Goal: Task Accomplishment & Management: Manage account settings

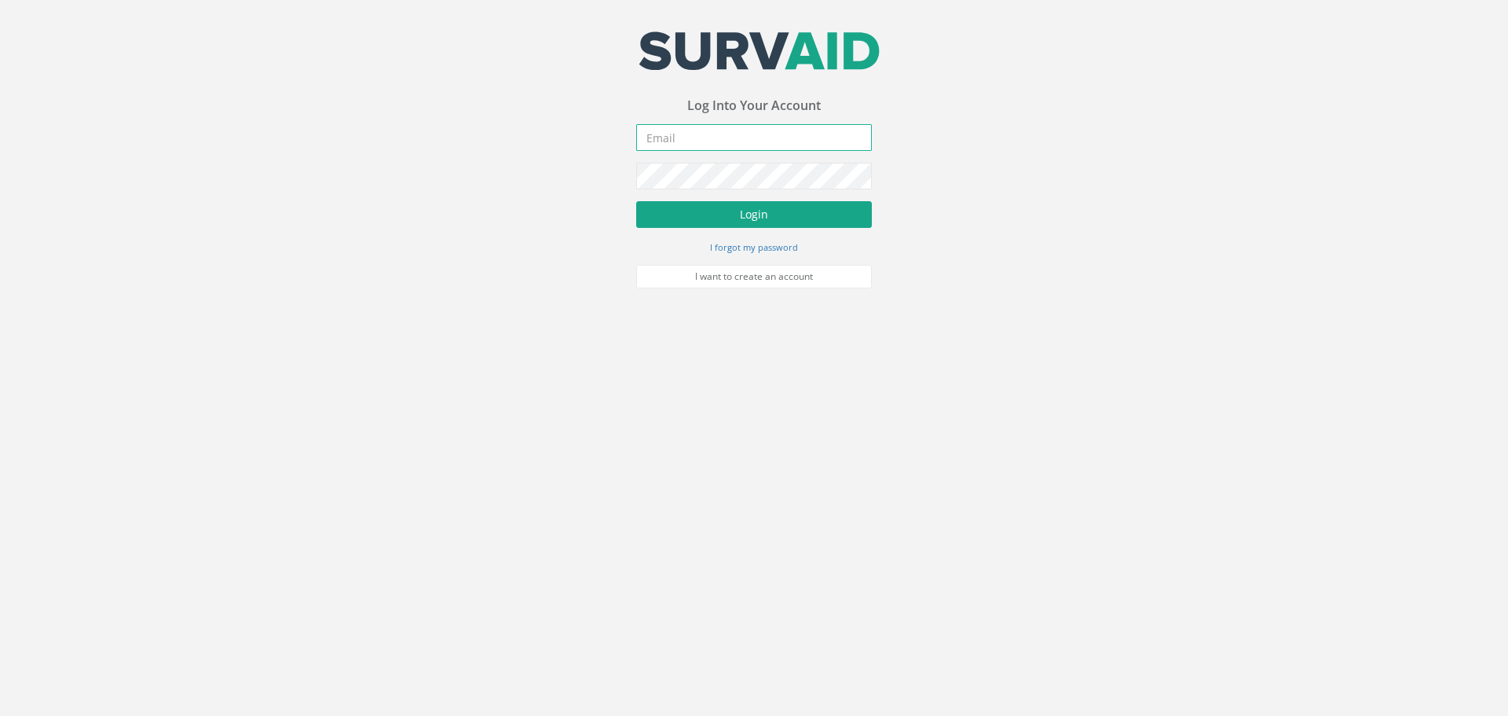
type input "[PERSON_NAME][EMAIL_ADDRESS][DOMAIN_NAME]"
click at [751, 212] on button "Login" at bounding box center [754, 214] width 236 height 27
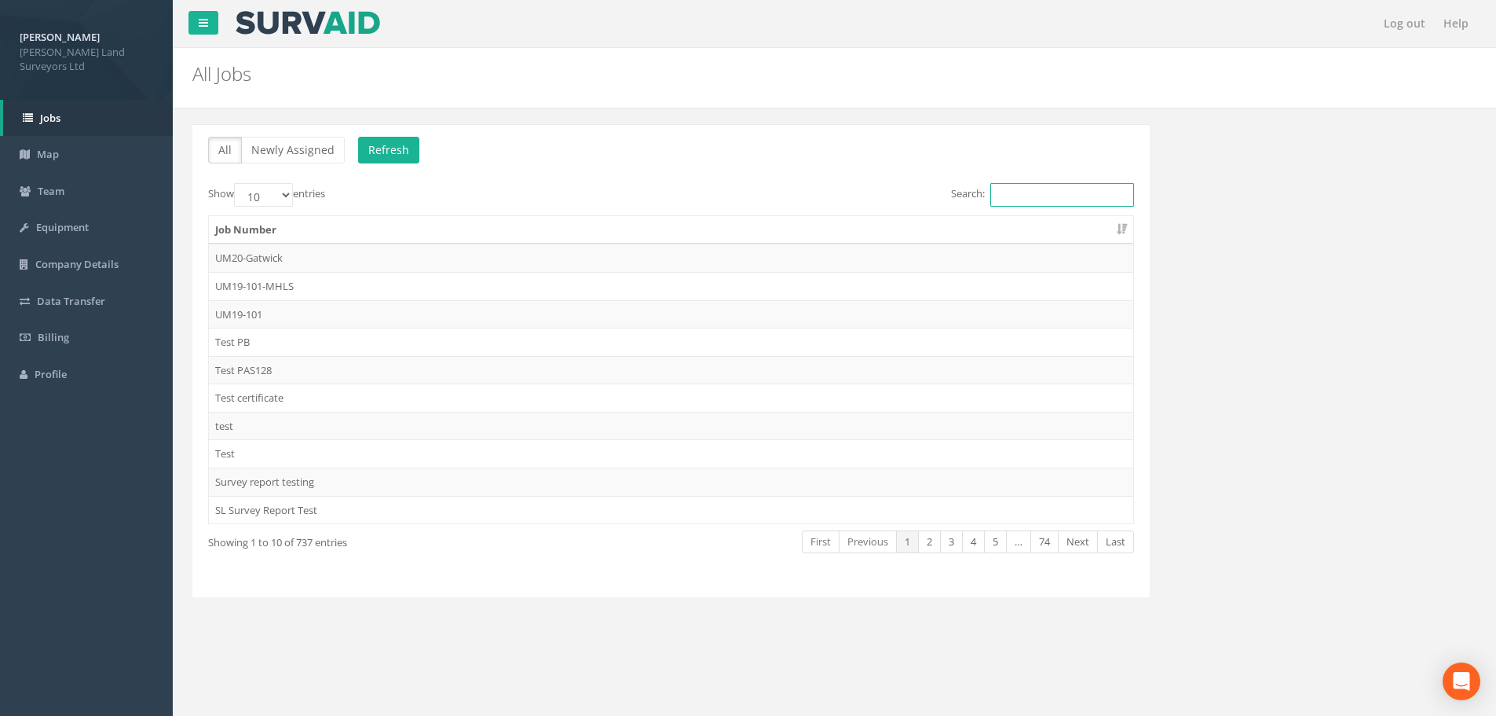
click at [1011, 195] on input "Search:" at bounding box center [1062, 195] width 144 height 24
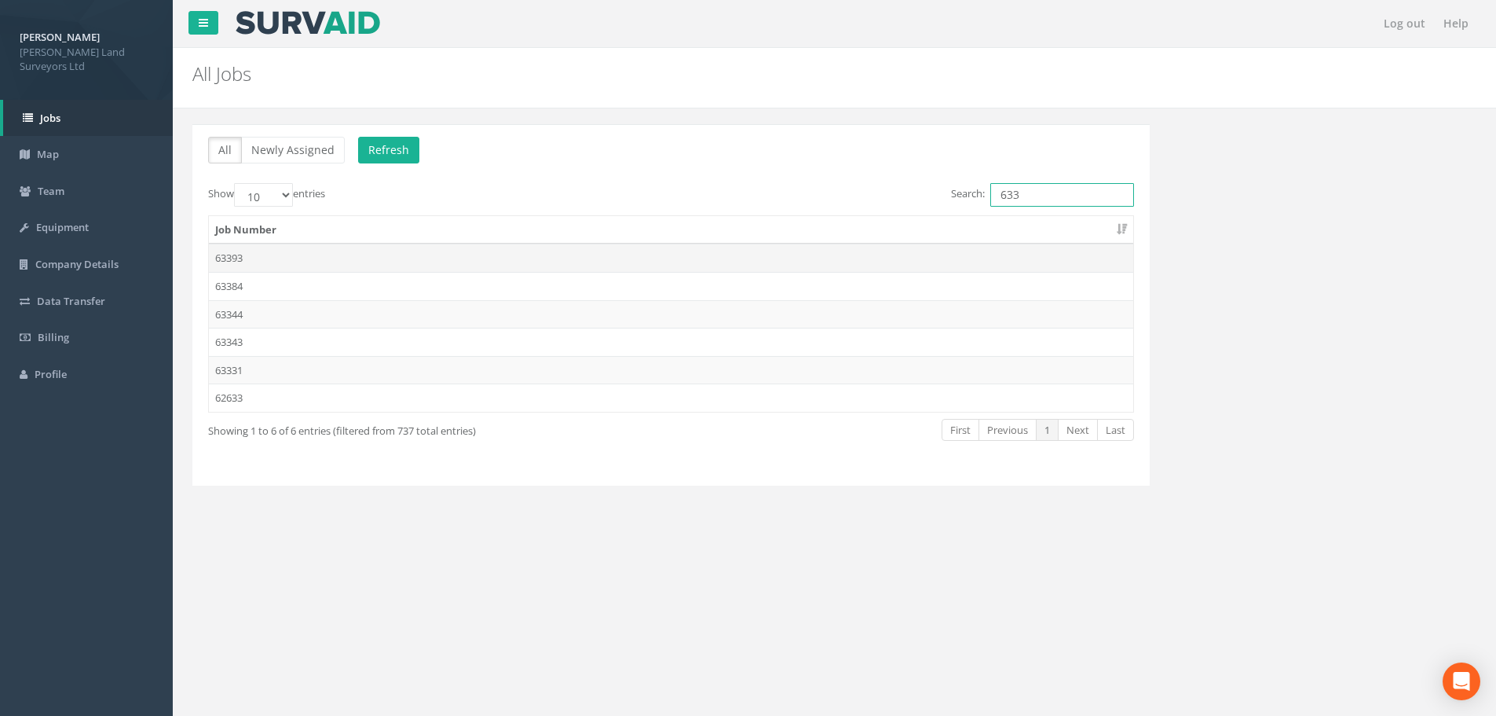
type input "633"
click at [232, 258] on td "63393" at bounding box center [671, 257] width 924 height 28
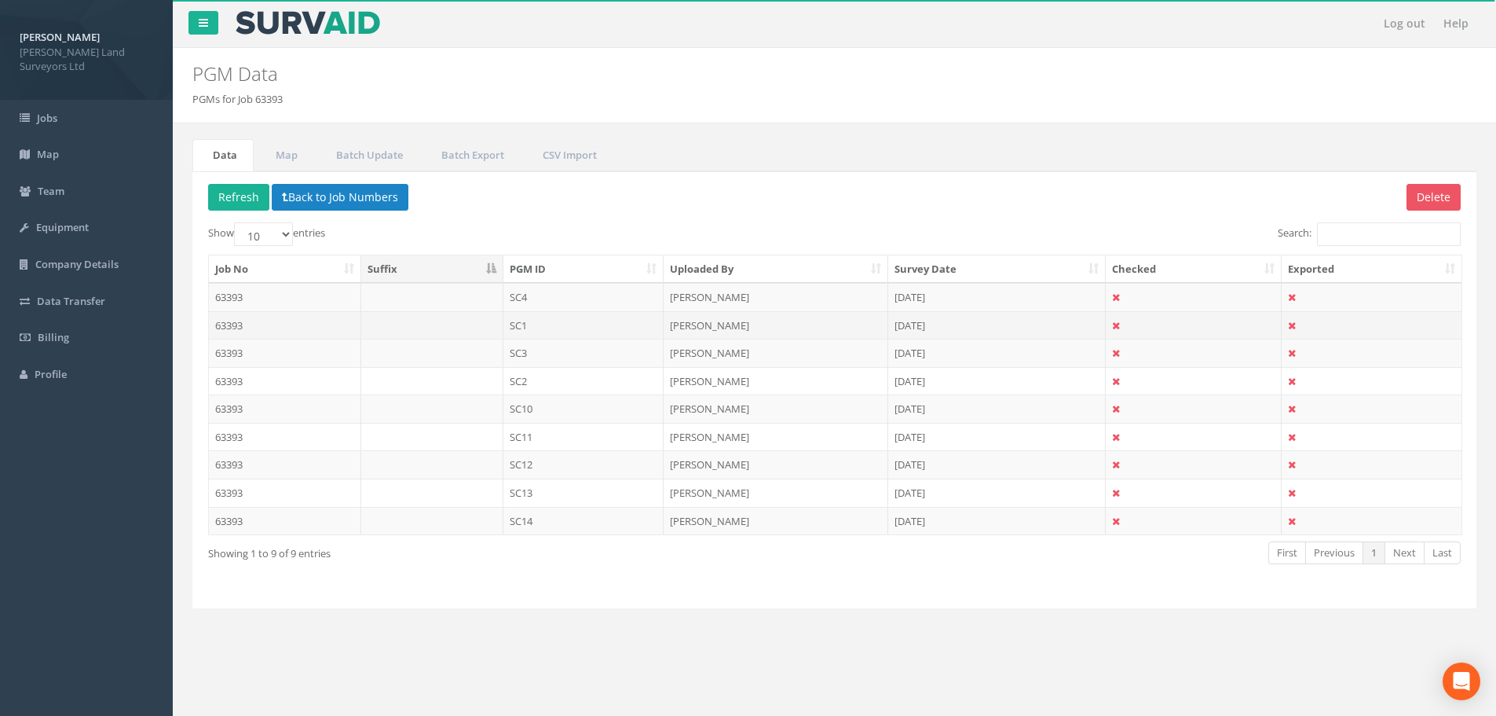
click at [230, 325] on td "63393" at bounding box center [285, 325] width 152 height 28
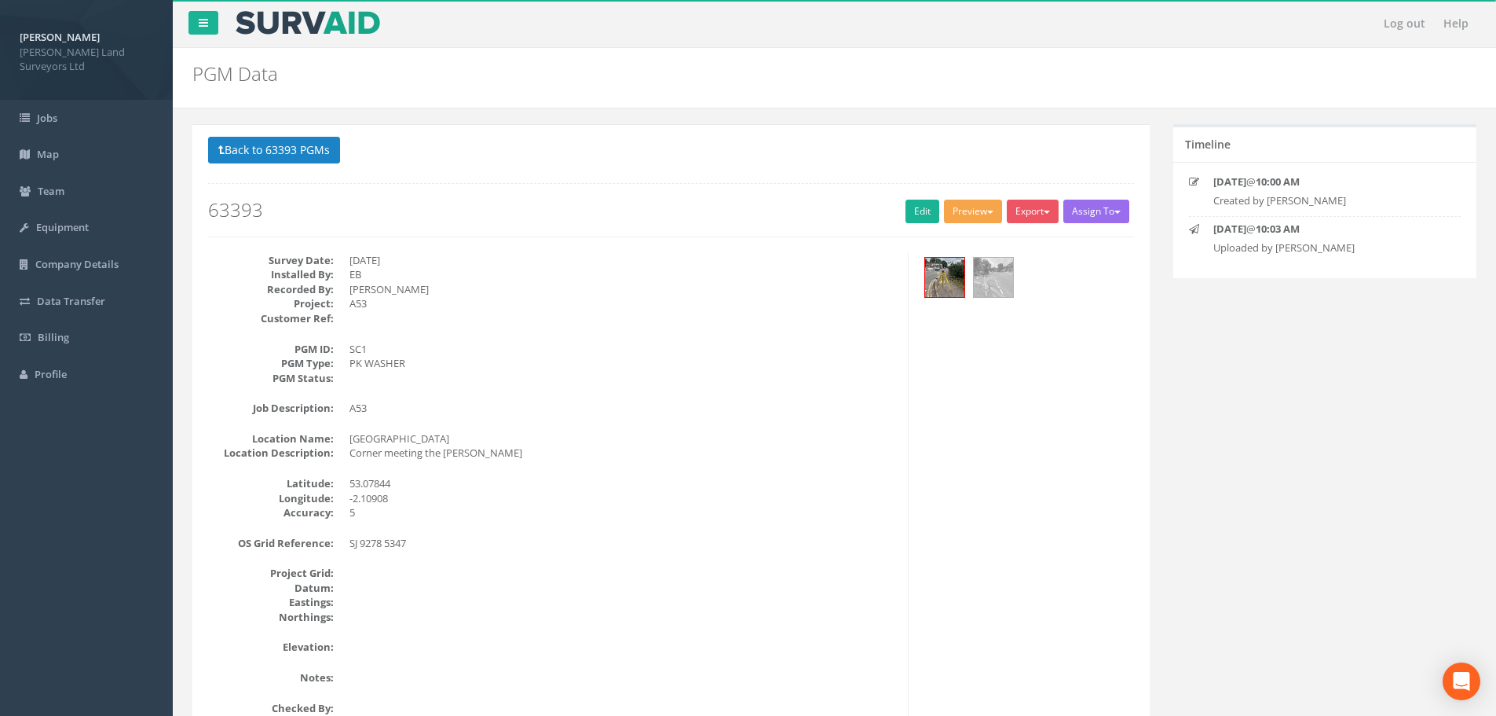
click at [981, 214] on button "Preview" at bounding box center [973, 212] width 58 height 24
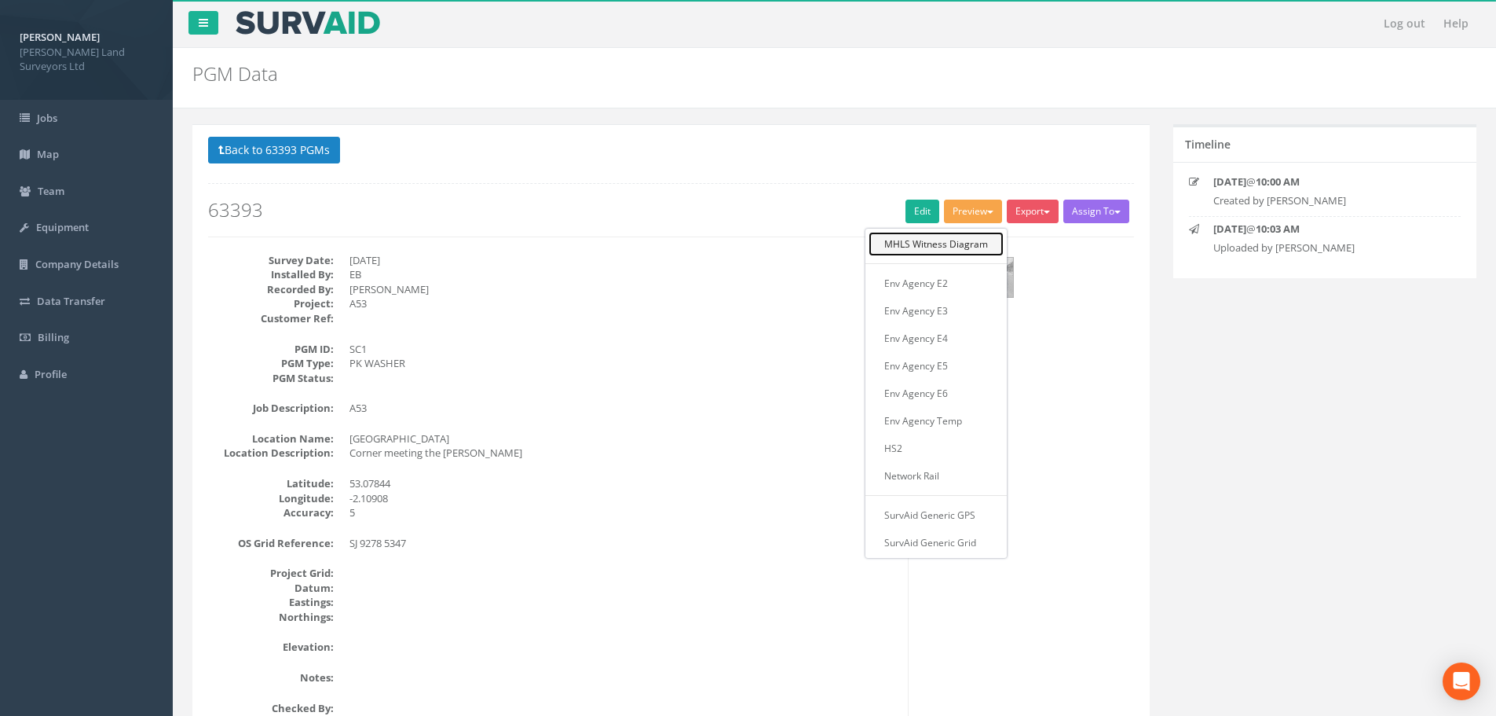
click at [939, 243] on link "MHLS Witness Diagram" at bounding box center [936, 244] width 135 height 24
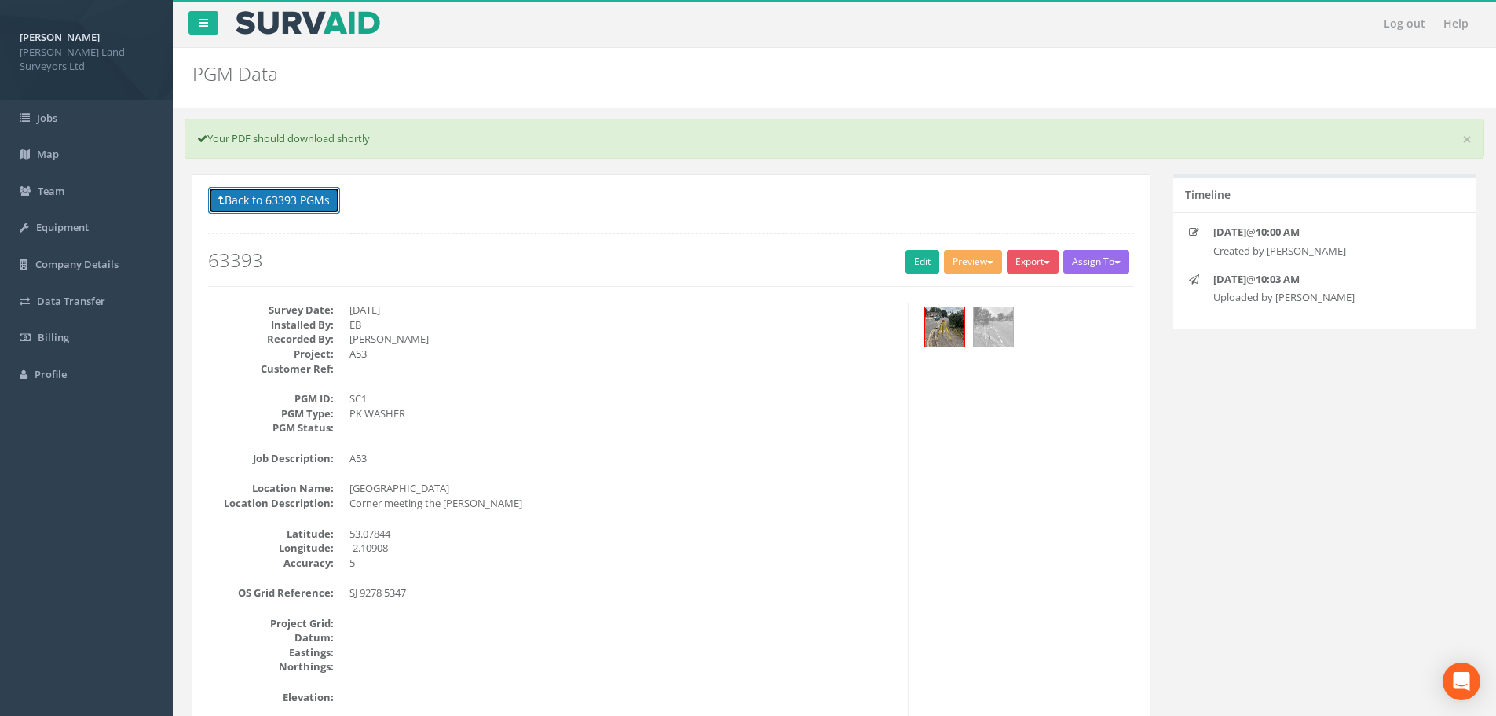
click at [302, 199] on button "Back to 63393 PGMs" at bounding box center [274, 200] width 132 height 27
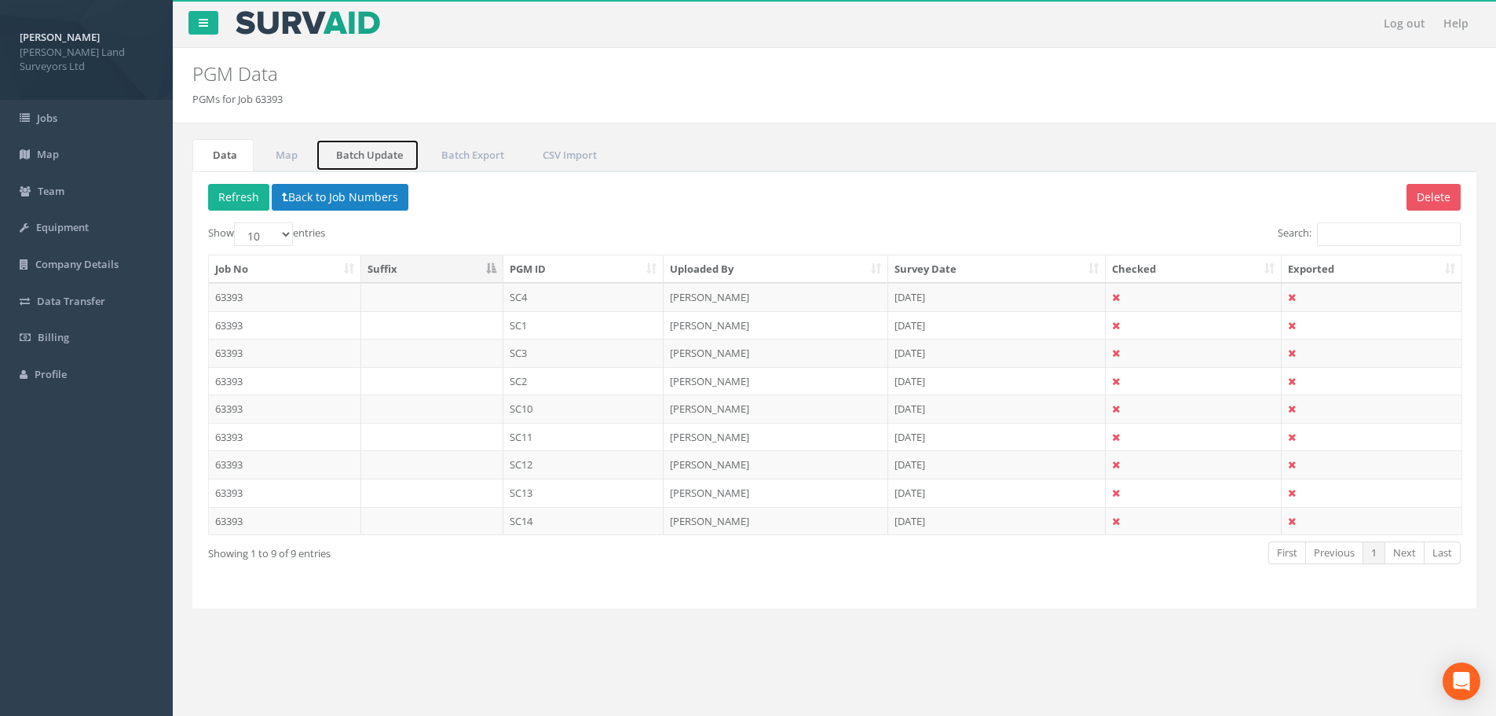
click at [361, 157] on link "Batch Update" at bounding box center [368, 155] width 104 height 32
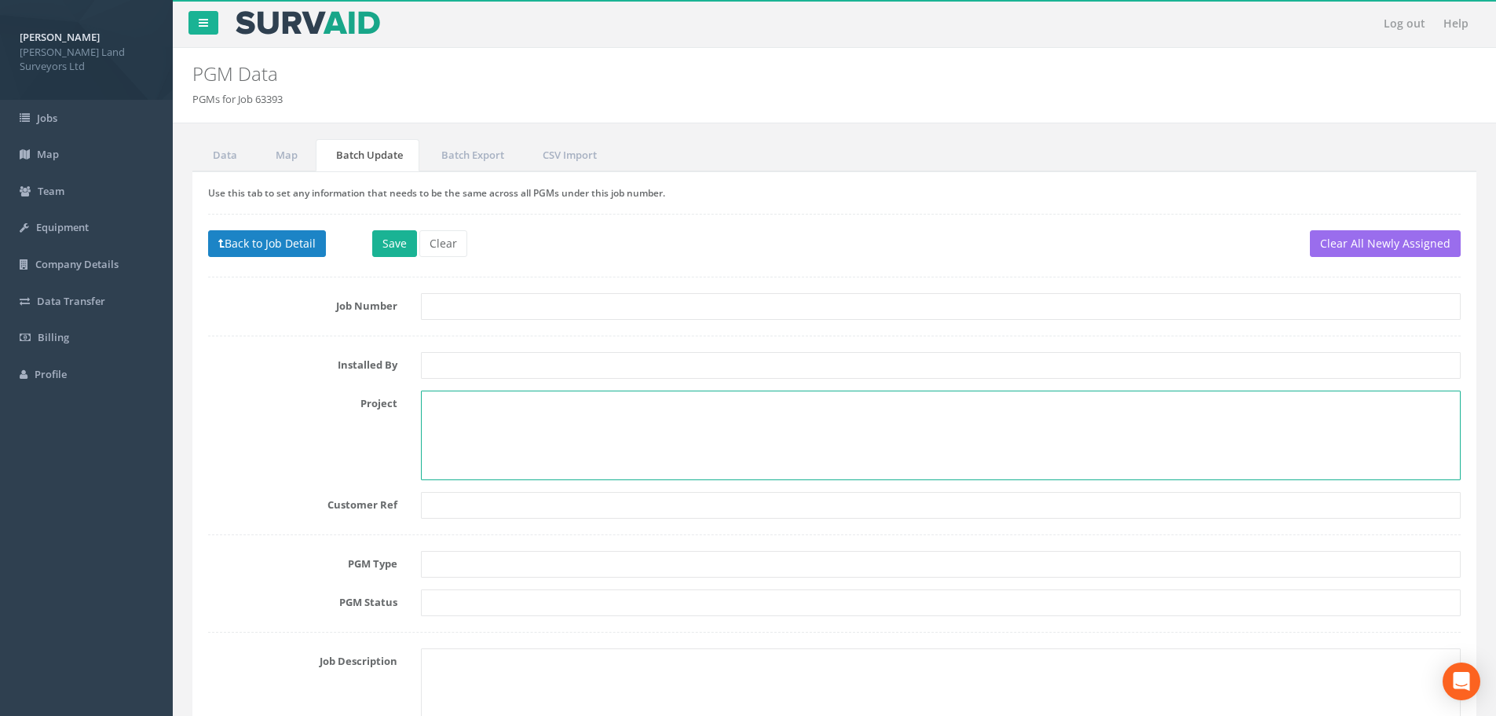
click at [482, 407] on textarea at bounding box center [941, 435] width 1040 height 90
paste textarea "25-074 Endon Surveys"
type textarea "25-074 Endon Surveys"
click at [496, 564] on input "text" at bounding box center [941, 564] width 1040 height 27
type input "PK nail & washer"
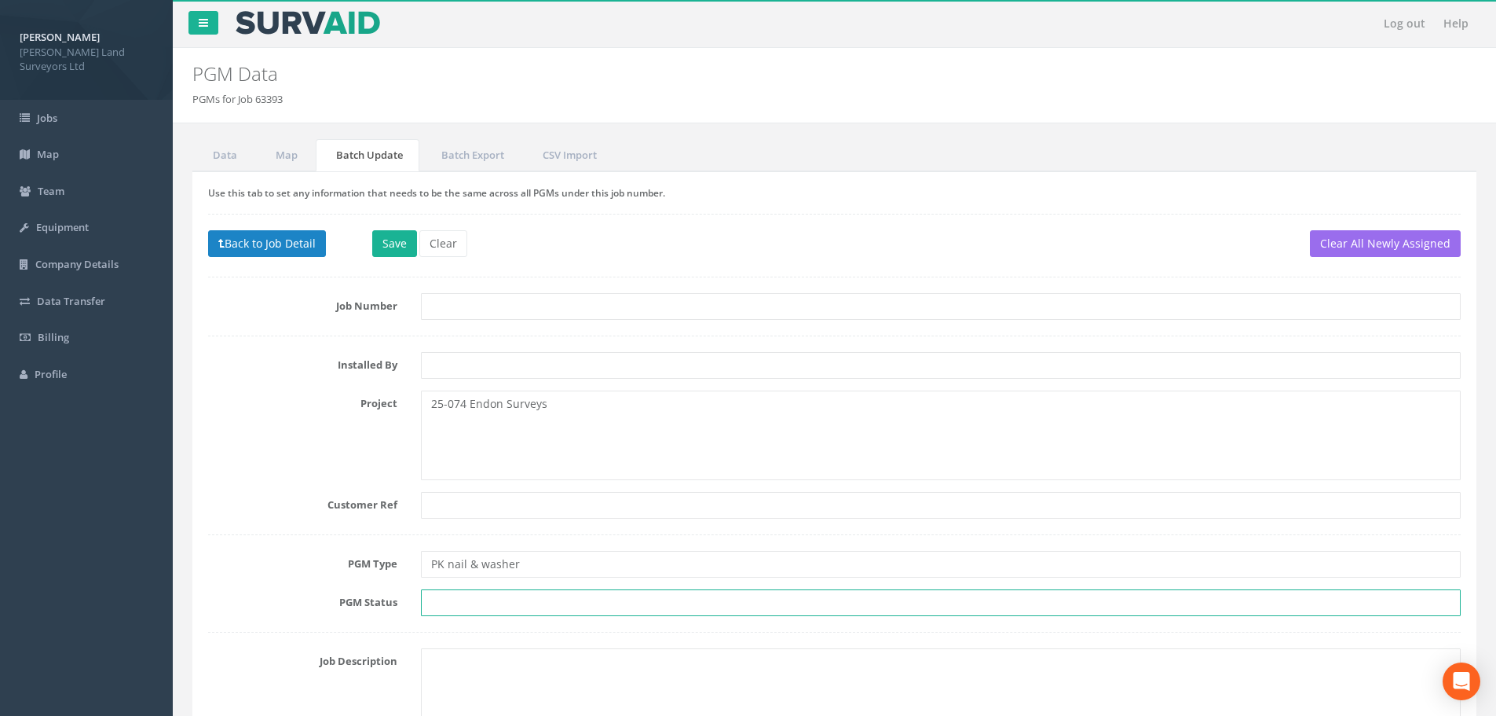
click at [516, 606] on input "text" at bounding box center [941, 602] width 1040 height 27
click at [430, 602] on input "primary" at bounding box center [941, 602] width 1040 height 27
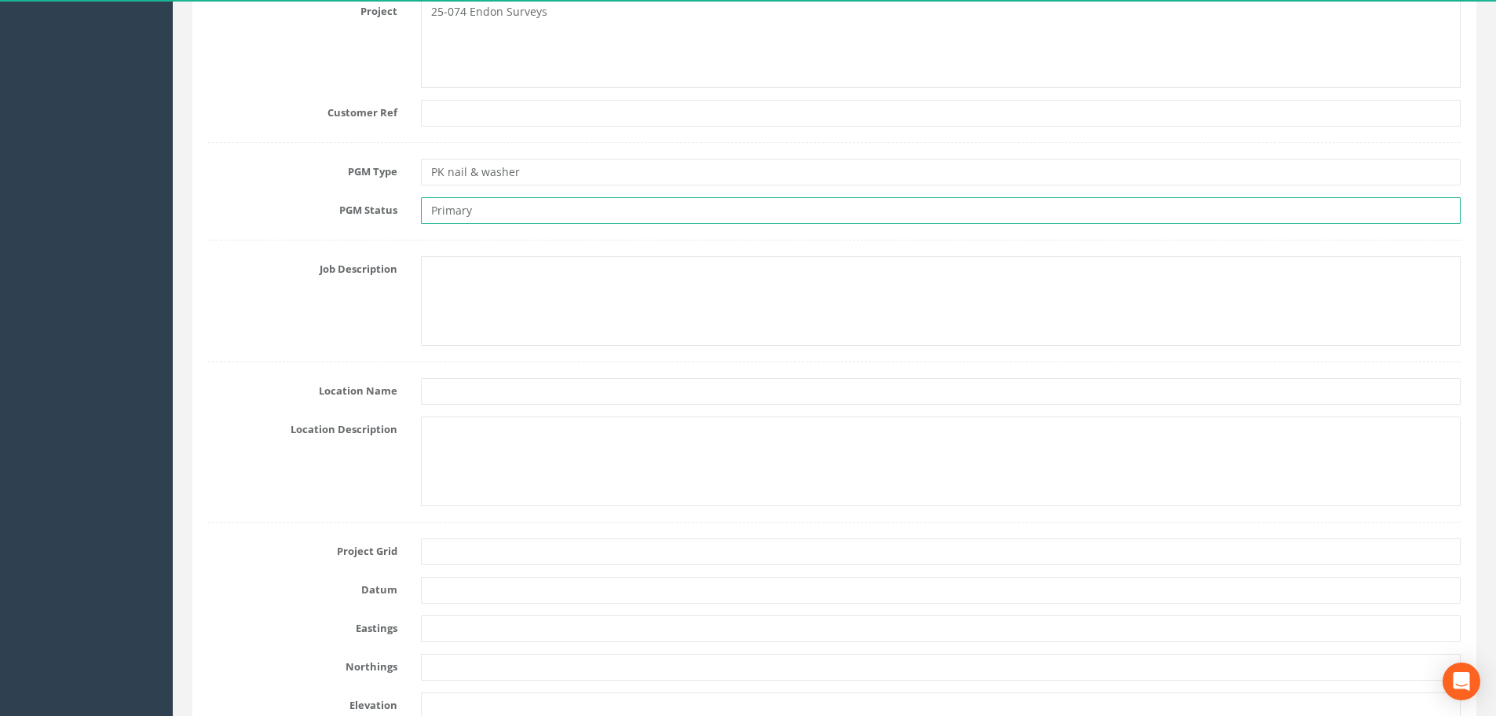
scroll to position [393, 0]
type input "Primary"
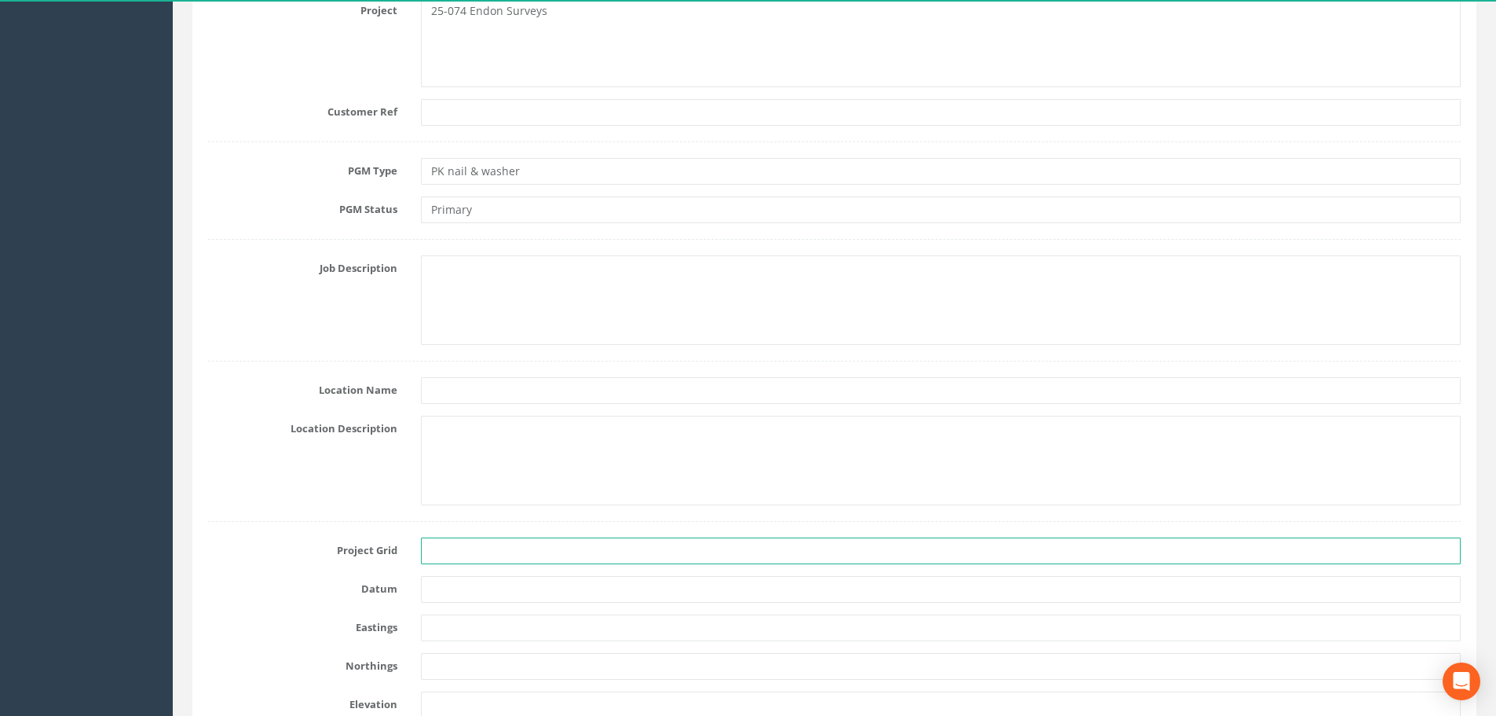
paste input "OSGB36(15)"
type input "OSGB36(15)"
click at [467, 588] on input "text" at bounding box center [941, 589] width 1040 height 27
paste input "OSGM15 Newlyn"
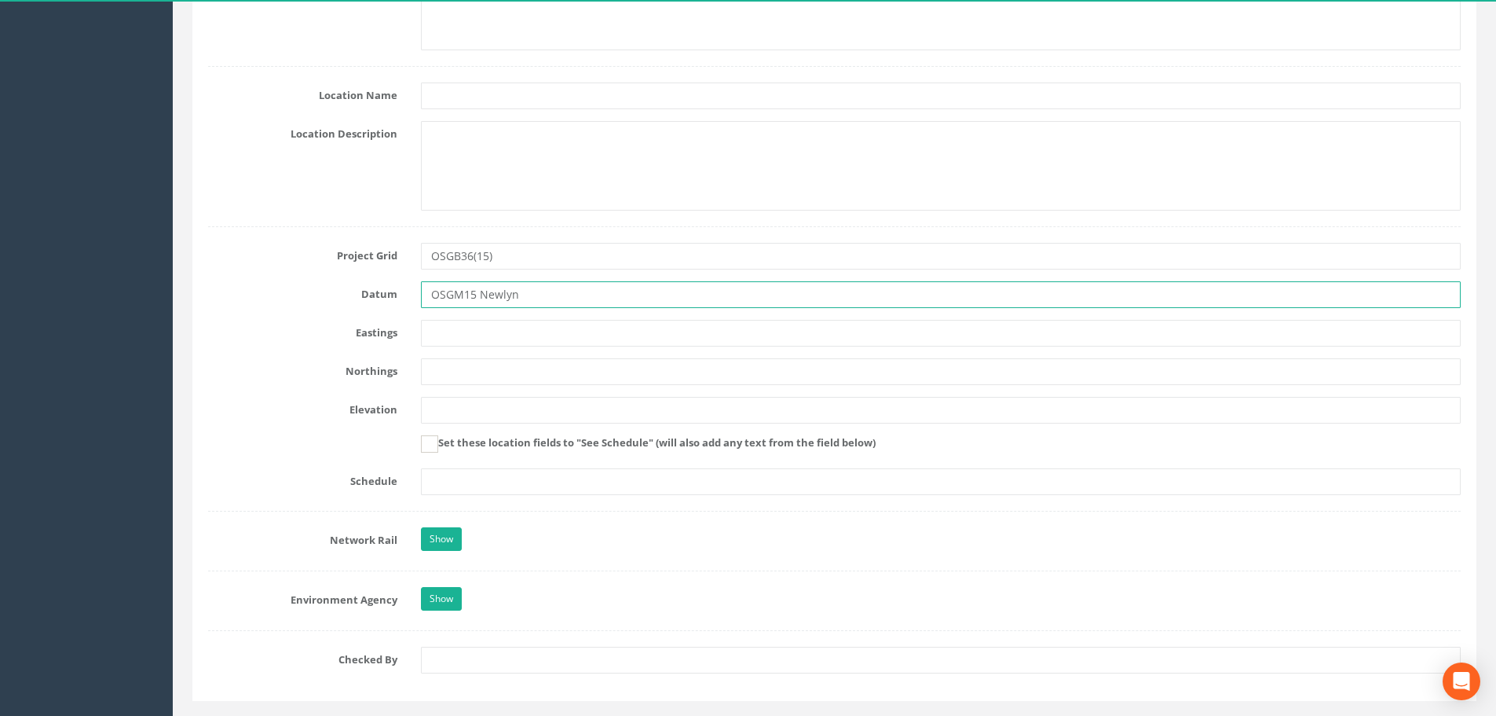
scroll to position [723, 0]
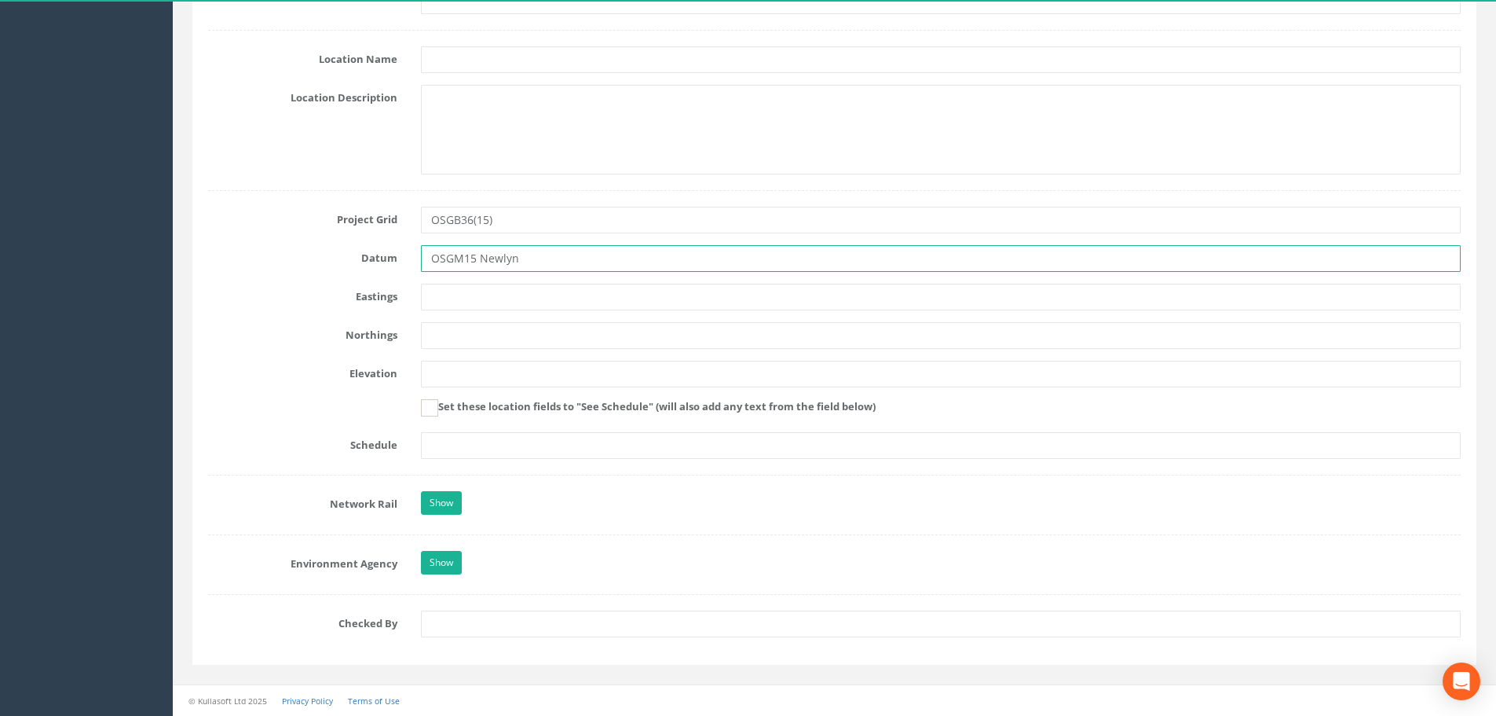
type input "OSGM15 Newlyn"
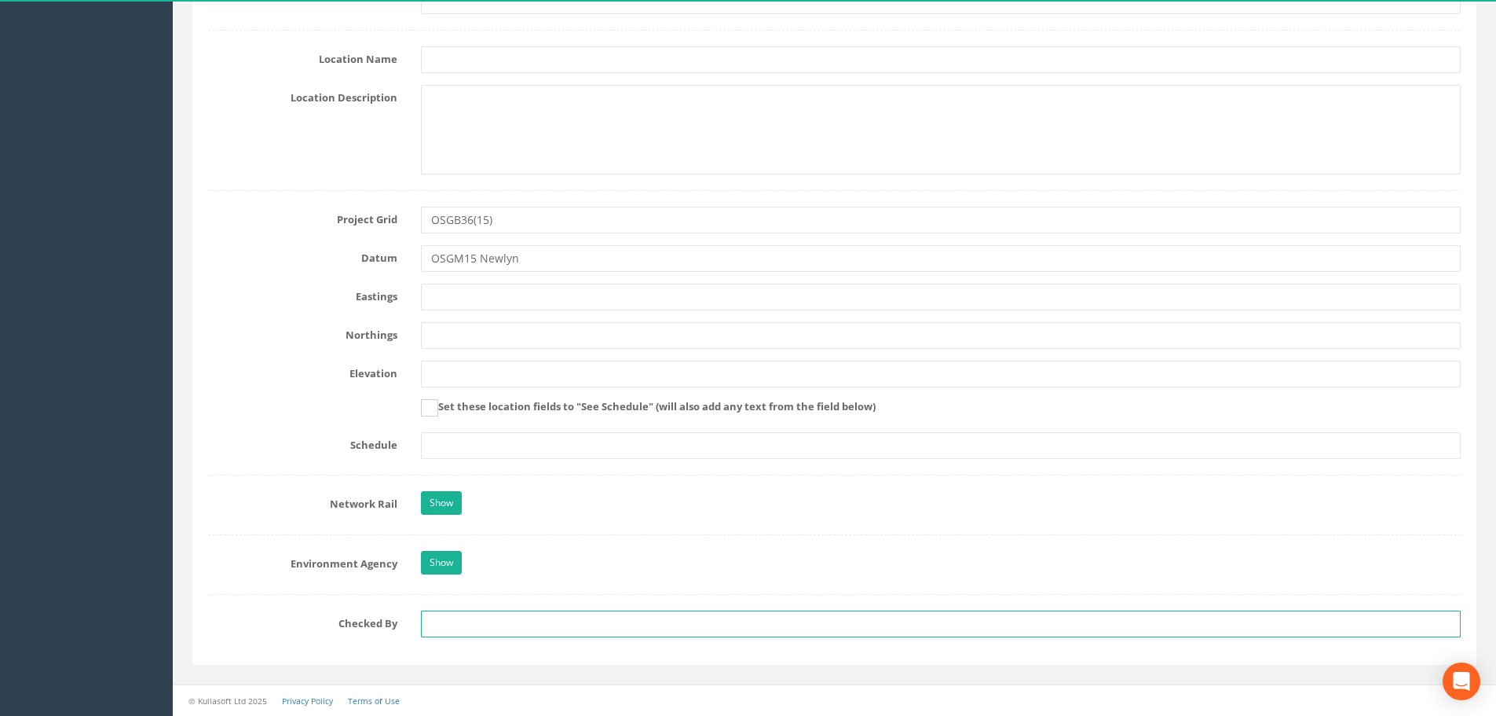
click at [461, 620] on input "text" at bounding box center [941, 623] width 1040 height 27
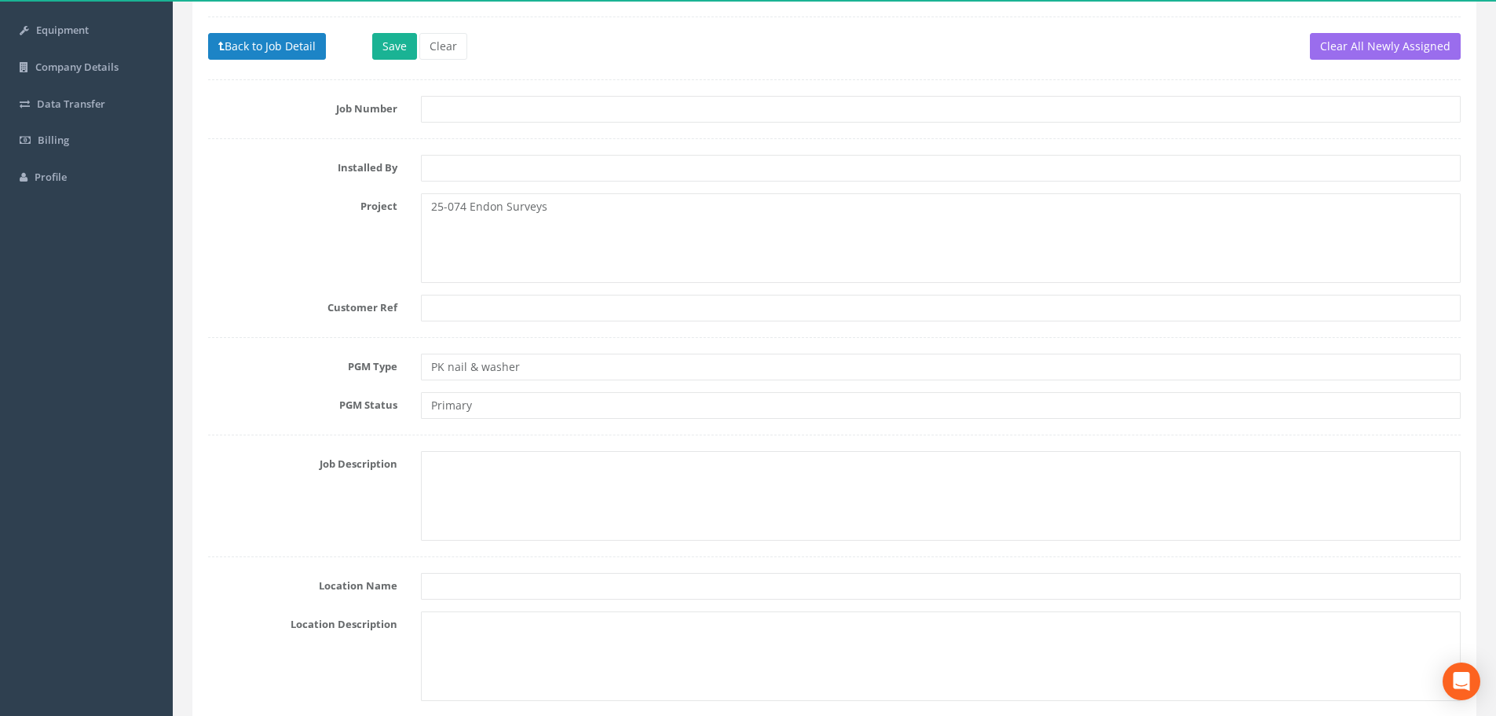
scroll to position [174, 0]
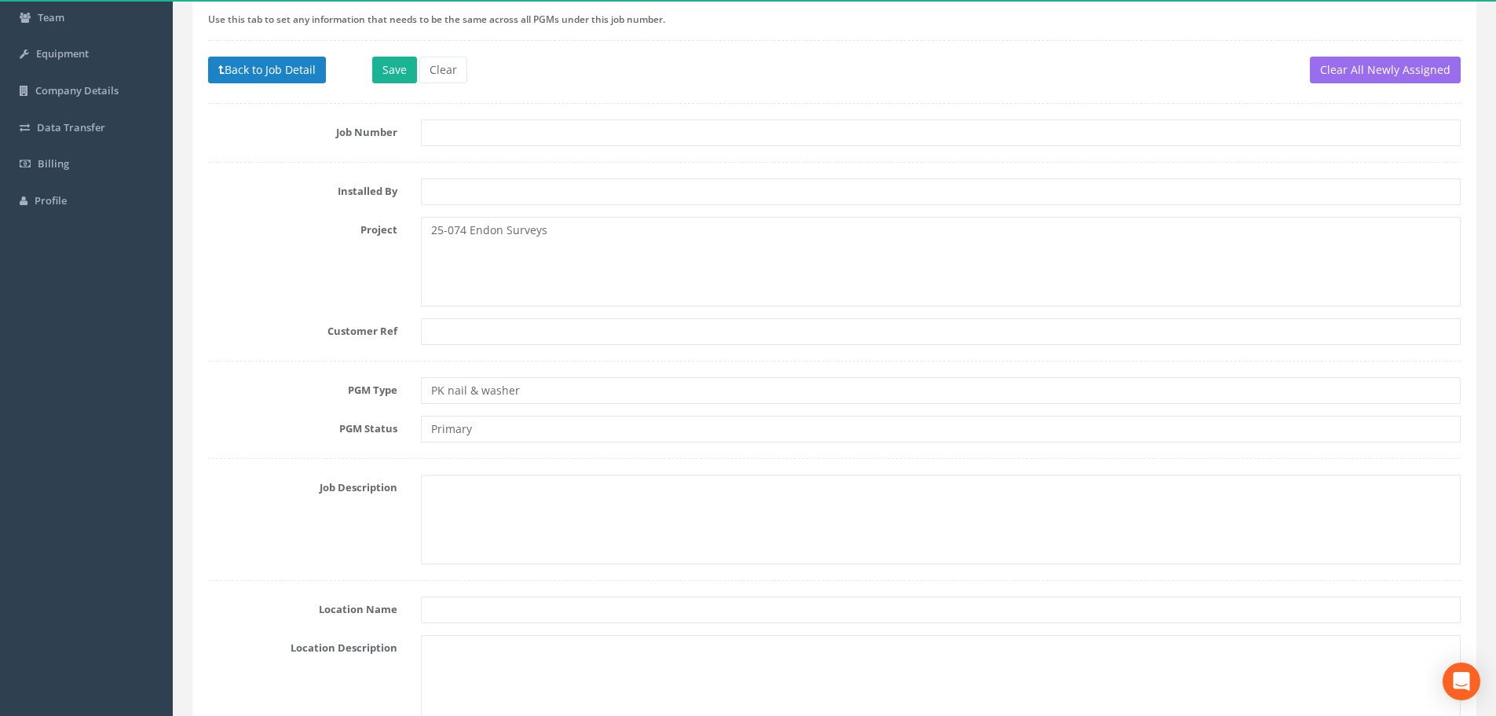
type input "MRS"
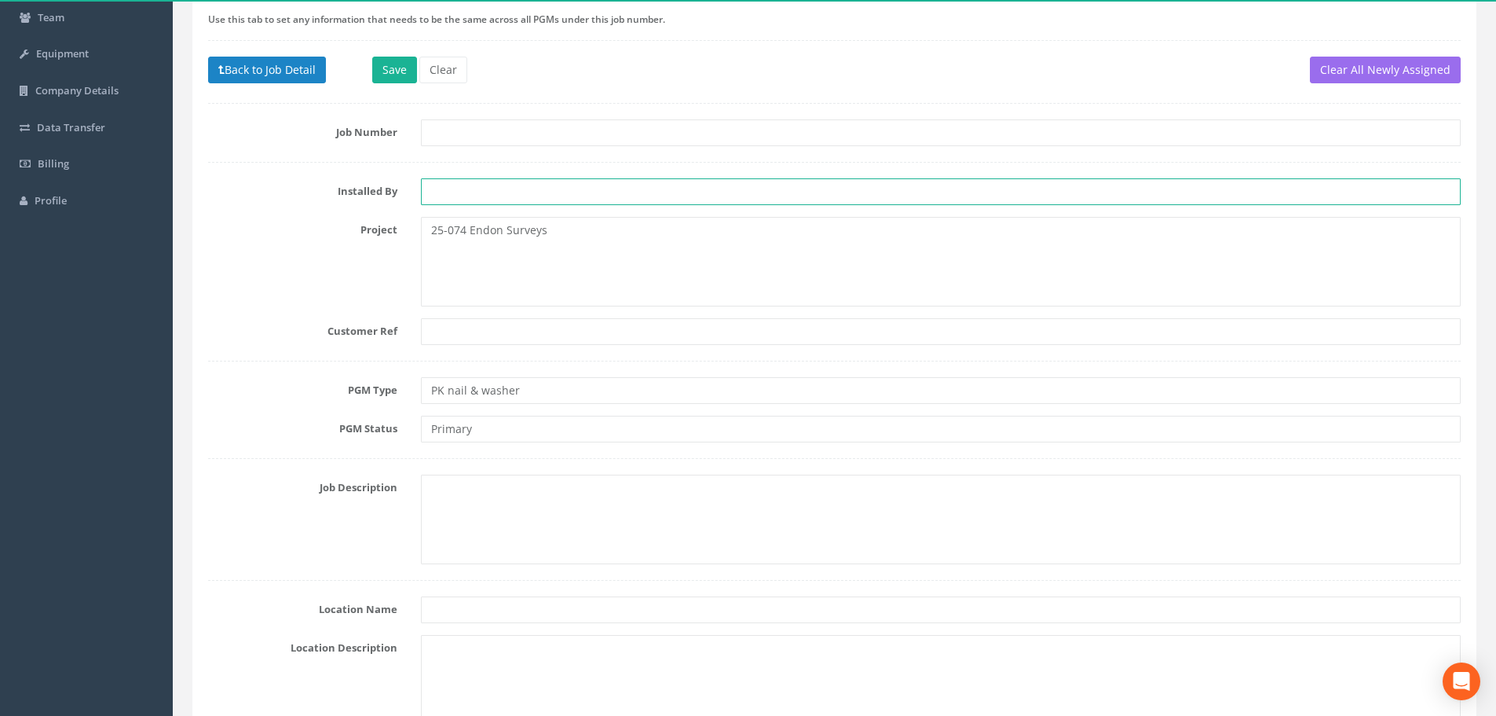
click at [450, 191] on input "text" at bounding box center [941, 191] width 1040 height 27
type input "EB"
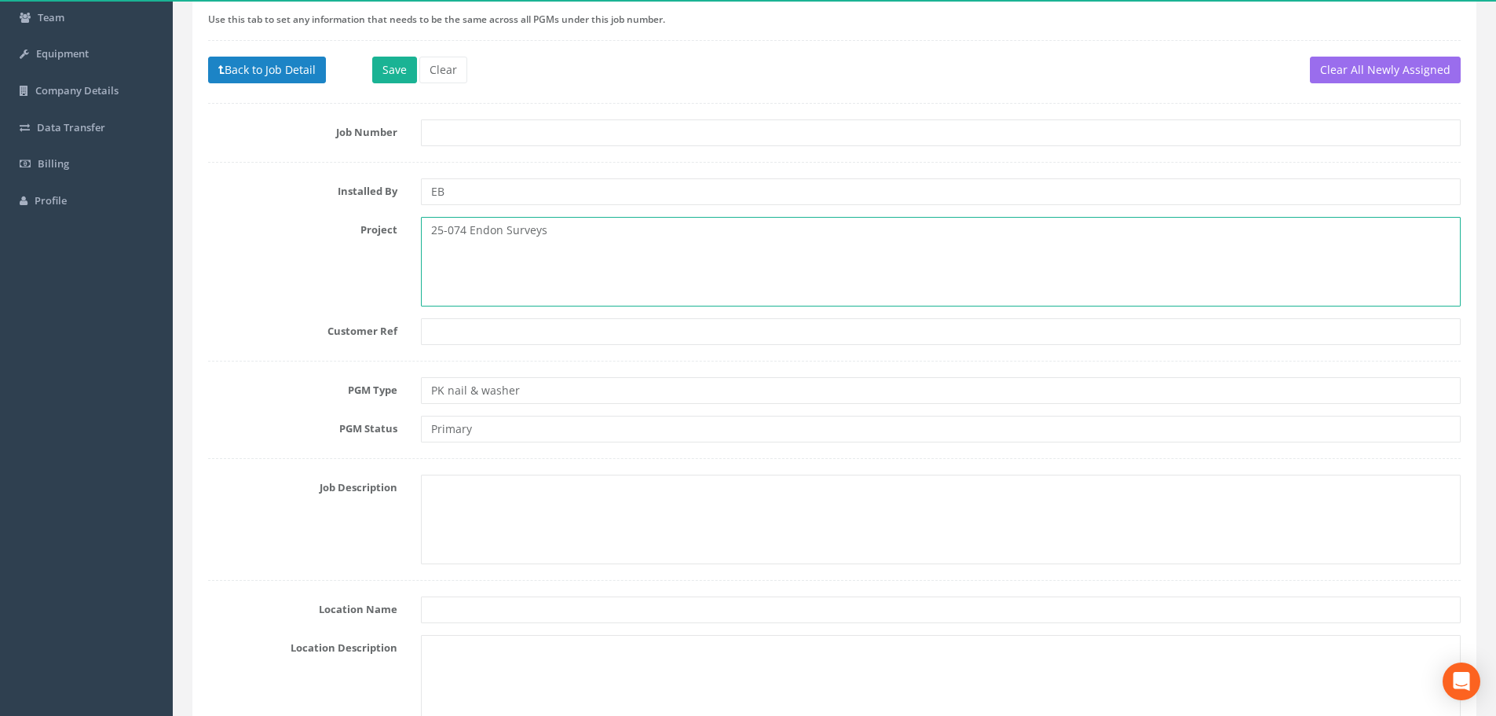
click at [581, 230] on textarea "25-074 Endon Surveys" at bounding box center [941, 262] width 1040 height 90
drag, startPoint x: 469, startPoint y: 228, endPoint x: 554, endPoint y: 231, distance: 84.9
click at [554, 231] on textarea "25-074 Endon Surveys : A53" at bounding box center [941, 262] width 1040 height 90
drag, startPoint x: 515, startPoint y: 227, endPoint x: 543, endPoint y: 233, distance: 28.2
click at [543, 233] on textarea "25-074 Endon Surveys : A53" at bounding box center [941, 262] width 1040 height 90
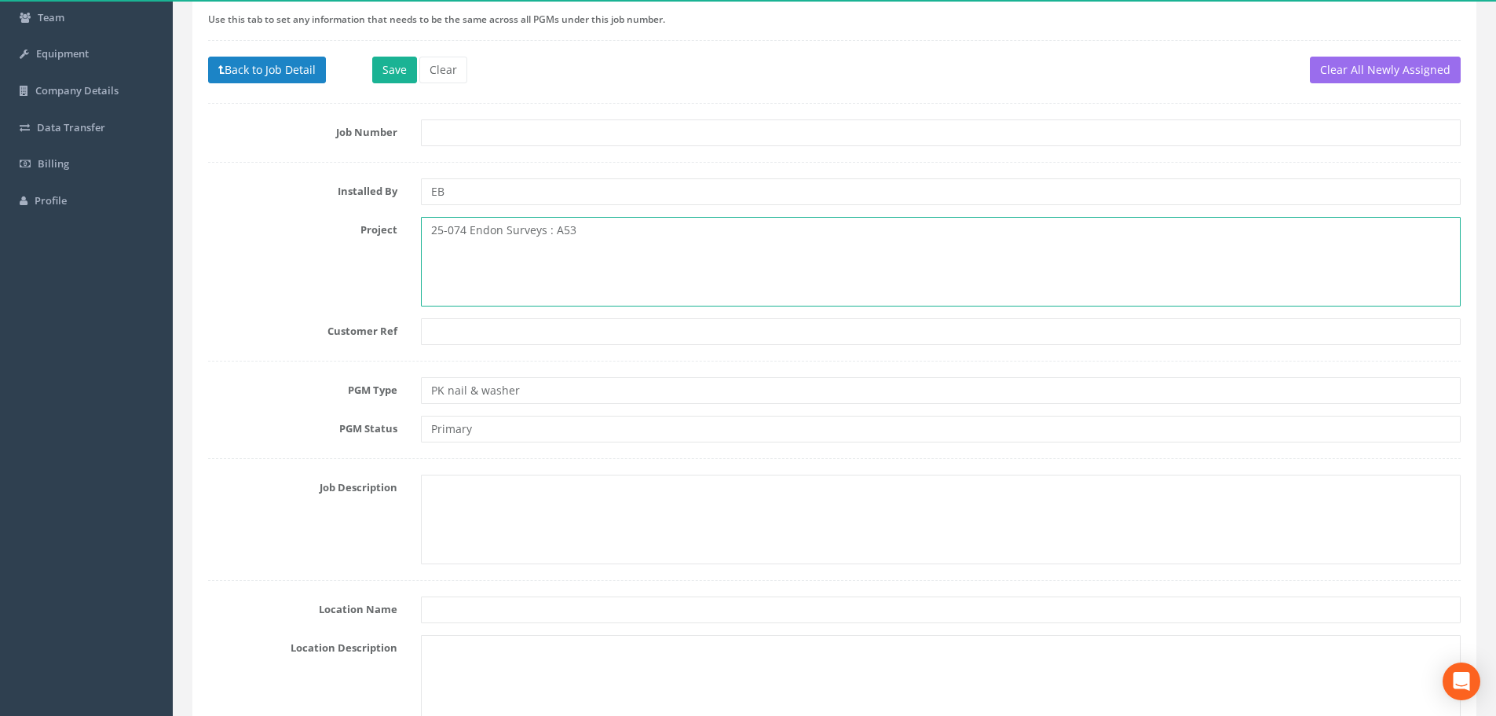
drag, startPoint x: 546, startPoint y: 231, endPoint x: 470, endPoint y: 226, distance: 75.5
click at [470, 226] on textarea "25-074 Endon Surveys : A53" at bounding box center [941, 262] width 1040 height 90
click at [540, 234] on textarea "25-074 : A53" at bounding box center [941, 262] width 1040 height 90
paste textarea "Endon Surveys"
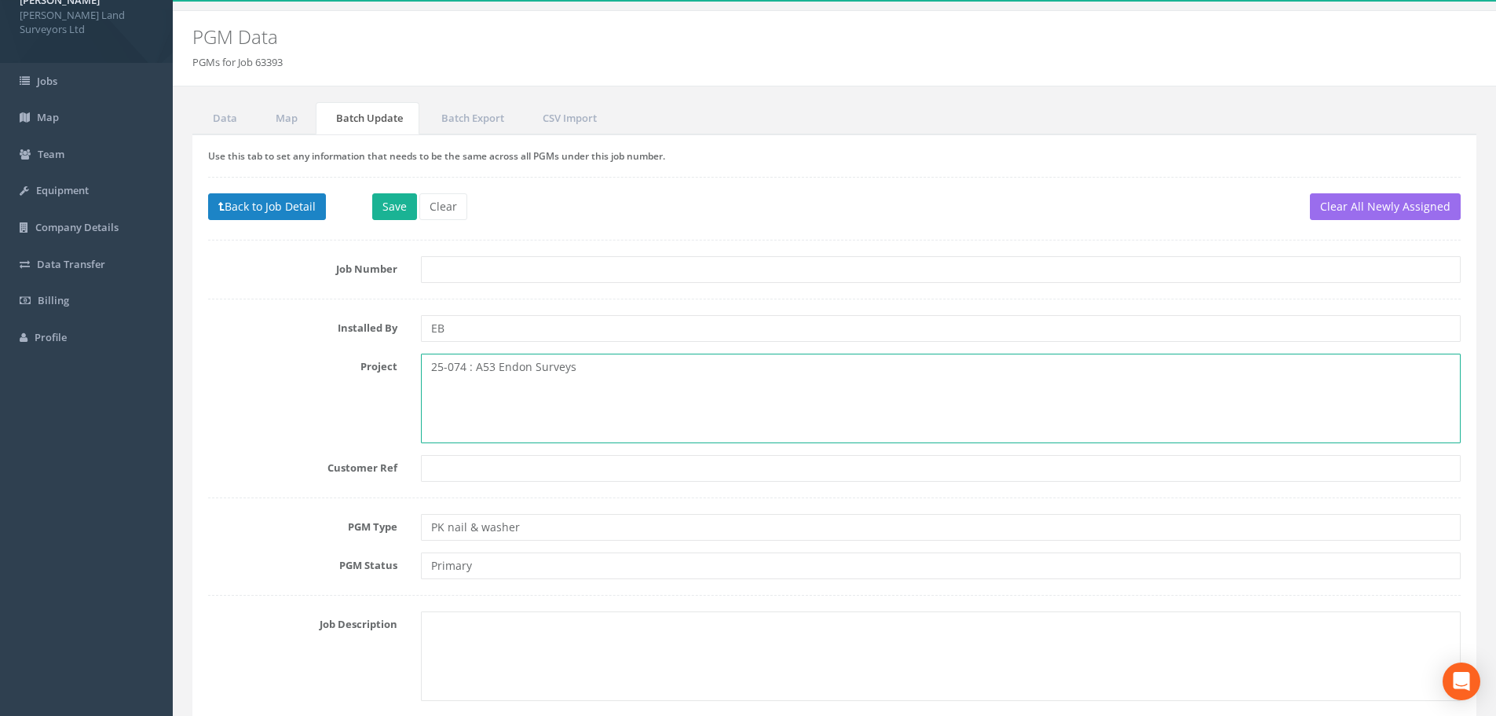
scroll to position [0, 0]
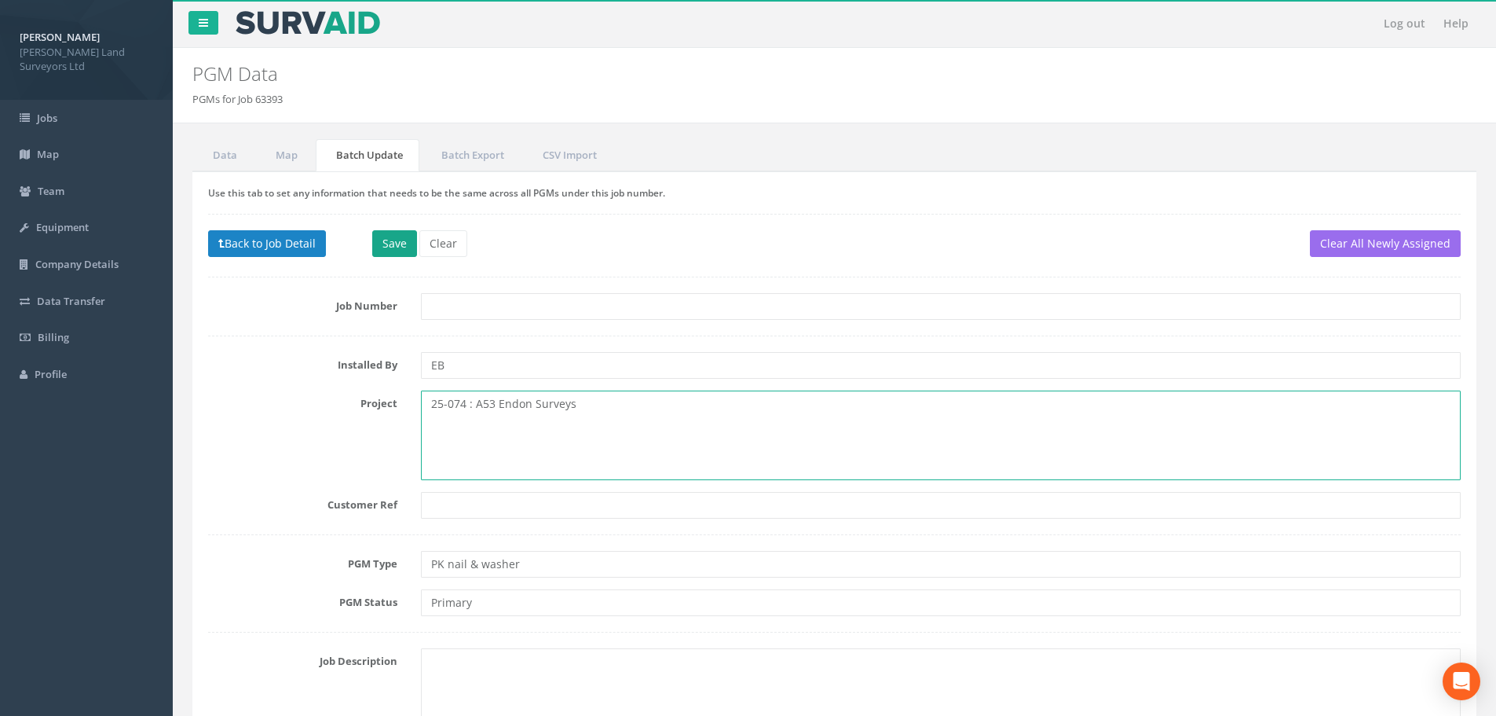
type textarea "25-074 : A53 Endon Surveys"
click at [396, 234] on button "Save" at bounding box center [394, 243] width 45 height 27
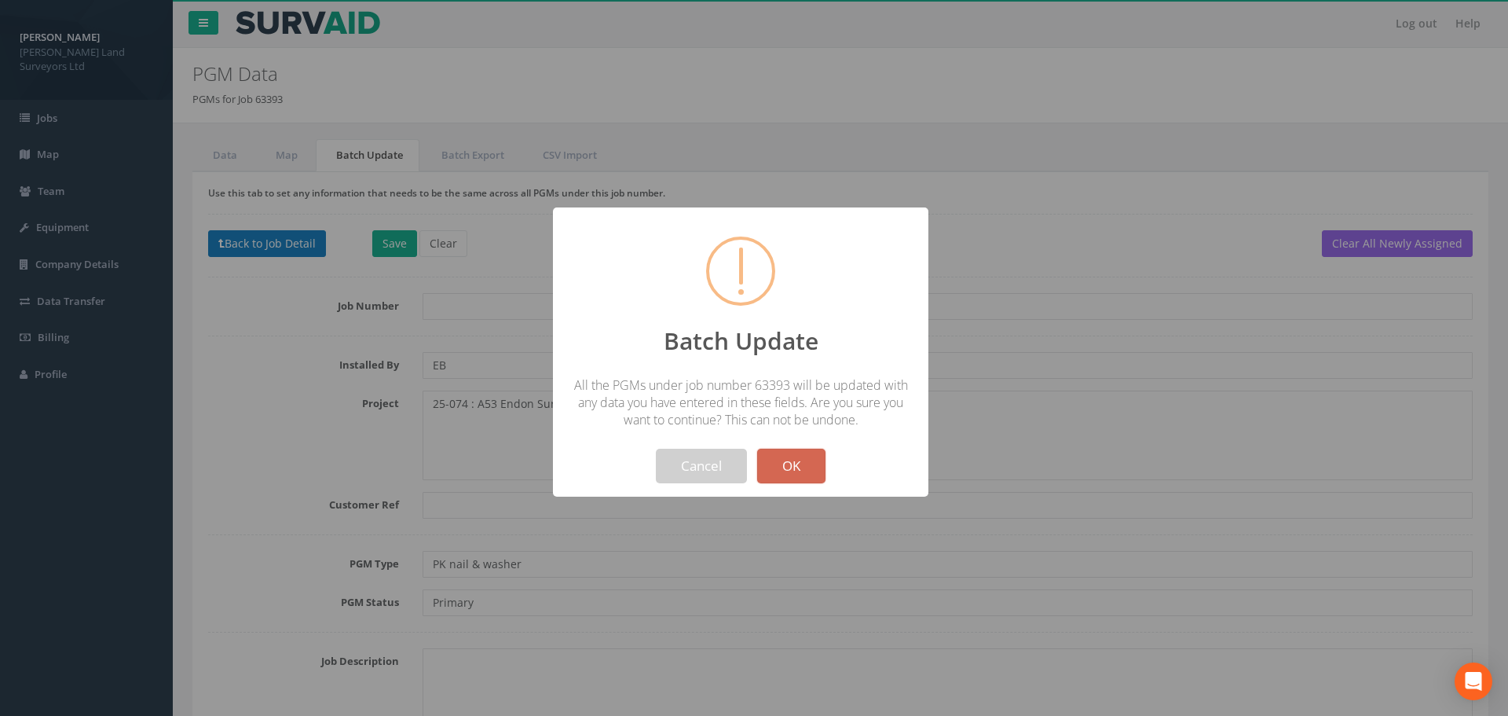
click at [797, 468] on button "OK" at bounding box center [791, 465] width 68 height 35
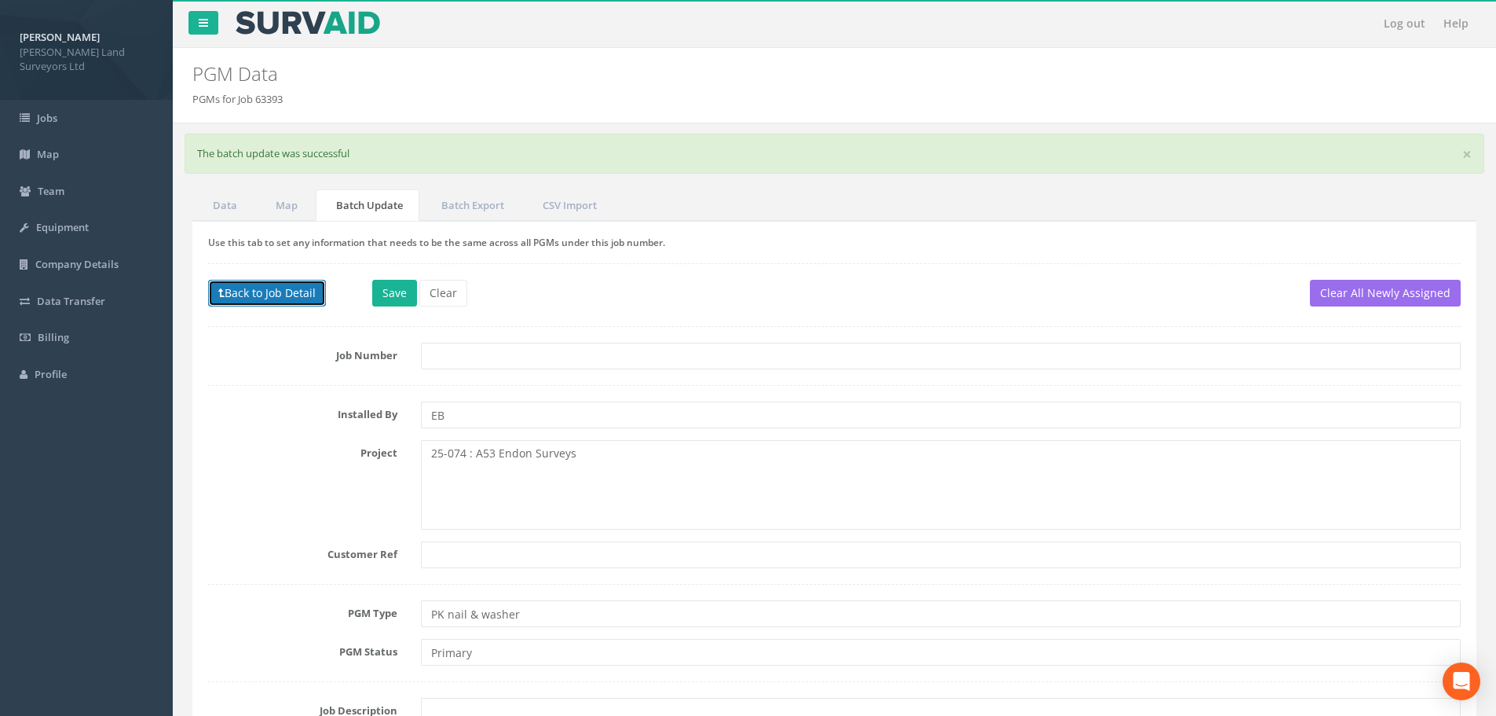
click at [260, 291] on button "Back to Job Detail" at bounding box center [267, 293] width 118 height 27
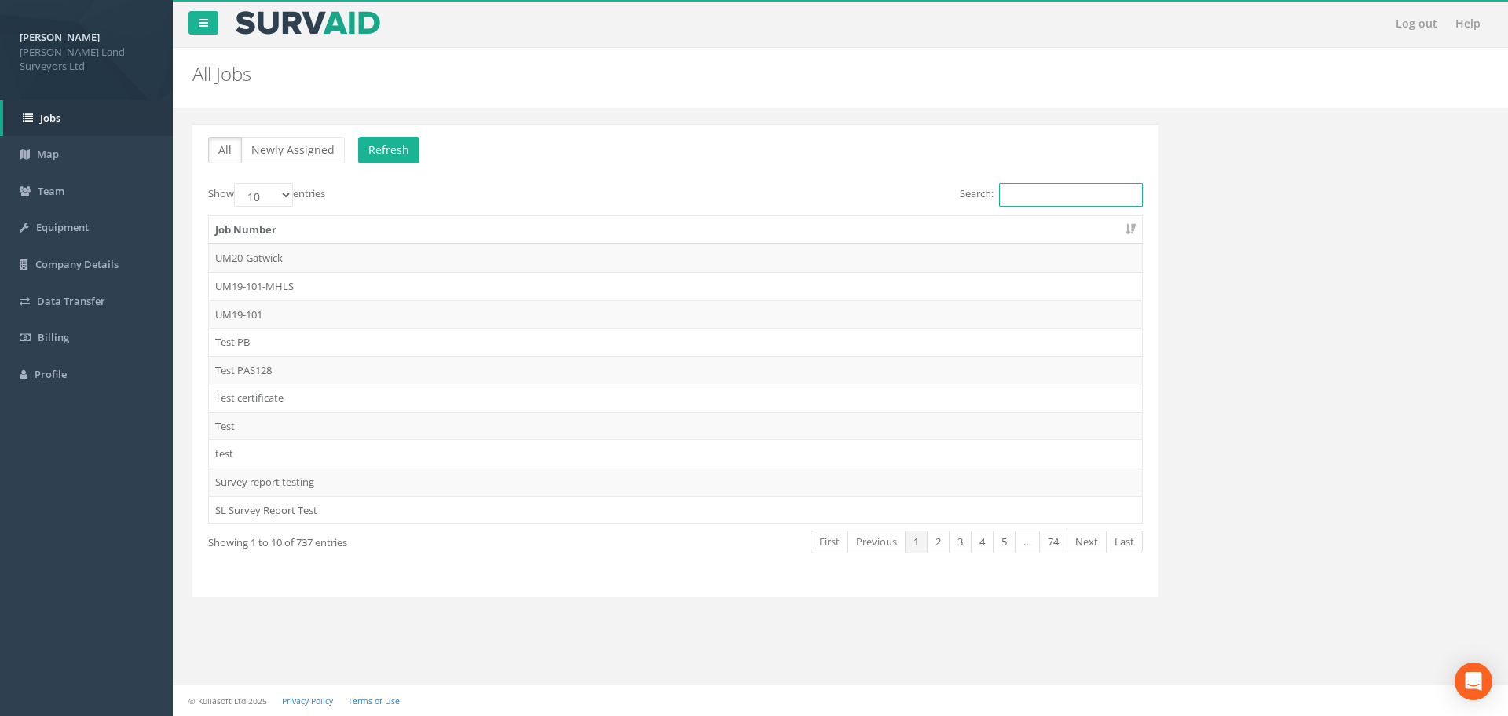
click at [1011, 194] on input "Search:" at bounding box center [1071, 195] width 144 height 24
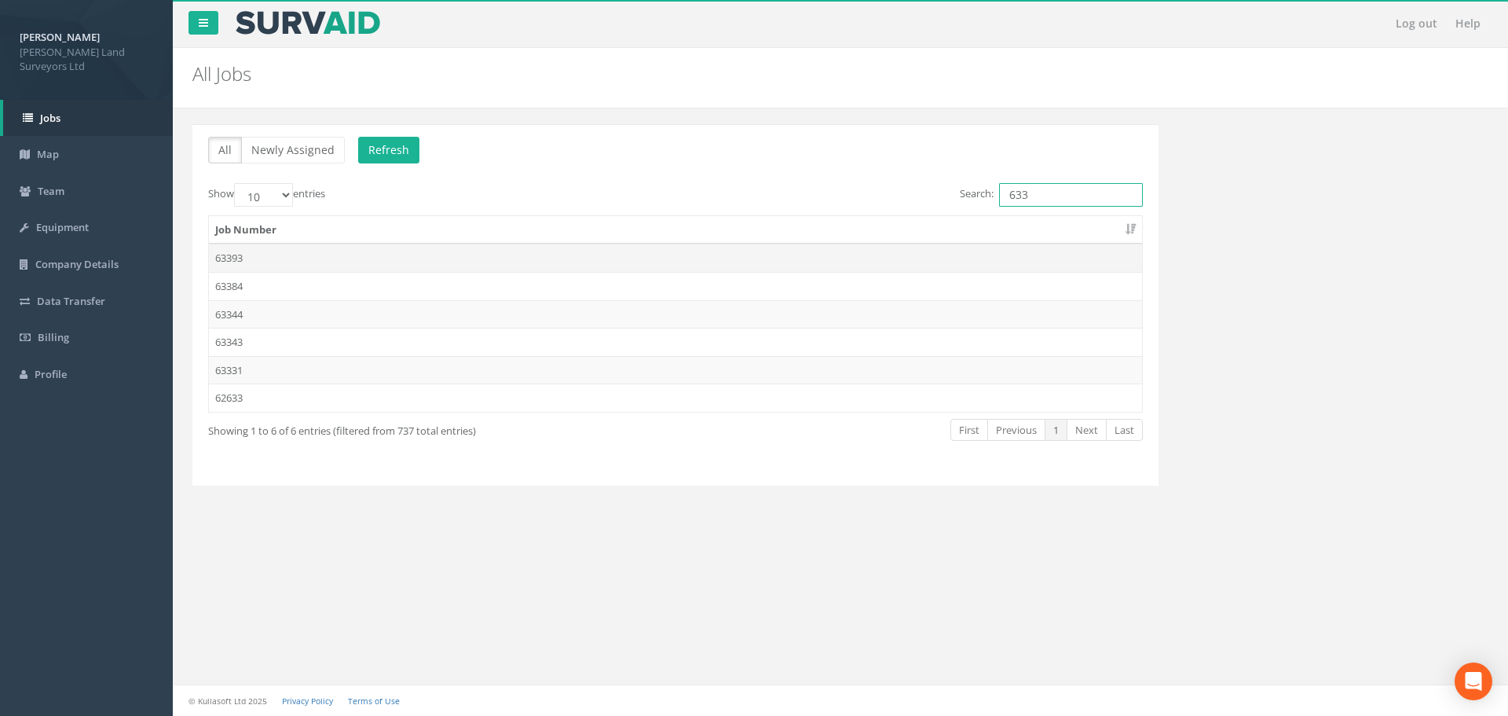
type input "633"
click at [233, 255] on td "63393" at bounding box center [675, 257] width 933 height 28
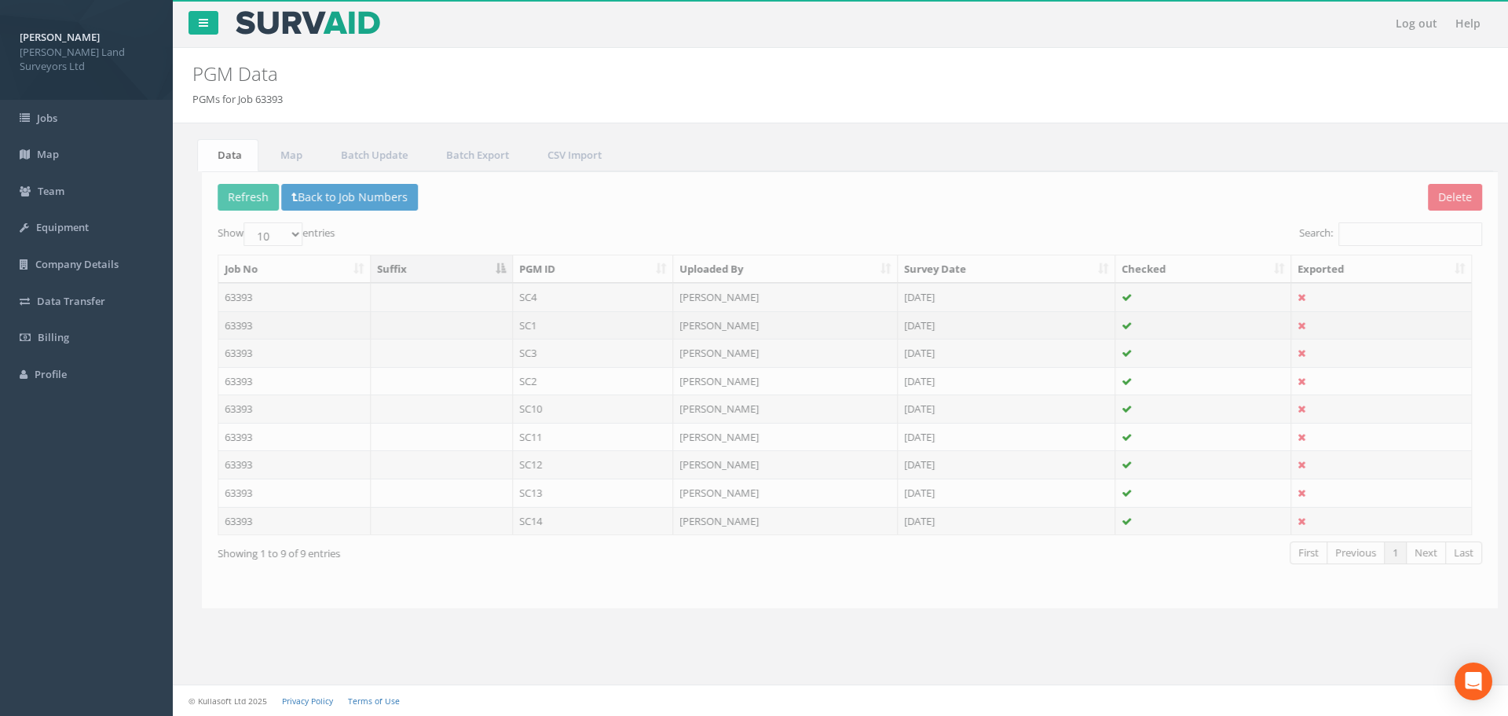
click at [229, 324] on td "63393" at bounding box center [285, 325] width 152 height 28
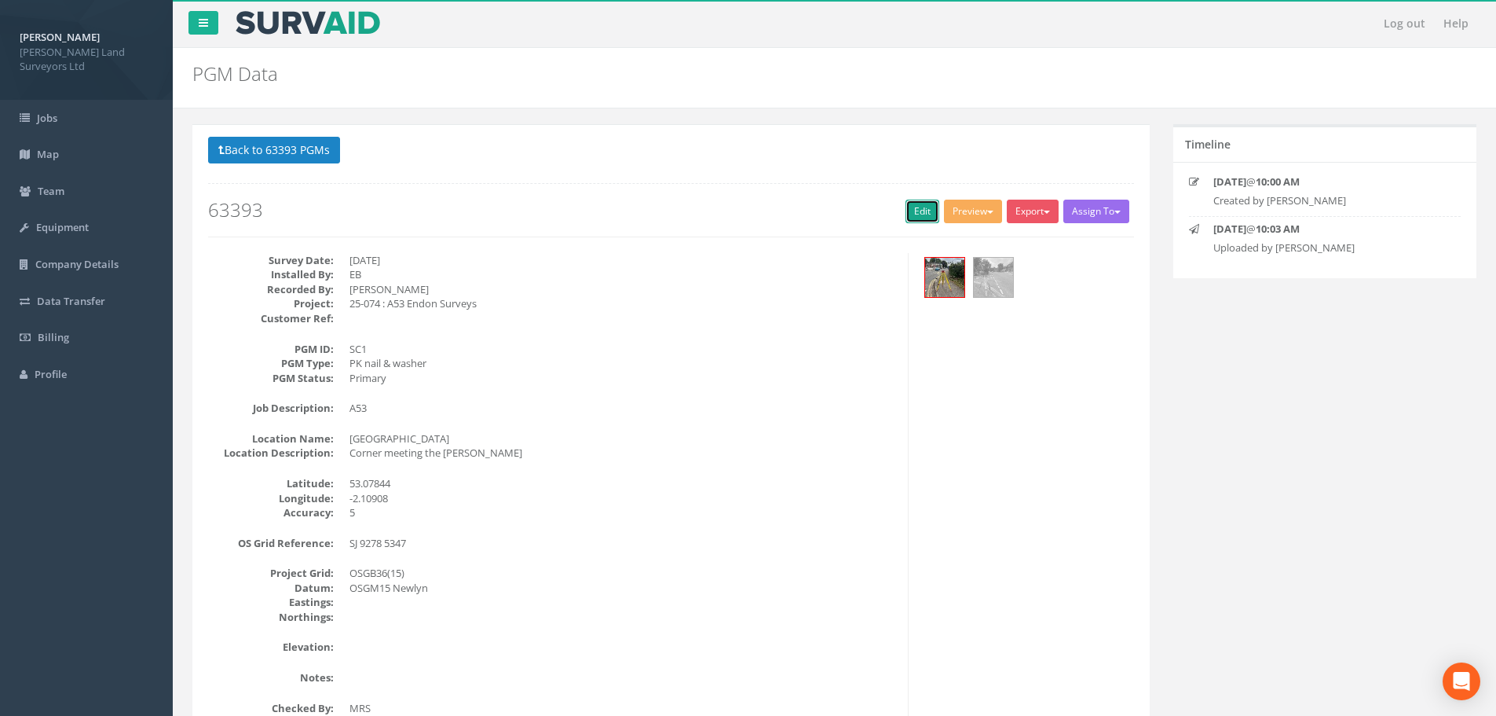
click at [915, 214] on link "Edit" at bounding box center [923, 212] width 34 height 24
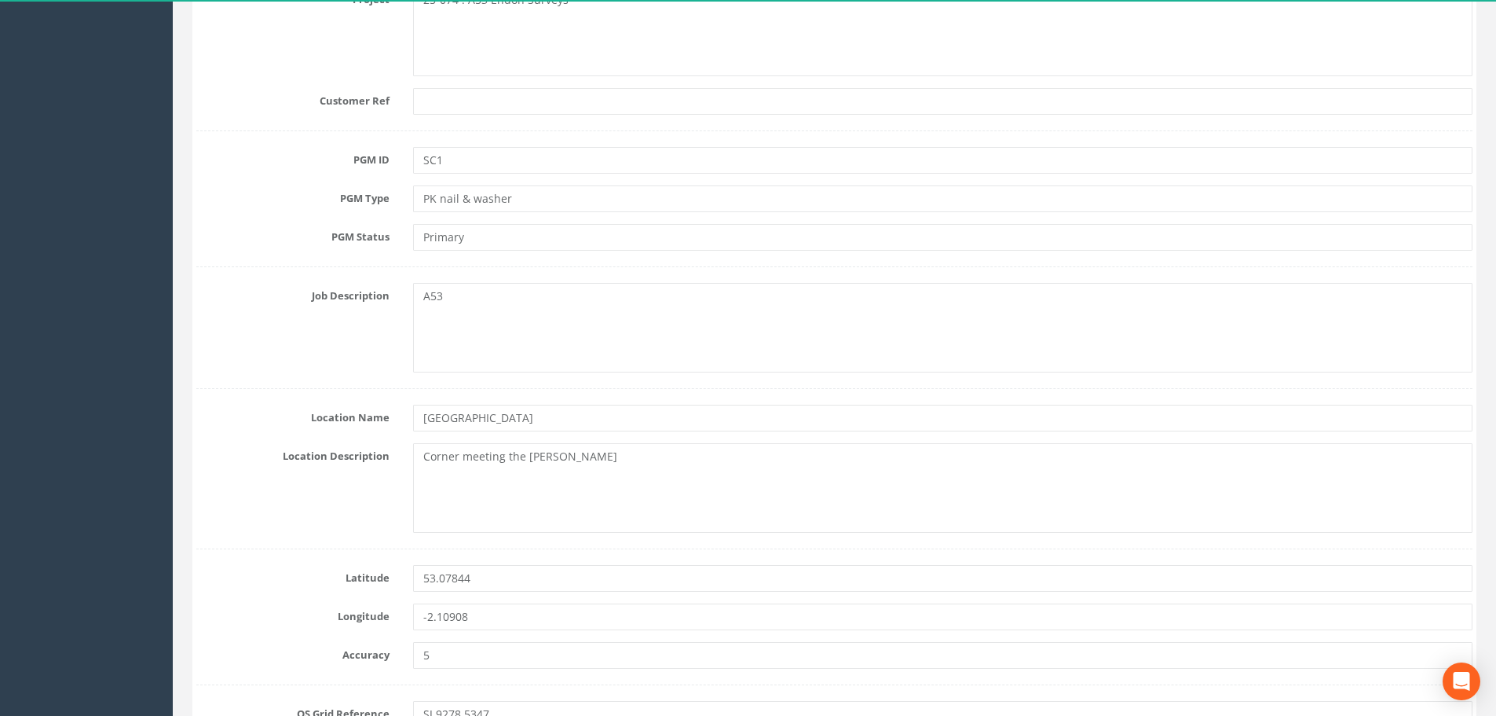
scroll to position [471, 0]
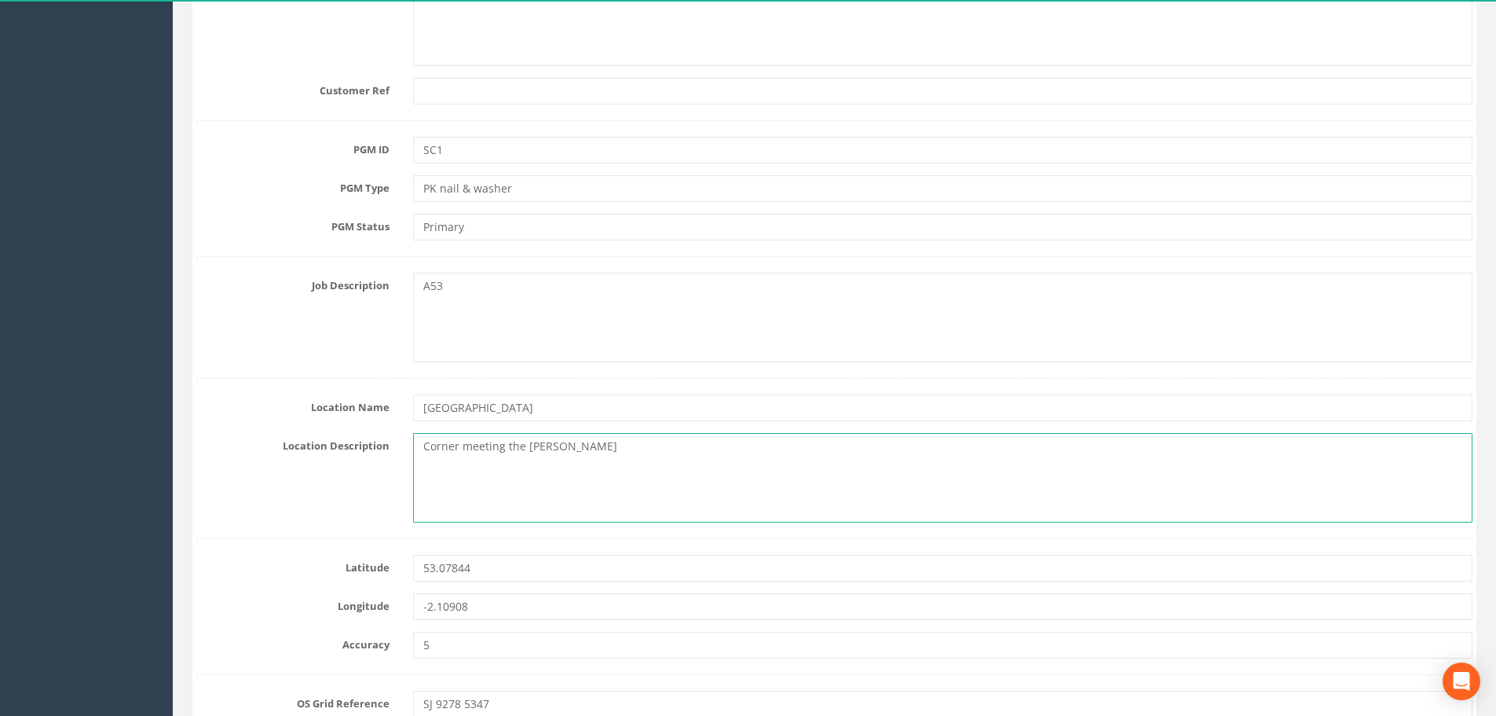
click at [430, 445] on textarea "Corner meeting the [PERSON_NAME]" at bounding box center [943, 478] width 1060 height 90
click at [593, 448] on textarea "In the pavement at the corner of [PERSON_NAME]" at bounding box center [943, 478] width 1060 height 90
drag, startPoint x: 714, startPoint y: 445, endPoint x: 697, endPoint y: 444, distance: 16.6
click at [697, 444] on textarea "In the pavement at the corner of the [GEOGRAPHIC_DATA][PERSON_NAME]" at bounding box center [943, 478] width 1060 height 90
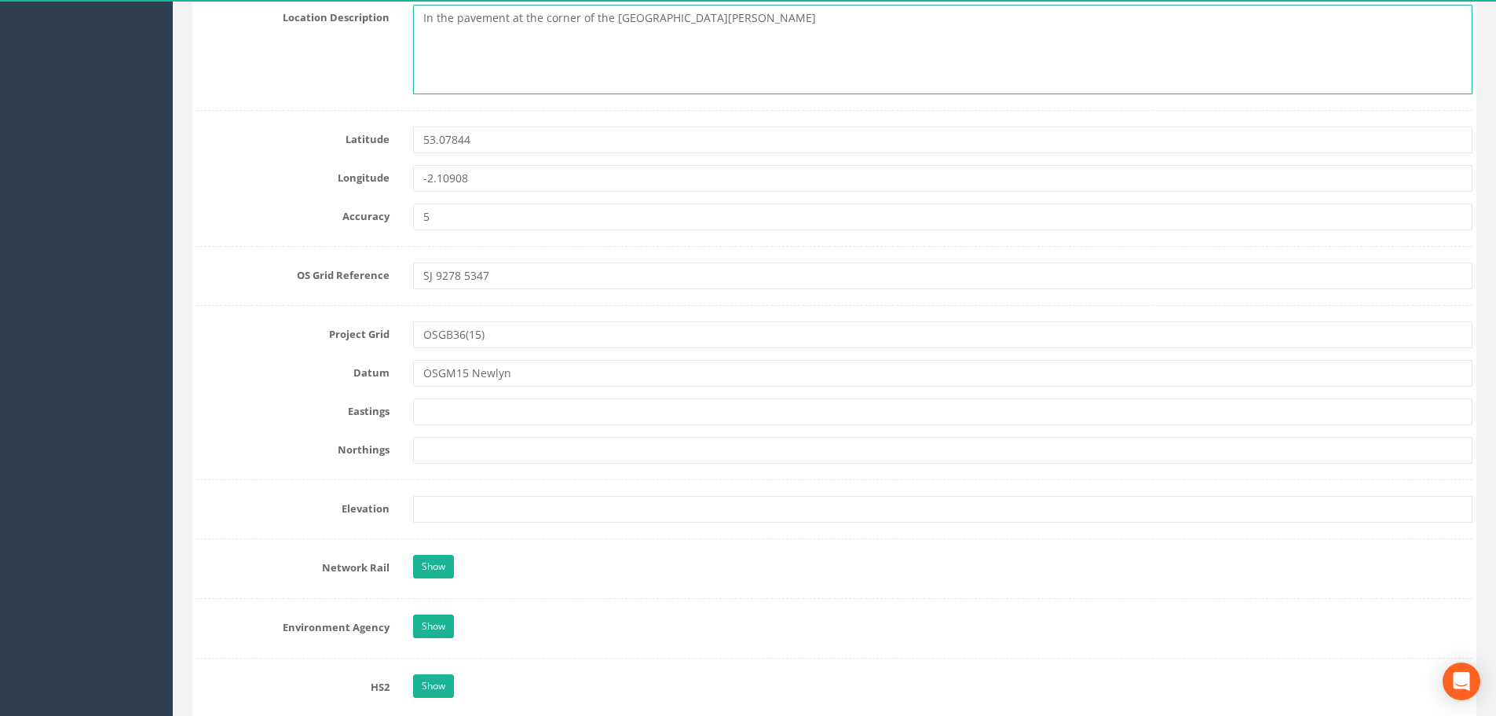
scroll to position [943, 0]
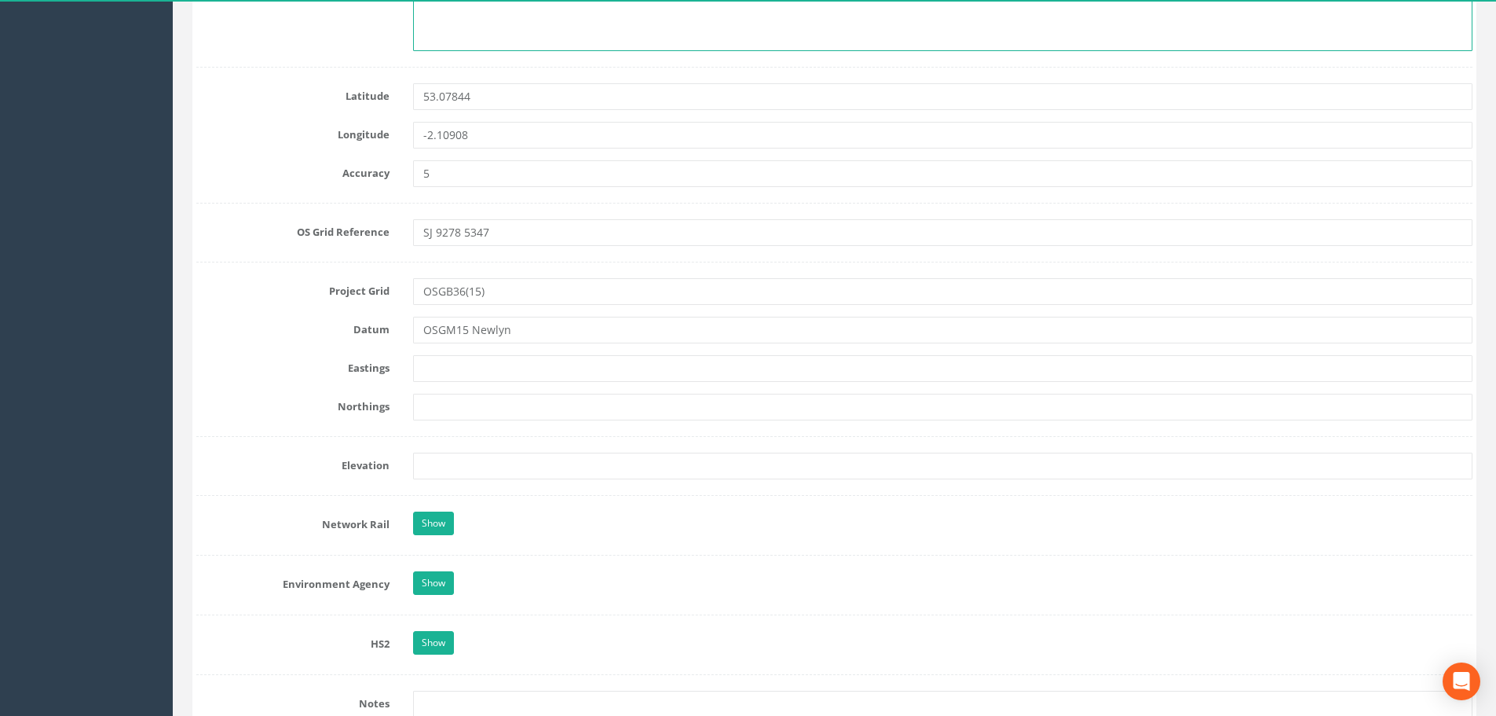
type textarea "In the pavement at the corner of the [GEOGRAPHIC_DATA][PERSON_NAME]"
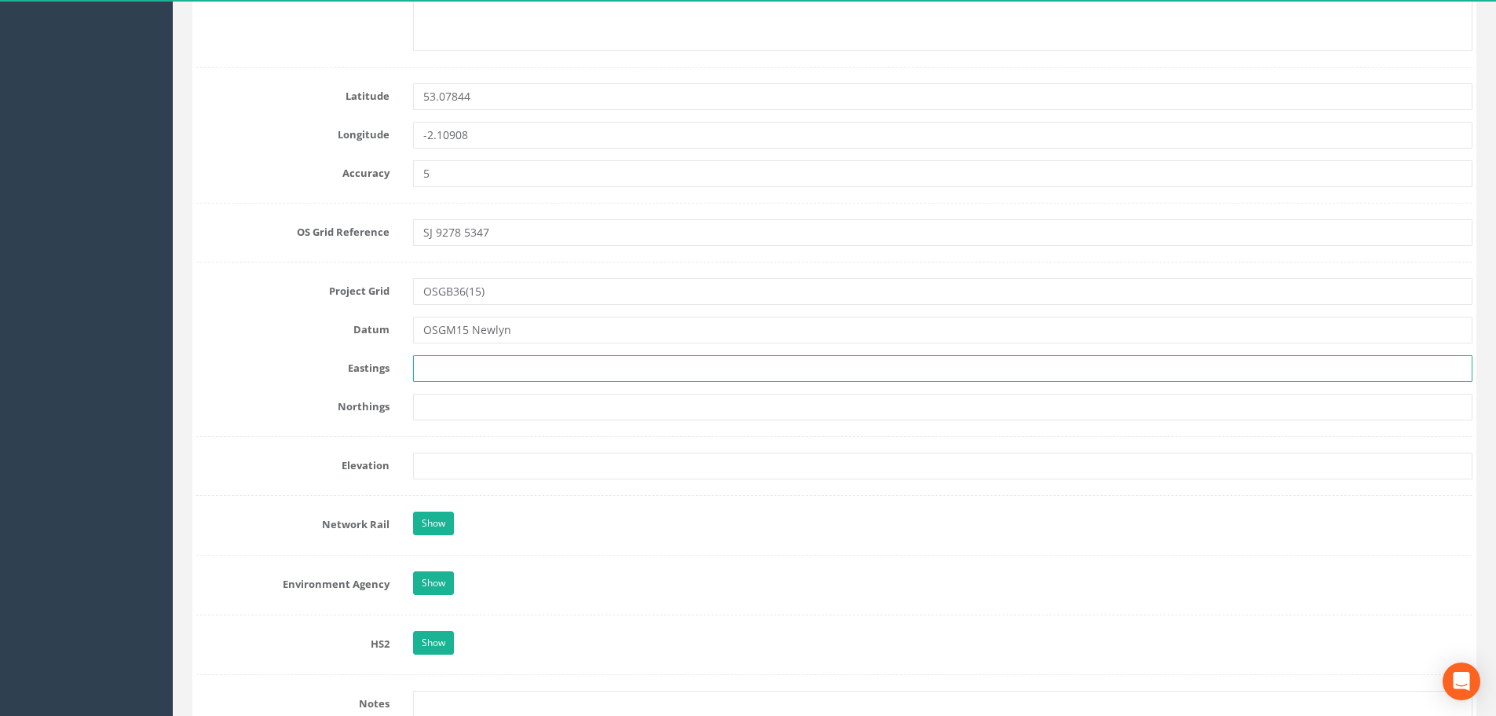
click at [437, 365] on input "text" at bounding box center [943, 368] width 1060 height 27
type input "392785.209m"
type input "353461.542m"
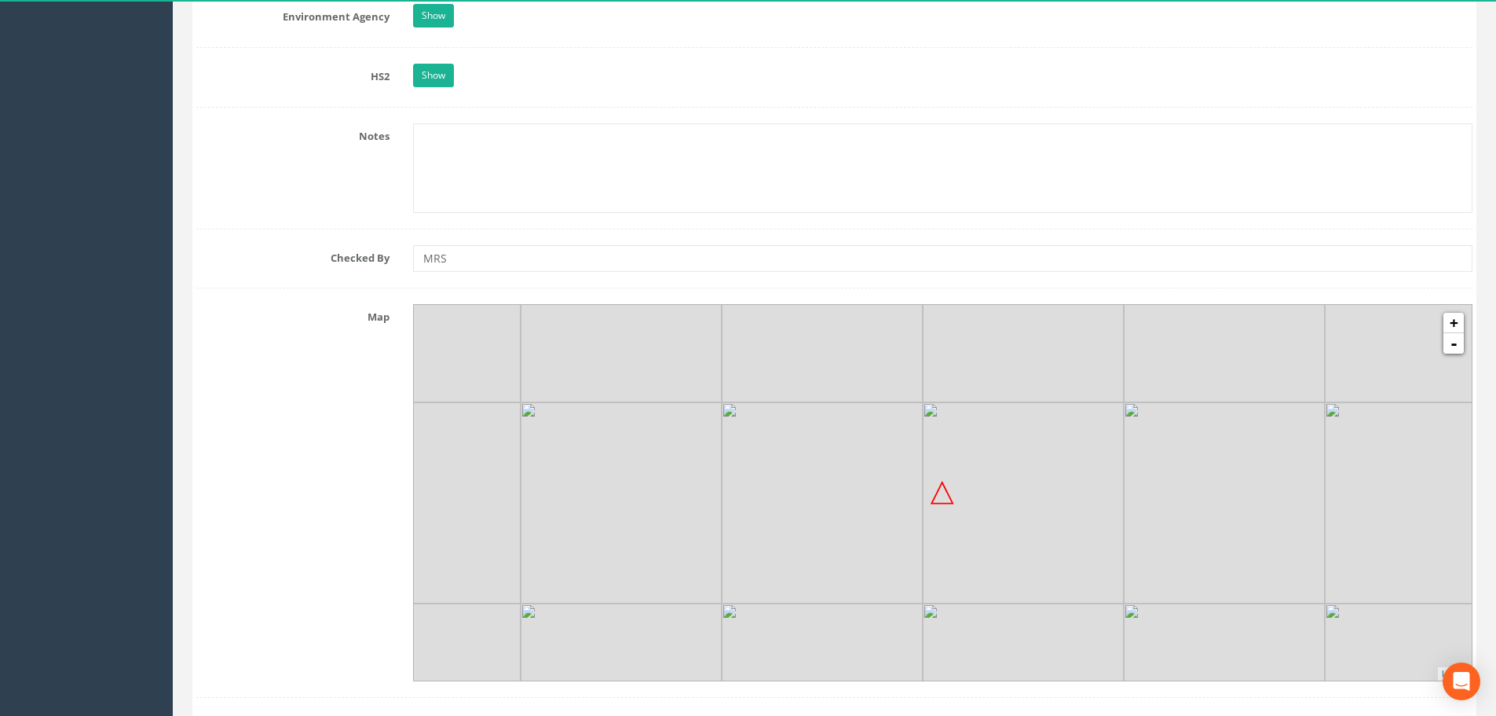
scroll to position [1571, 0]
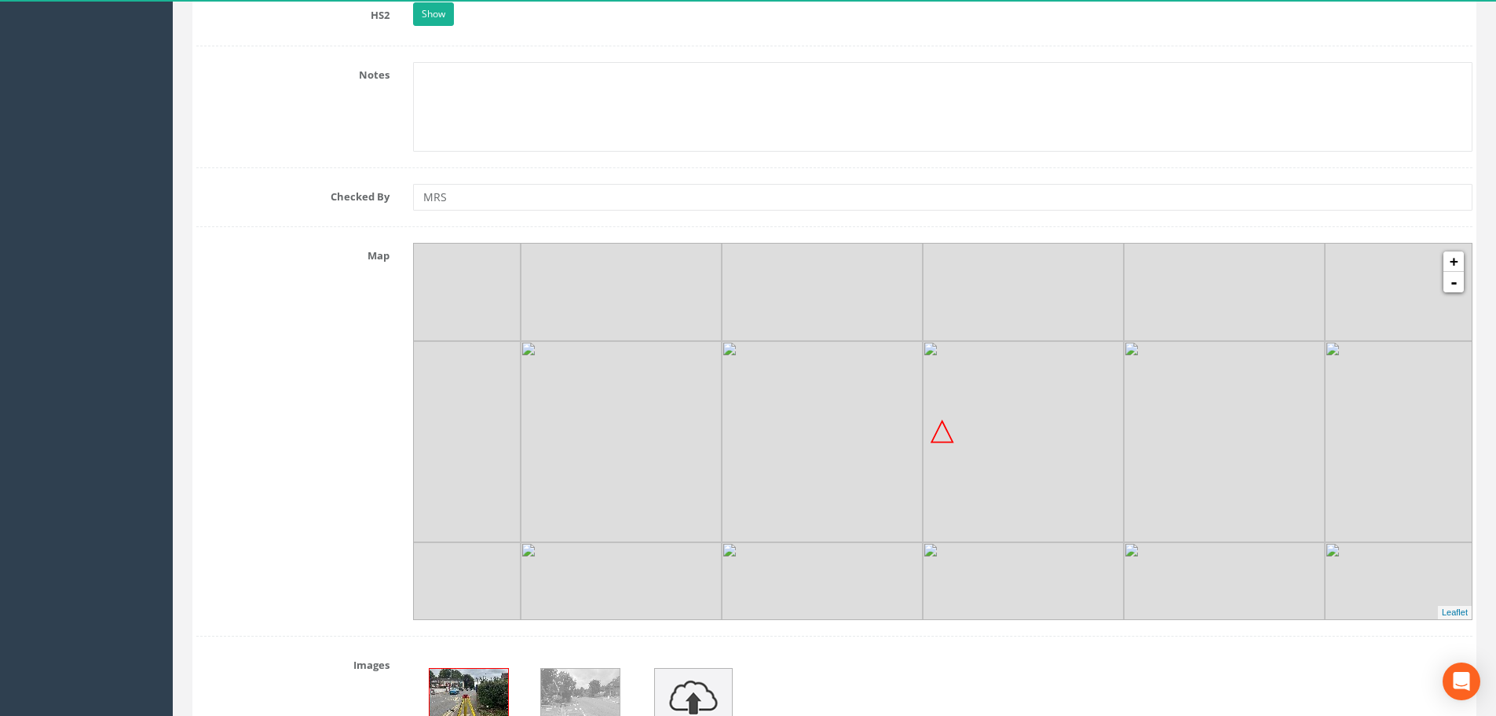
type input "154.503m"
click at [992, 456] on img at bounding box center [1023, 439] width 201 height 201
click at [1460, 263] on link "+" at bounding box center [1454, 261] width 20 height 20
drag, startPoint x: 989, startPoint y: 474, endPoint x: 1001, endPoint y: 454, distance: 23.3
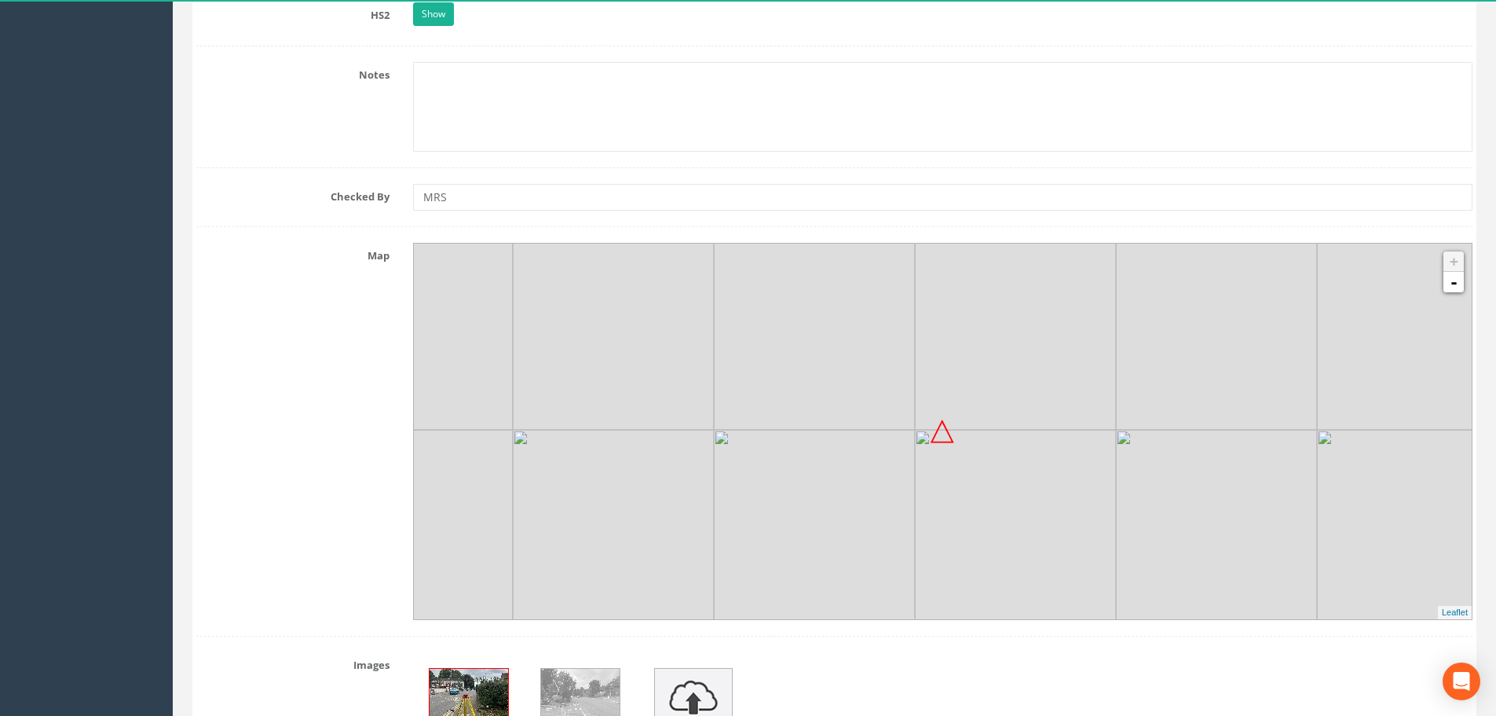
click at [1001, 454] on img at bounding box center [1015, 530] width 201 height 201
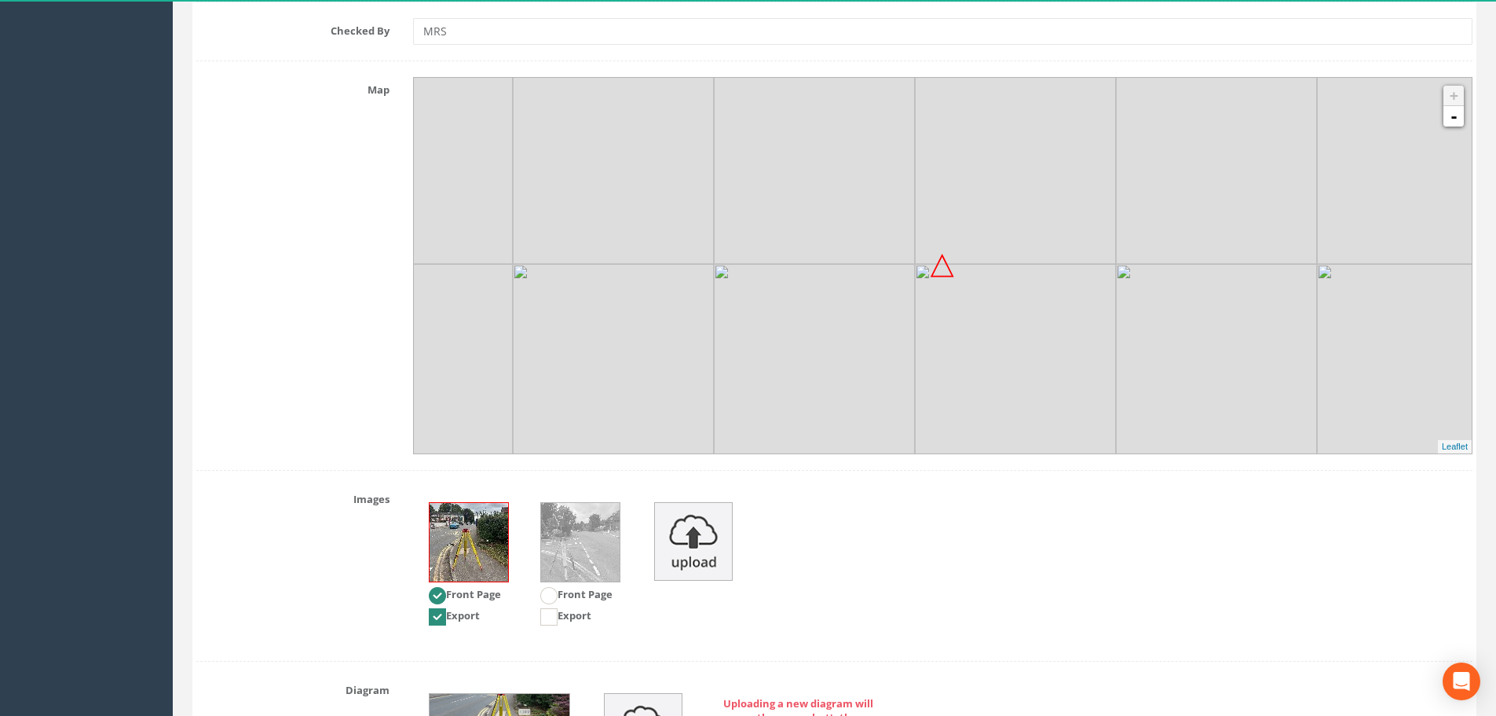
scroll to position [1951, 0]
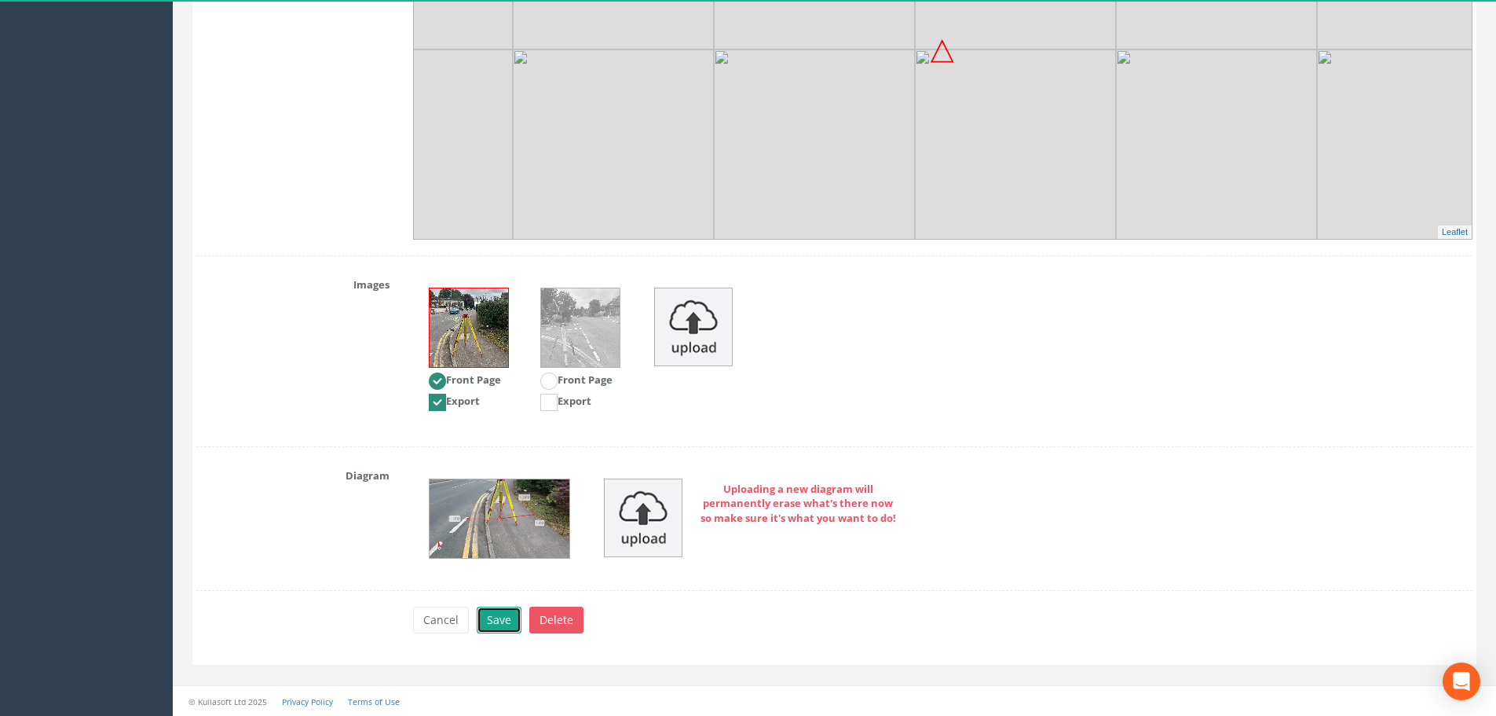
click at [501, 617] on button "Save" at bounding box center [499, 619] width 45 height 27
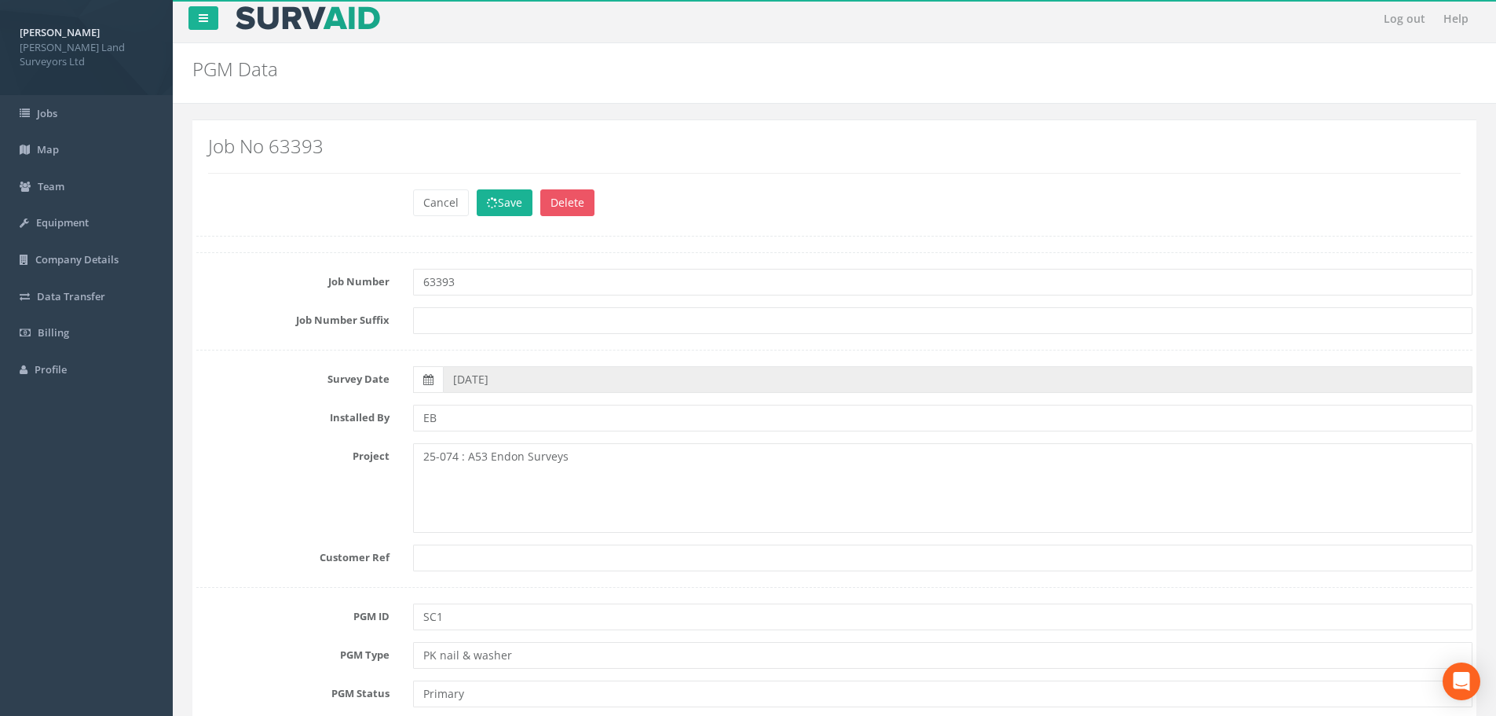
scroll to position [0, 0]
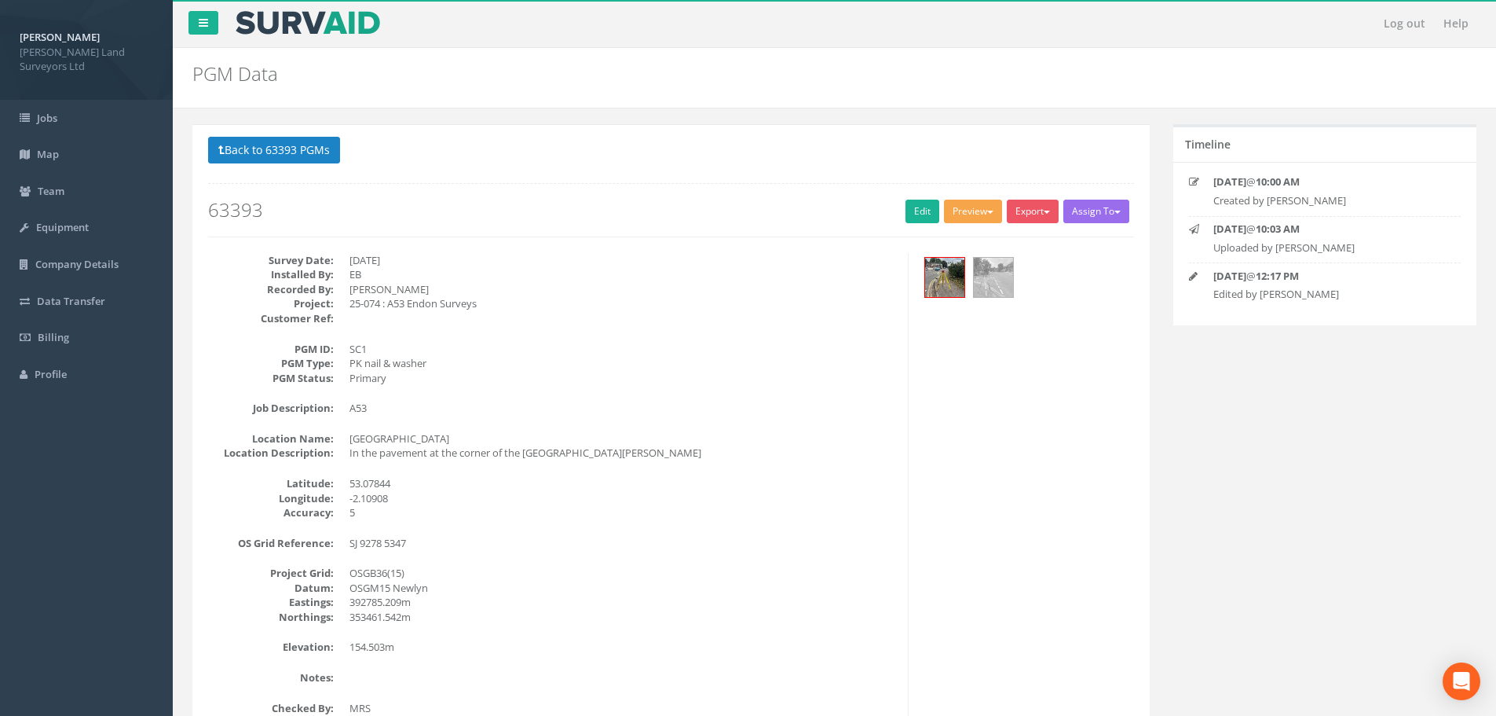
click at [986, 210] on button "Preview" at bounding box center [973, 212] width 58 height 24
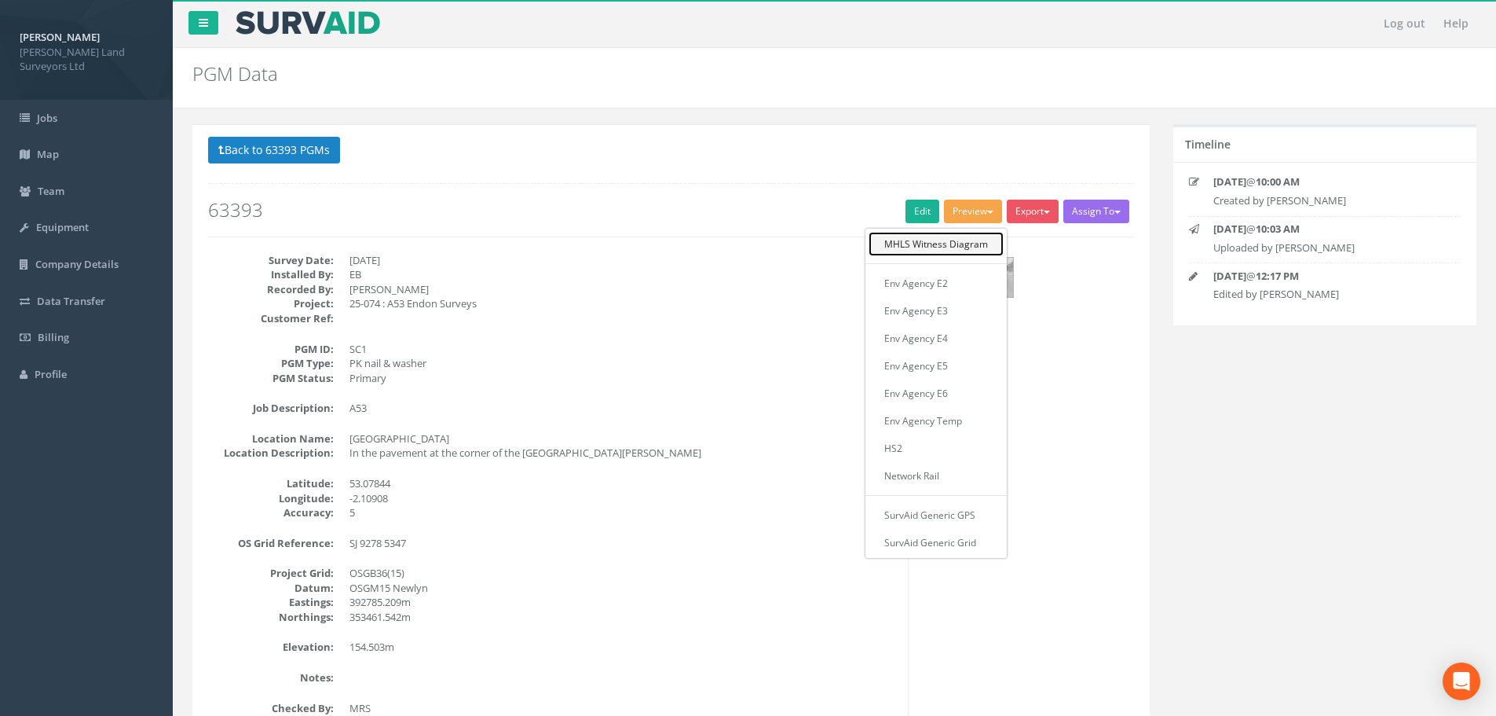
click at [950, 243] on link "MHLS Witness Diagram" at bounding box center [936, 244] width 135 height 24
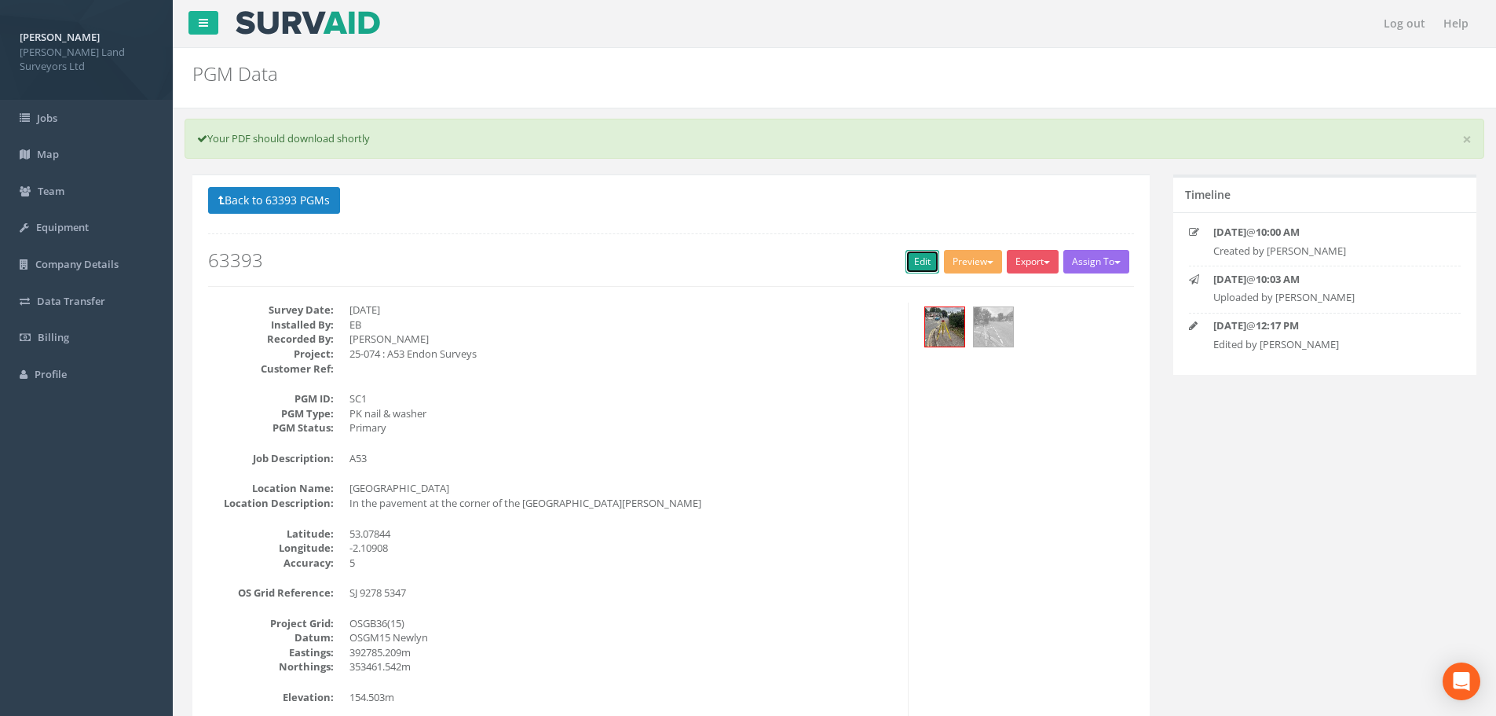
click at [911, 259] on link "Edit" at bounding box center [923, 262] width 34 height 24
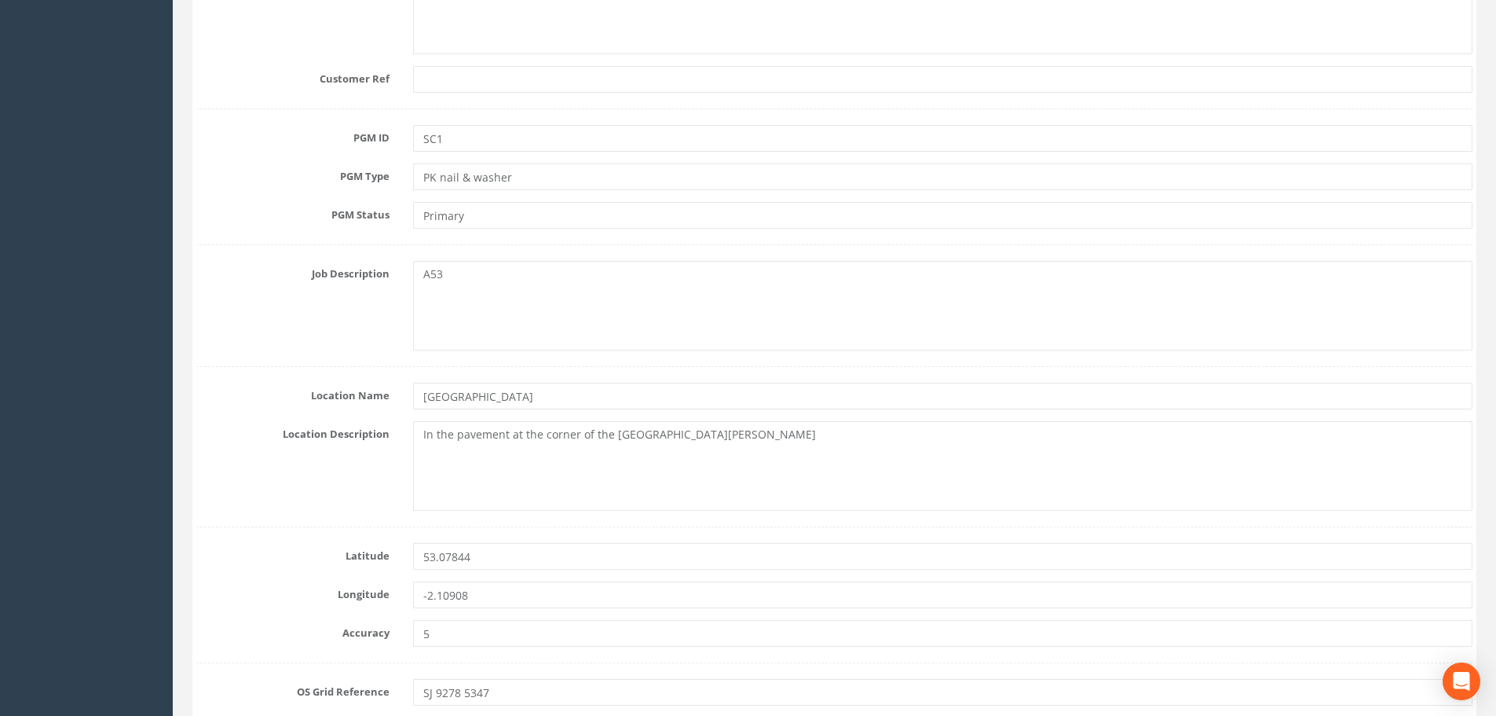
scroll to position [628, 0]
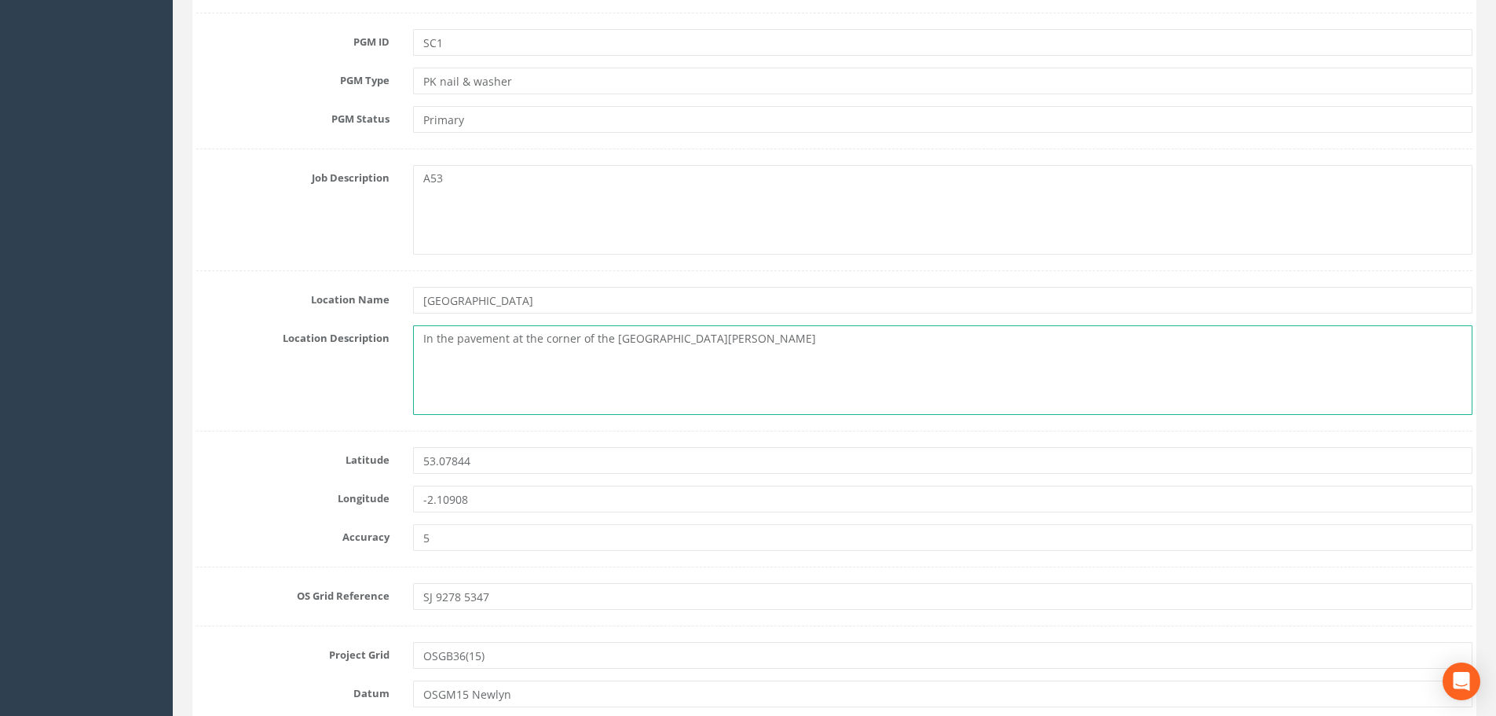
click at [646, 339] on textarea "In the pavement at the corner of the [GEOGRAPHIC_DATA][PERSON_NAME]" at bounding box center [943, 370] width 1060 height 90
drag, startPoint x: 757, startPoint y: 335, endPoint x: 722, endPoint y: 336, distance: 35.4
click at [722, 336] on textarea "In the pavement at the corner of the [GEOGRAPHIC_DATA][PERSON_NAME]" at bounding box center [943, 370] width 1060 height 90
click at [634, 340] on textarea "In the pavement at the corner of the [GEOGRAPHIC_DATA][PERSON_NAME]" at bounding box center [943, 370] width 1060 height 90
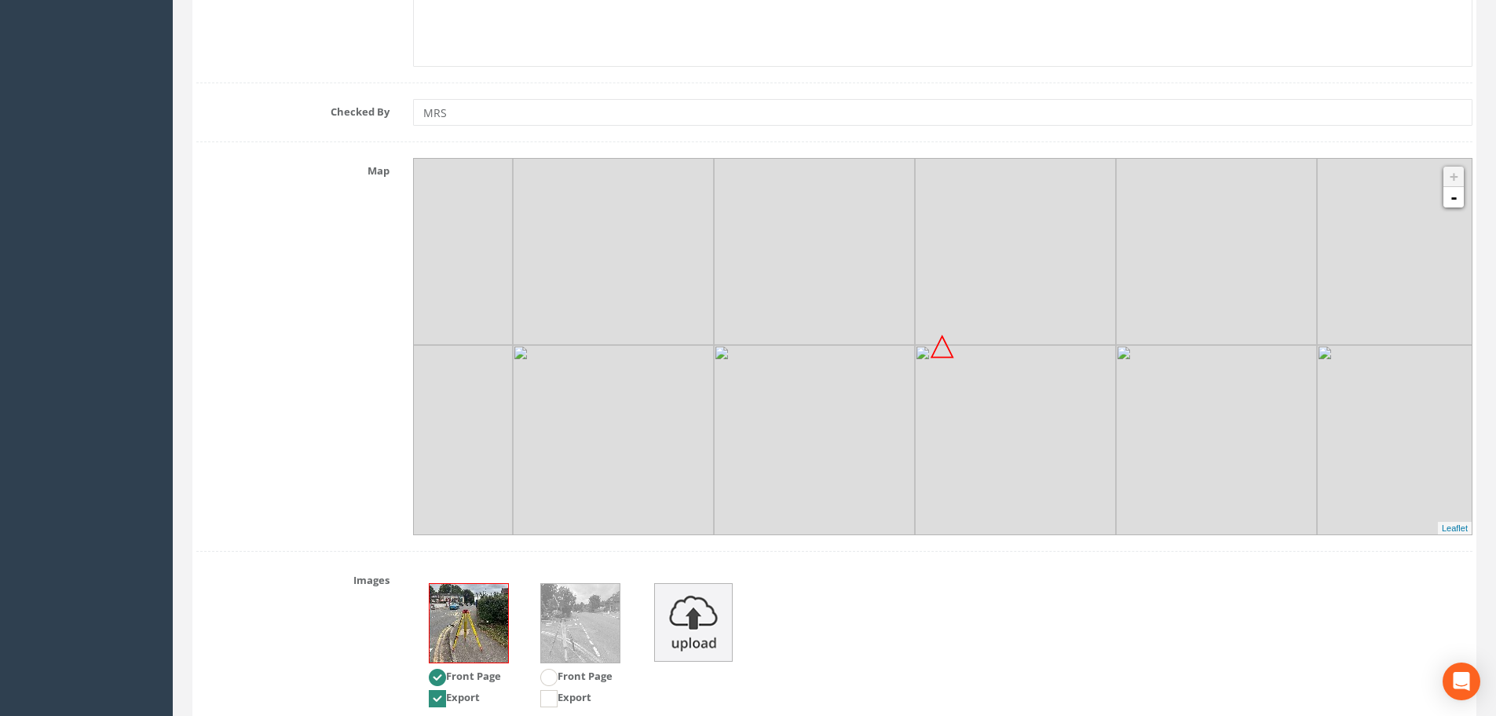
scroll to position [1728, 0]
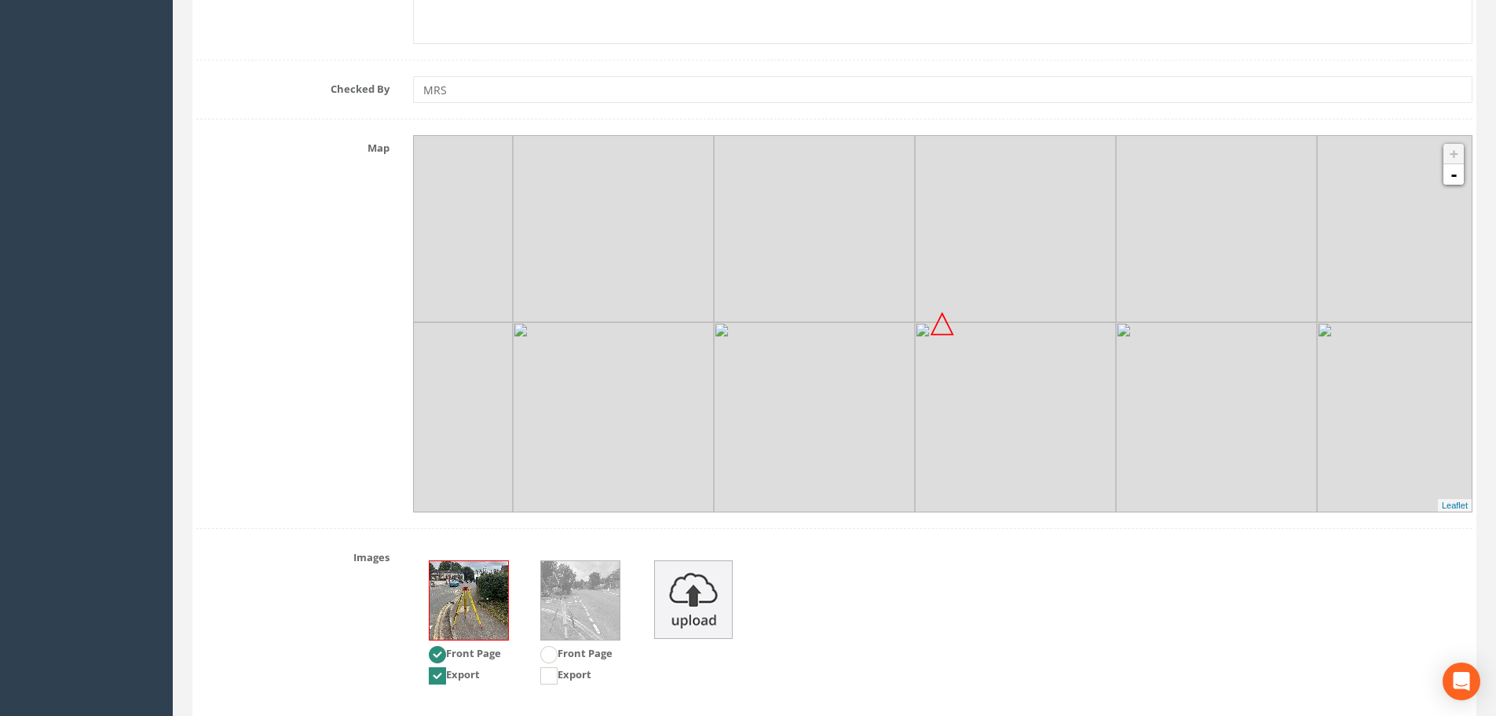
type textarea "In the pavement at the corner of the [GEOGRAPHIC_DATA][PERSON_NAME]"
click at [1018, 358] on img at bounding box center [1018, 422] width 201 height 201
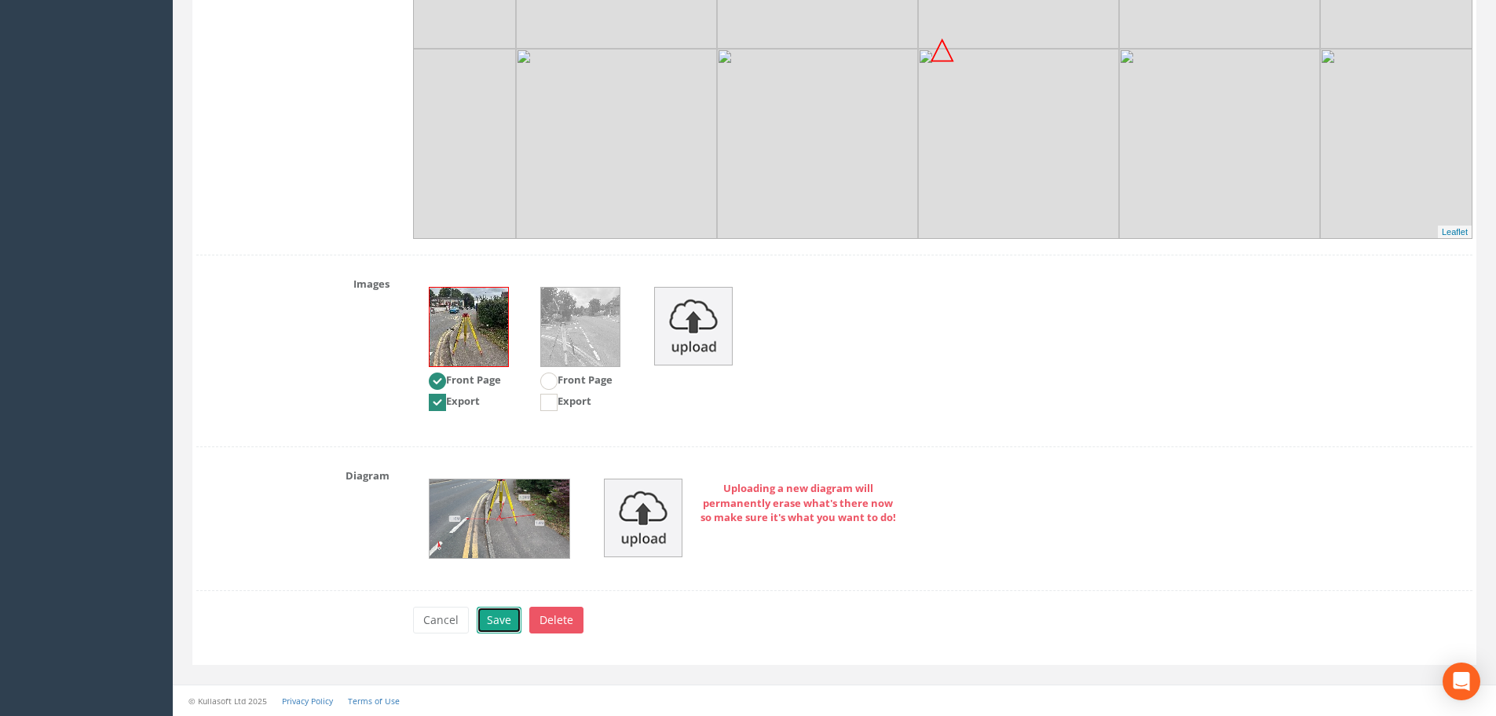
click at [507, 621] on button "Save" at bounding box center [499, 619] width 45 height 27
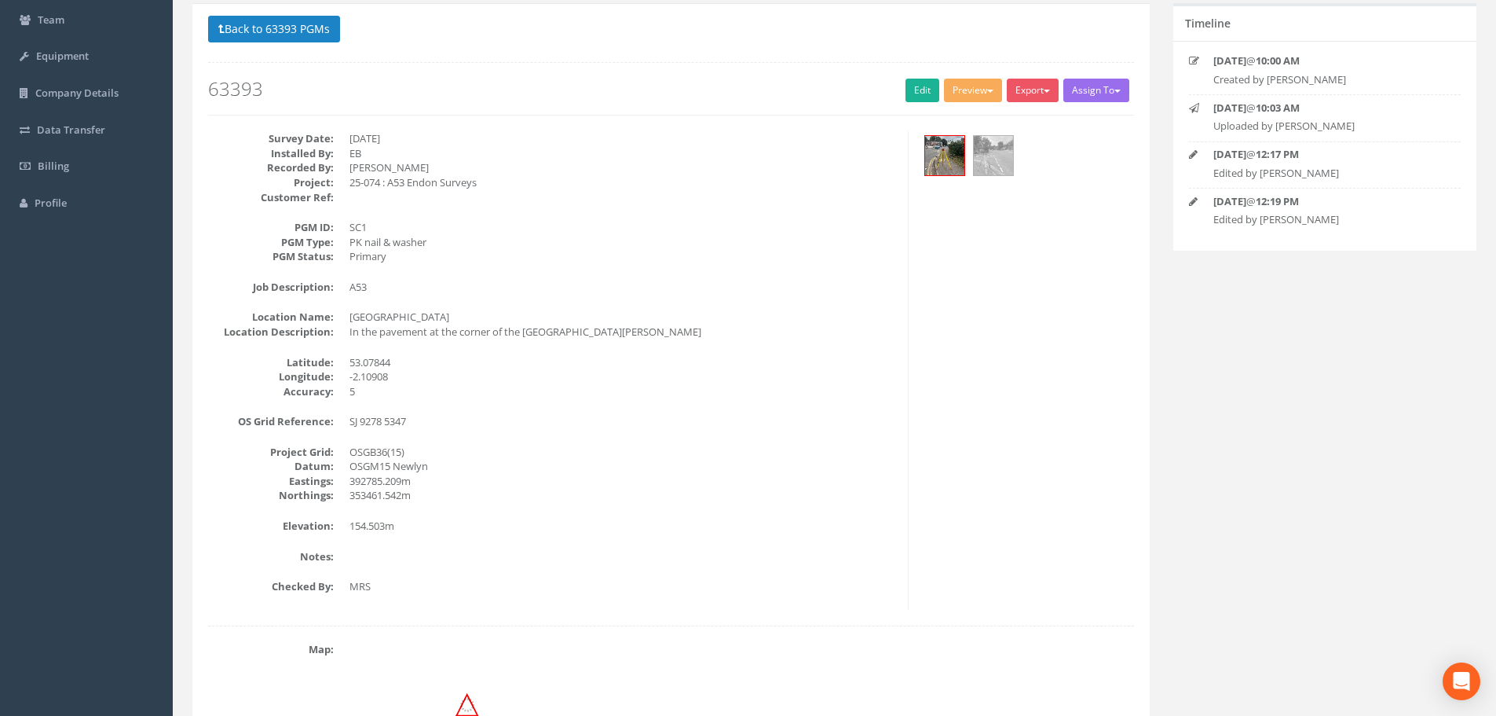
scroll to position [0, 0]
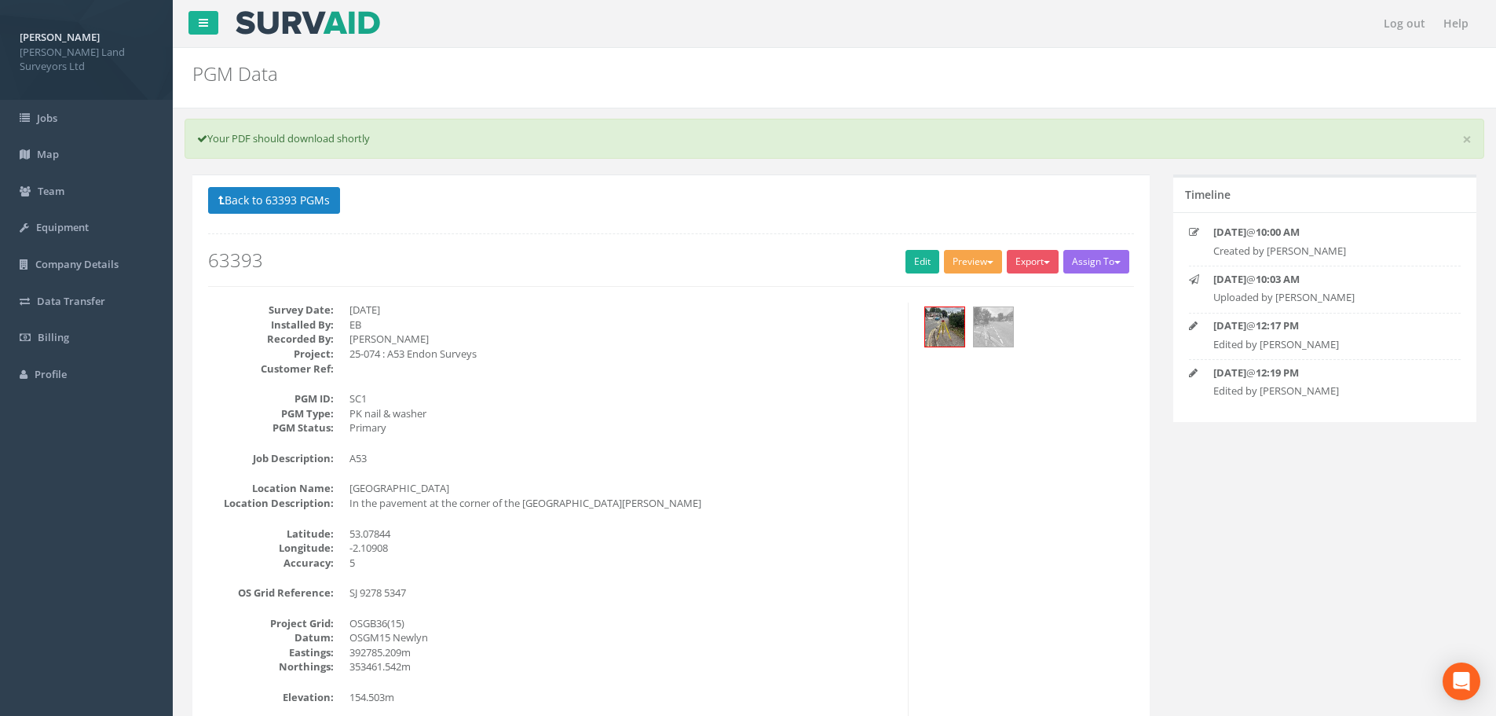
click at [981, 260] on button "Preview" at bounding box center [973, 262] width 58 height 24
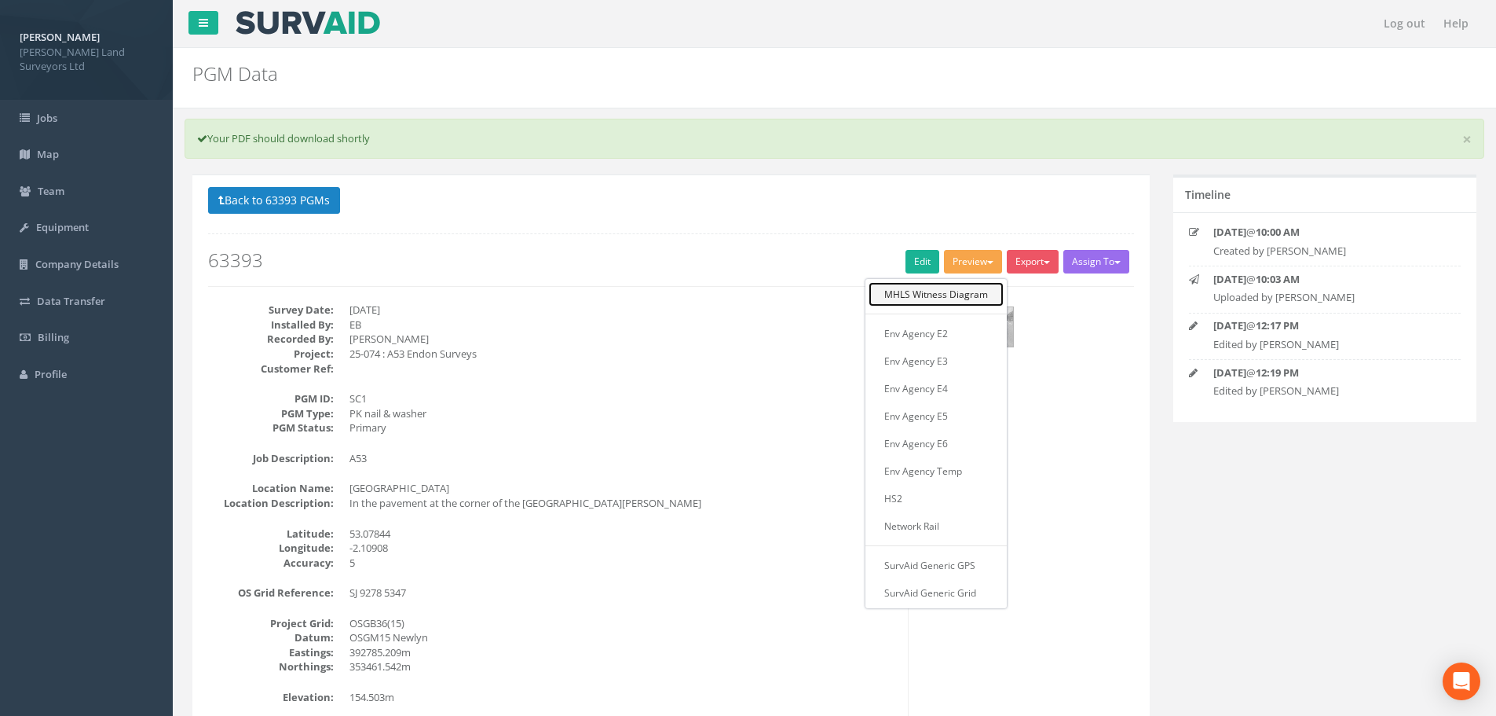
click at [947, 295] on link "MHLS Witness Diagram" at bounding box center [936, 294] width 135 height 24
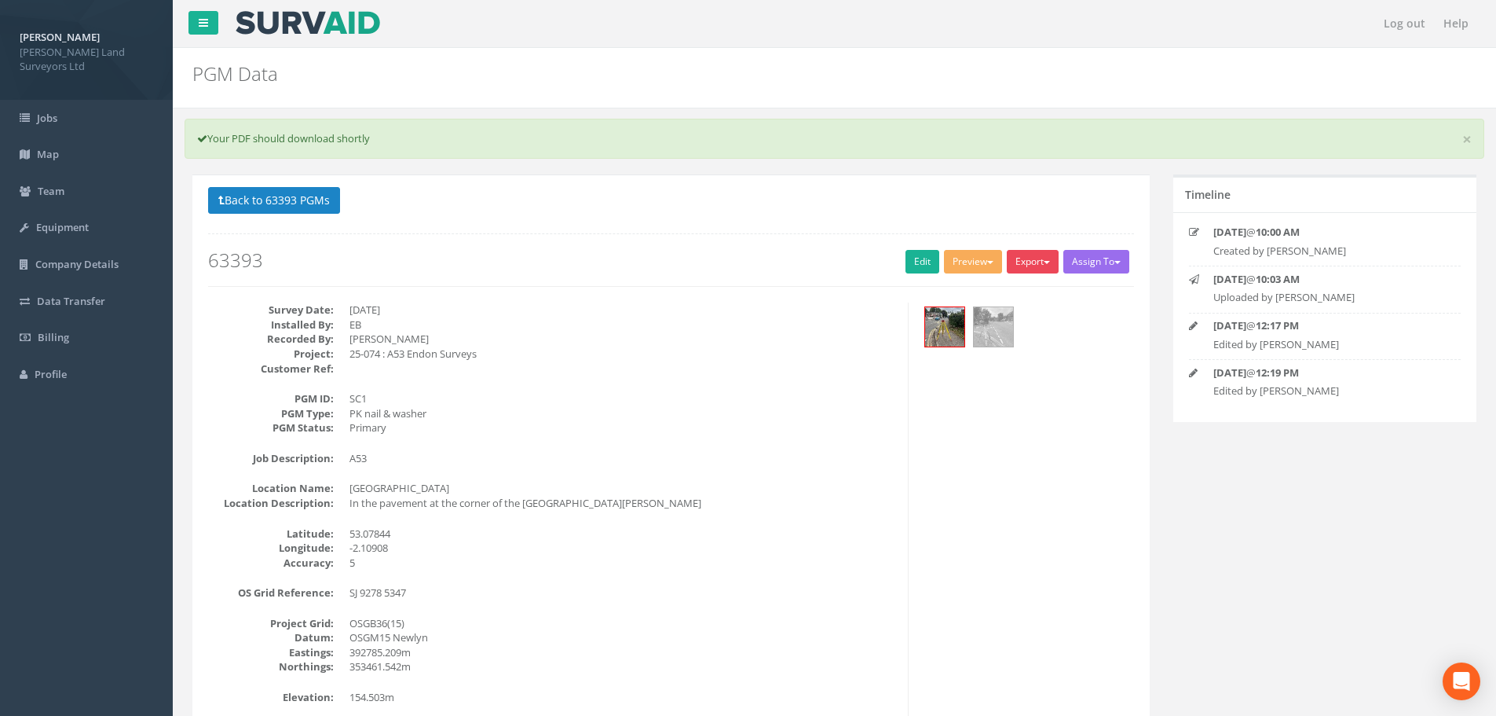
click at [1034, 264] on button "Export" at bounding box center [1033, 262] width 52 height 24
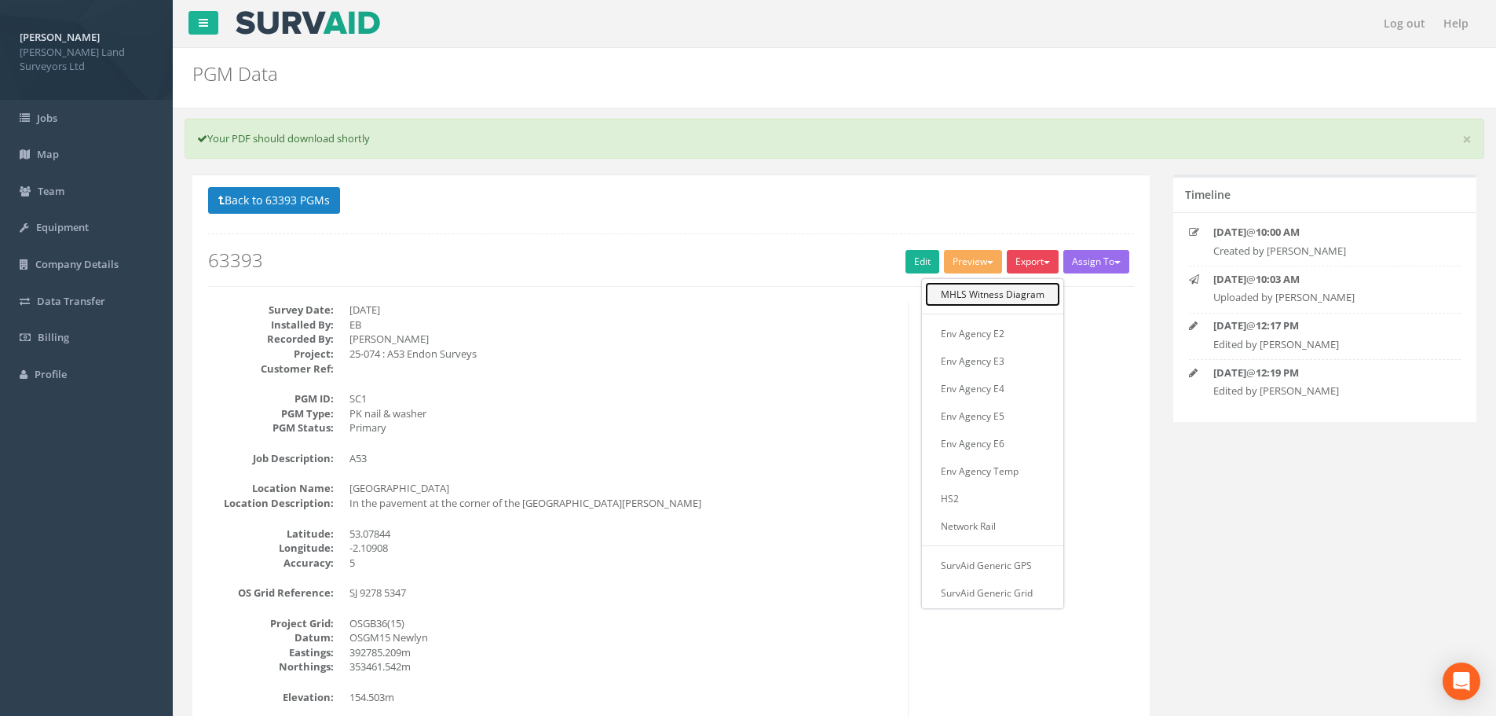
click at [1018, 292] on link "MHLS Witness Diagram" at bounding box center [992, 294] width 135 height 24
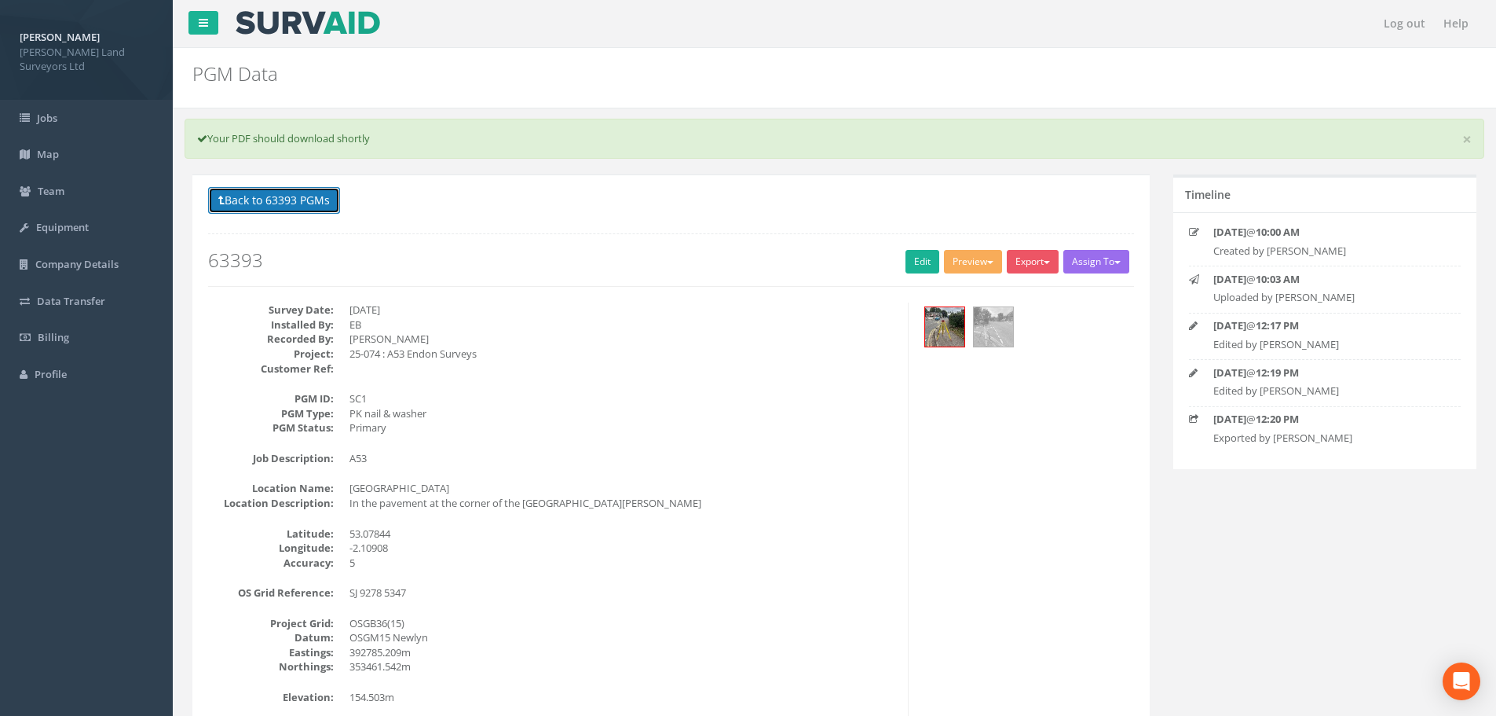
click at [240, 201] on button "Back to 63393 PGMs" at bounding box center [274, 200] width 132 height 27
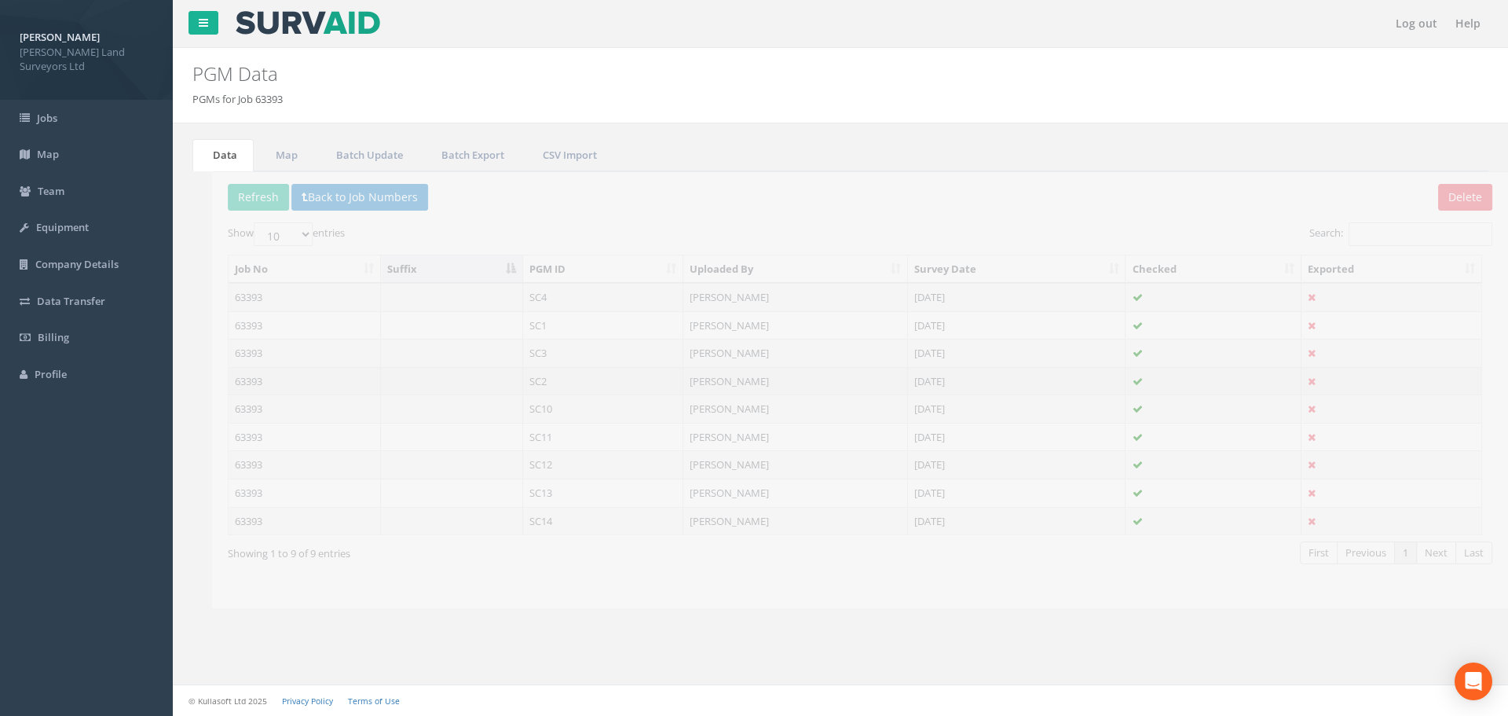
click at [521, 379] on td "SC2" at bounding box center [583, 381] width 161 height 28
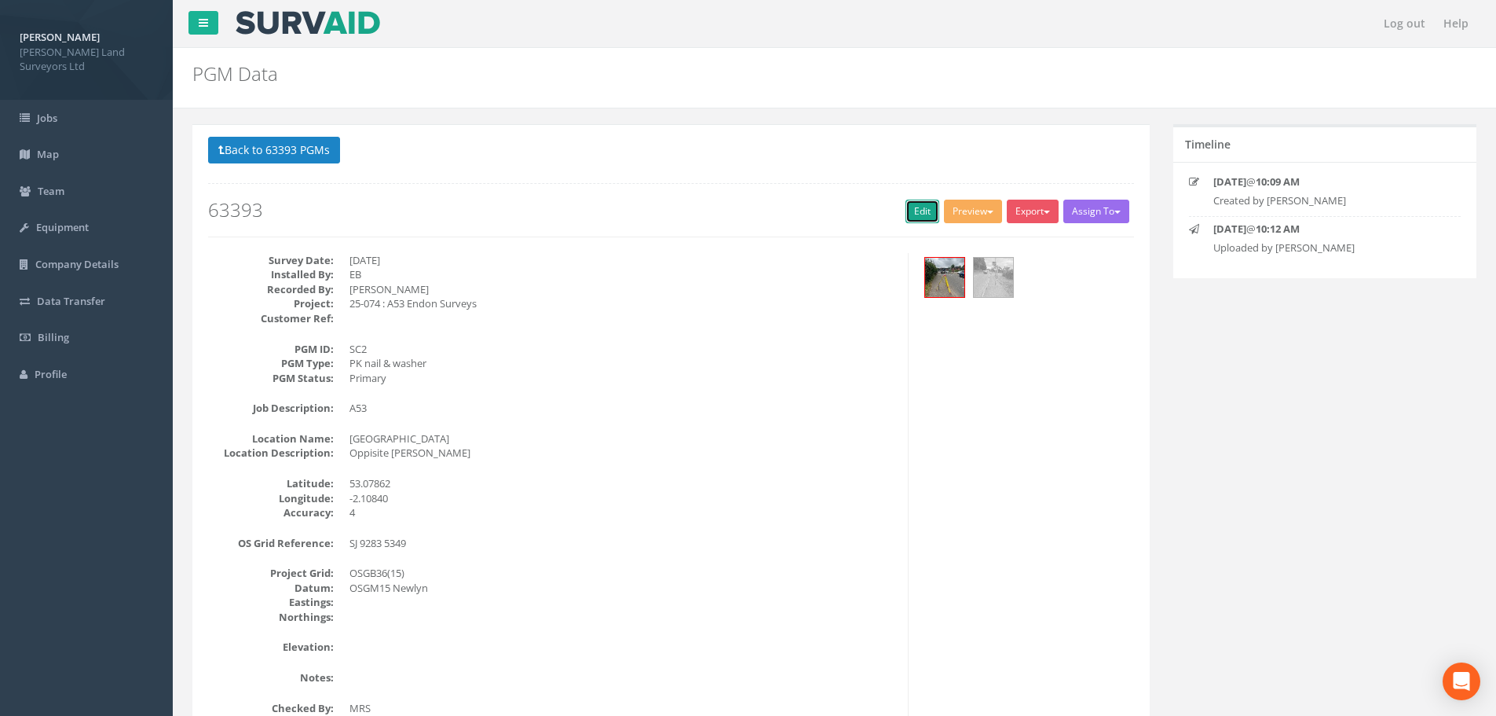
click at [907, 207] on link "Edit" at bounding box center [923, 212] width 34 height 24
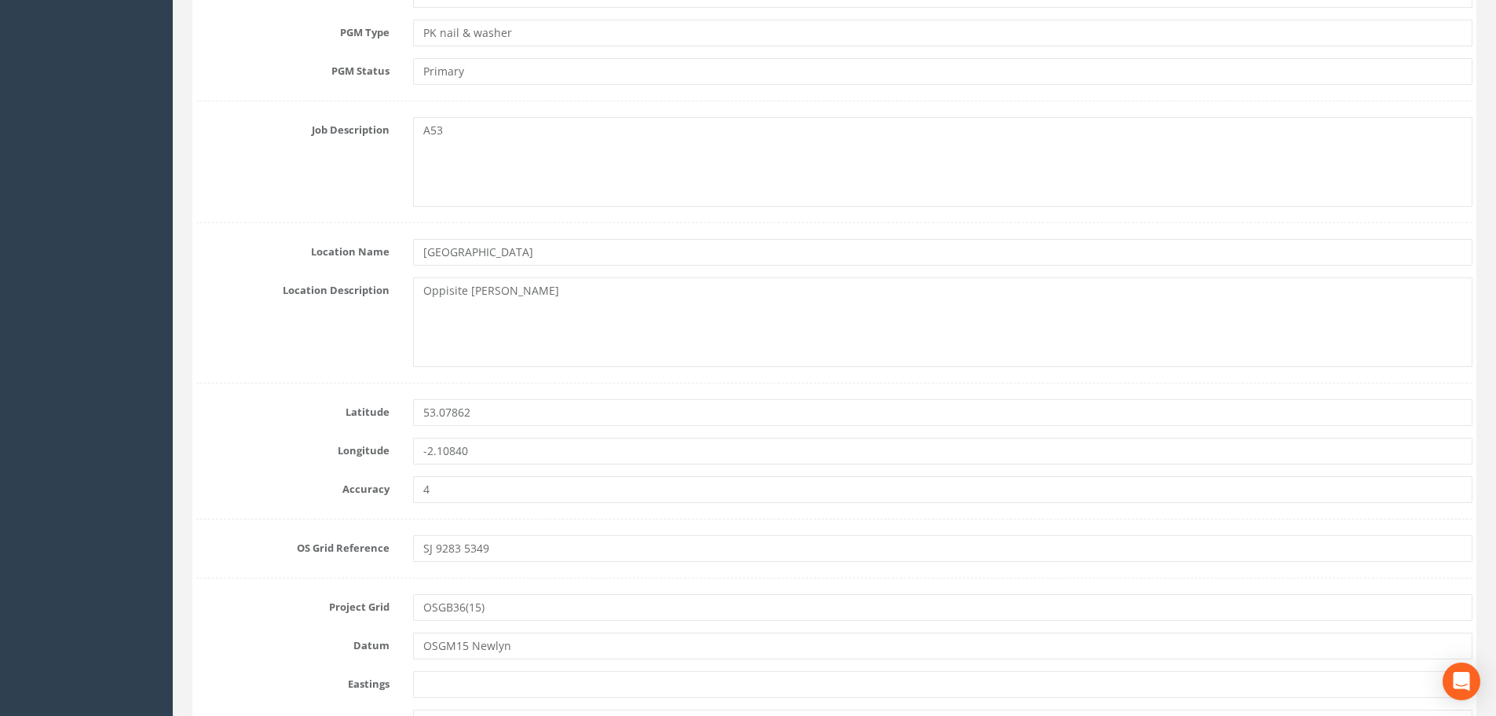
scroll to position [628, 0]
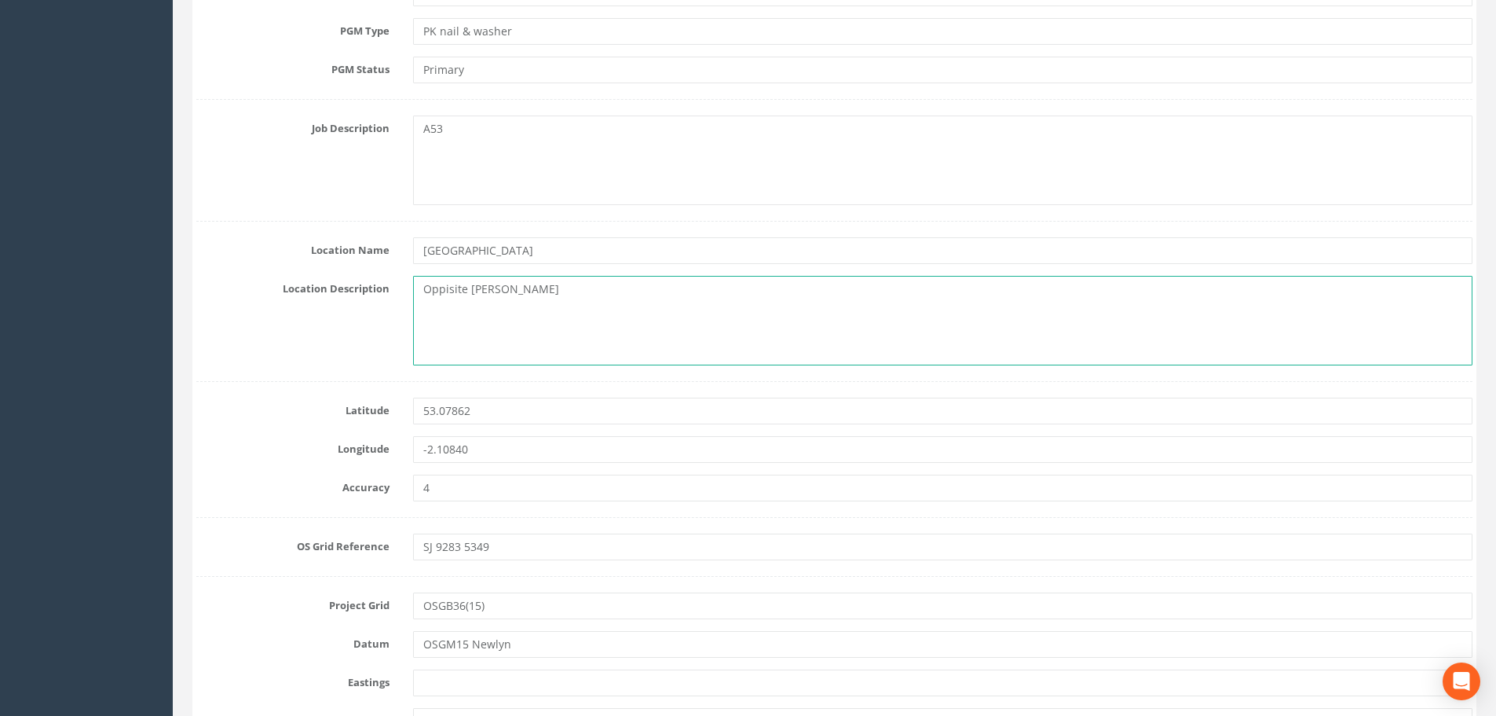
click at [423, 289] on textarea "Oppisite [PERSON_NAME]" at bounding box center [943, 321] width 1060 height 90
drag, startPoint x: 608, startPoint y: 287, endPoint x: 695, endPoint y: 292, distance: 87.4
click at [695, 292] on textarea "In the pavement opposite The [PERSON_NAME]" at bounding box center [943, 321] width 1060 height 90
click at [426, 289] on textarea "In the pavement opposite The [PERSON_NAME]" at bounding box center [943, 321] width 1060 height 90
click at [423, 290] on textarea "Leek Road, in the pavement opposite The [PERSON_NAME]" at bounding box center [943, 321] width 1060 height 90
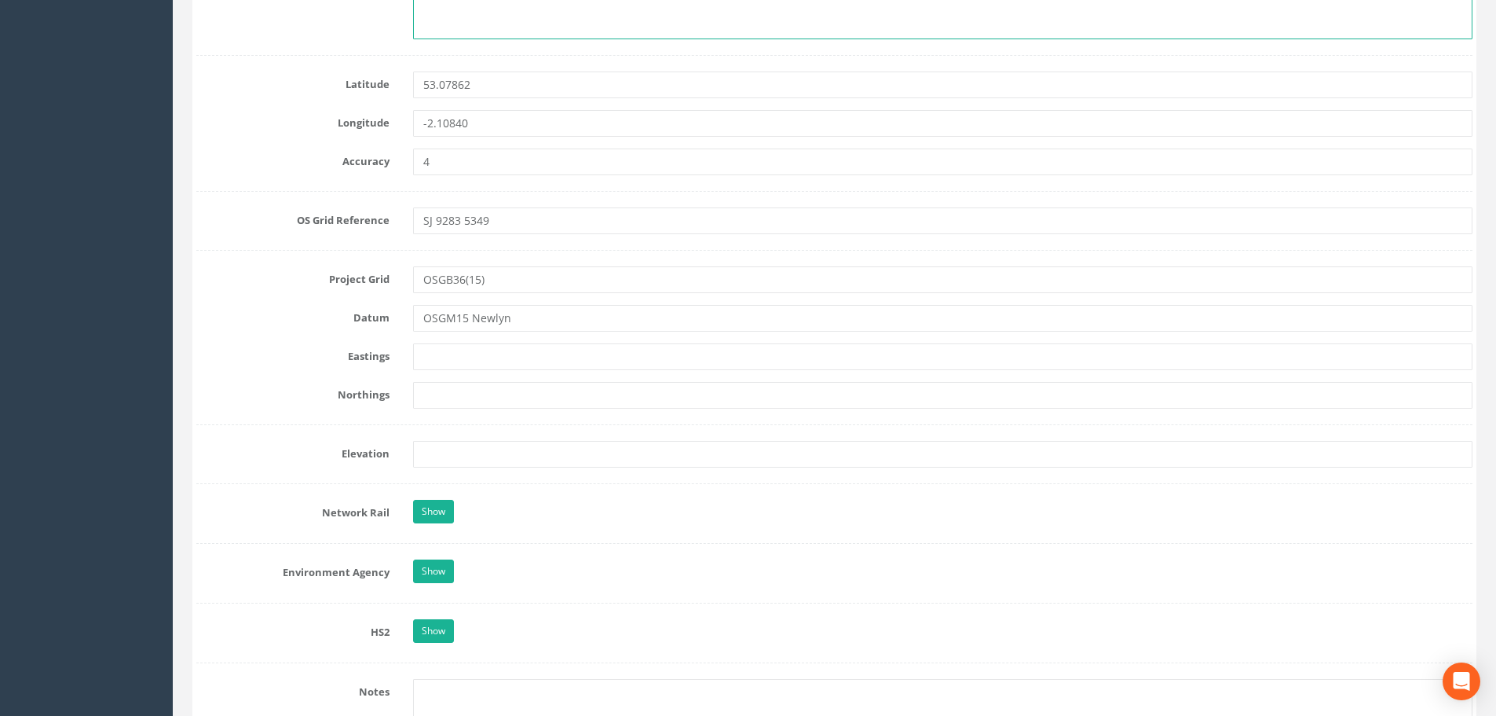
scroll to position [1021, 0]
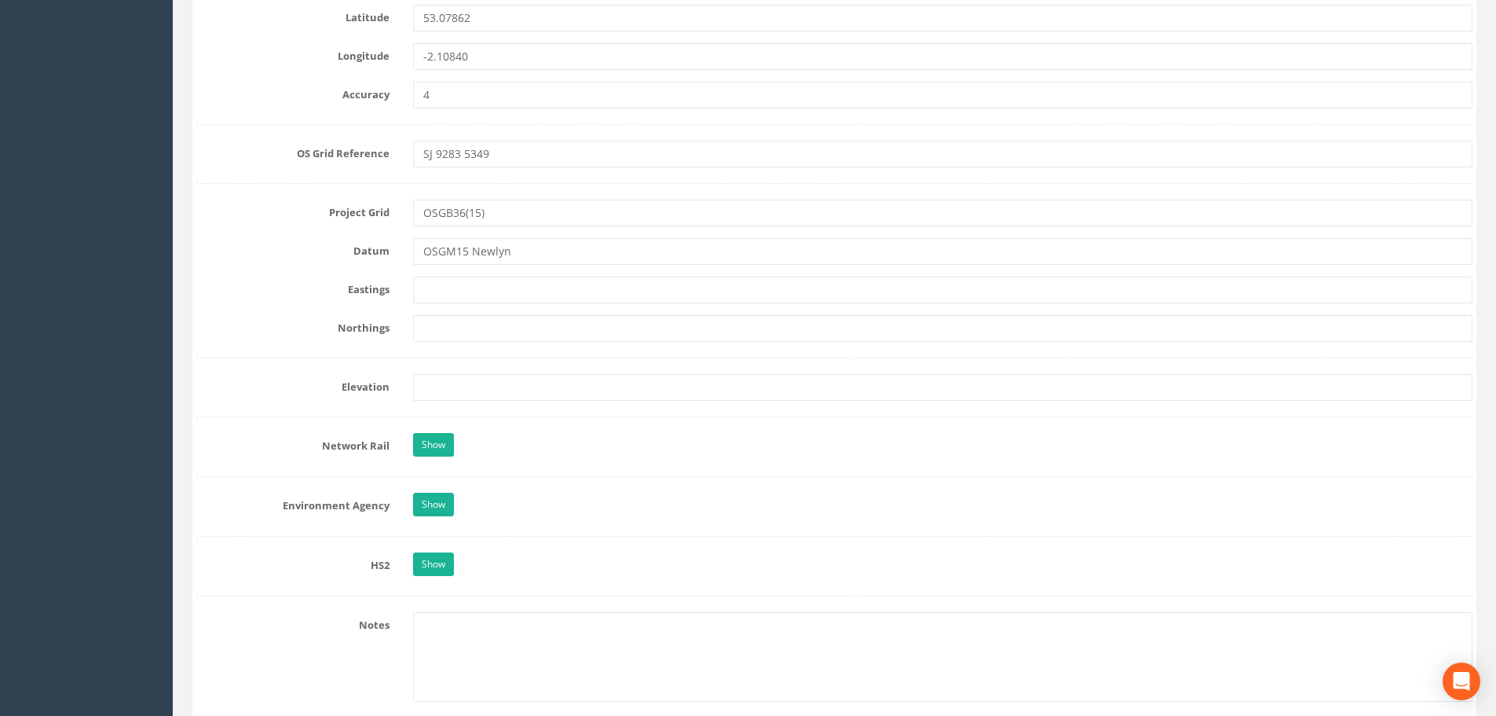
type textarea "[GEOGRAPHIC_DATA], in the pavement opposite The [PERSON_NAME]"
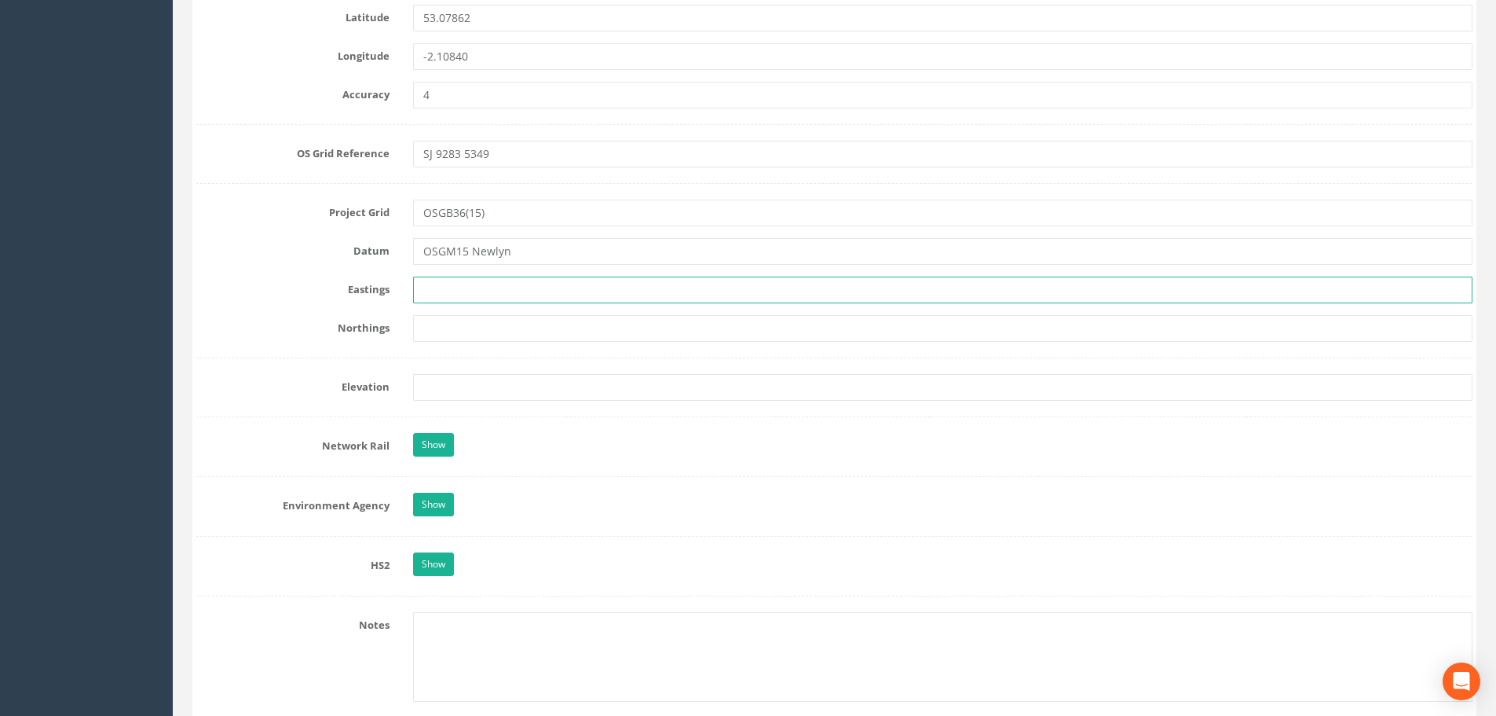
click at [453, 292] on input "text" at bounding box center [943, 289] width 1060 height 27
type input "392835.277m"
type input "353490.716m"
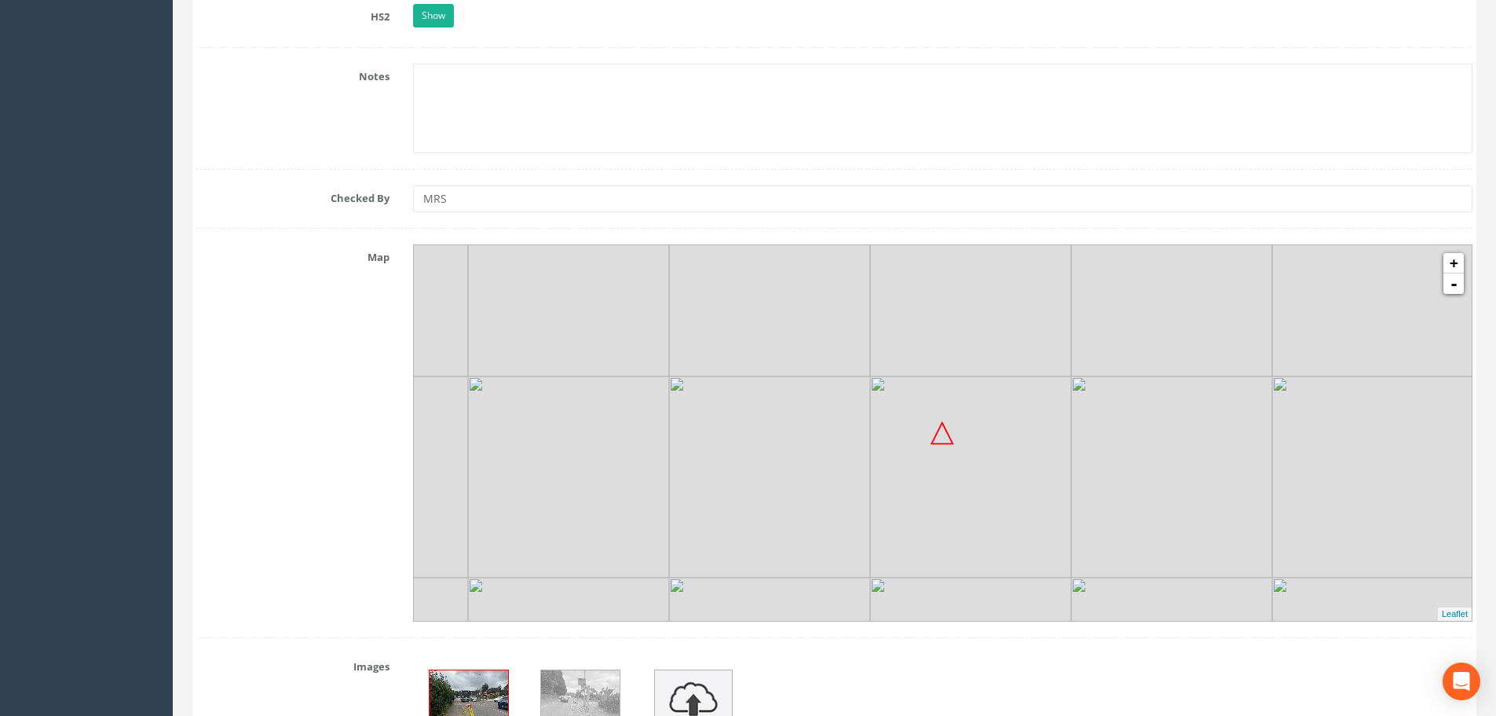
scroll to position [1571, 0]
type input "154.819m"
drag, startPoint x: 965, startPoint y: 507, endPoint x: 962, endPoint y: 498, distance: 9.9
click at [962, 498] on img at bounding box center [967, 466] width 201 height 201
click at [1461, 260] on link "+" at bounding box center [1454, 261] width 20 height 20
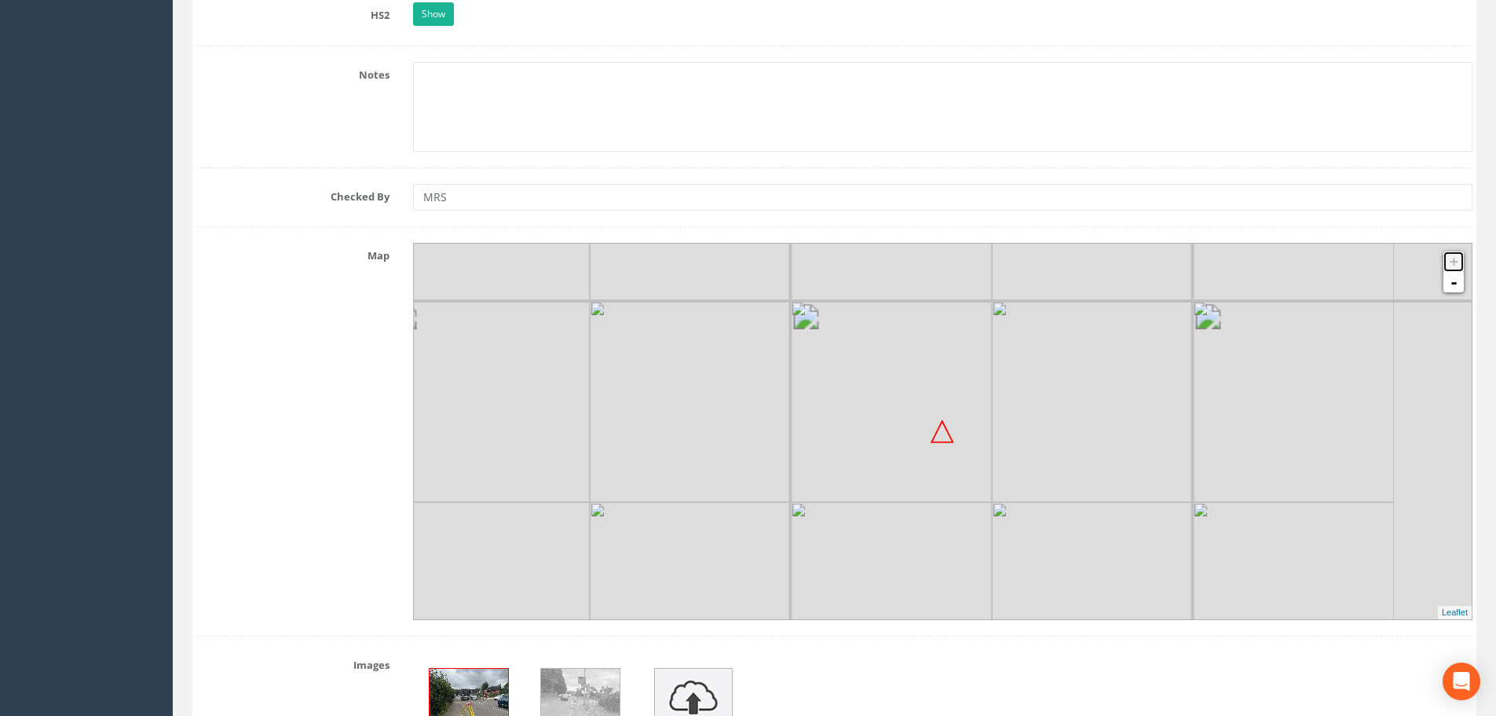
click at [1461, 260] on link "+" at bounding box center [1454, 261] width 20 height 20
click at [1163, 454] on img at bounding box center [1092, 400] width 201 height 201
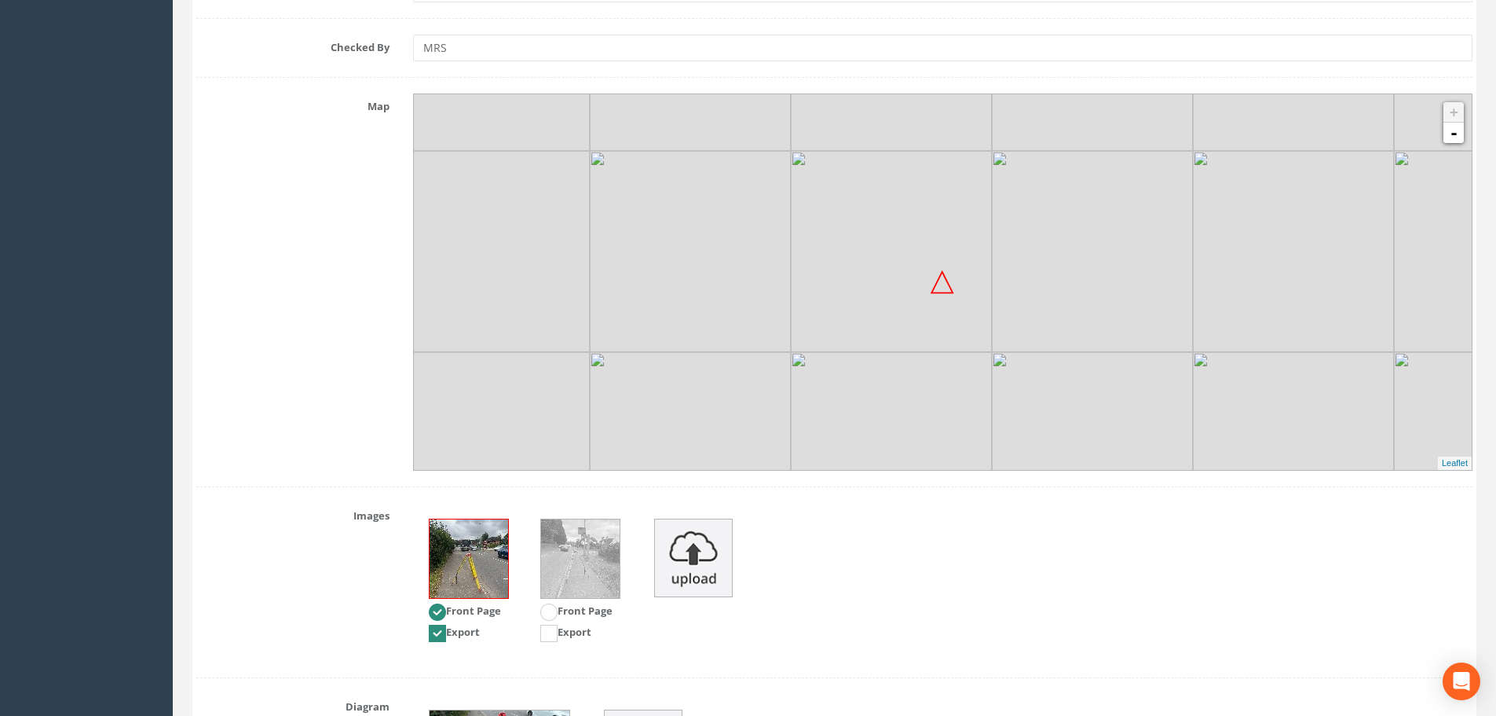
scroll to position [1951, 0]
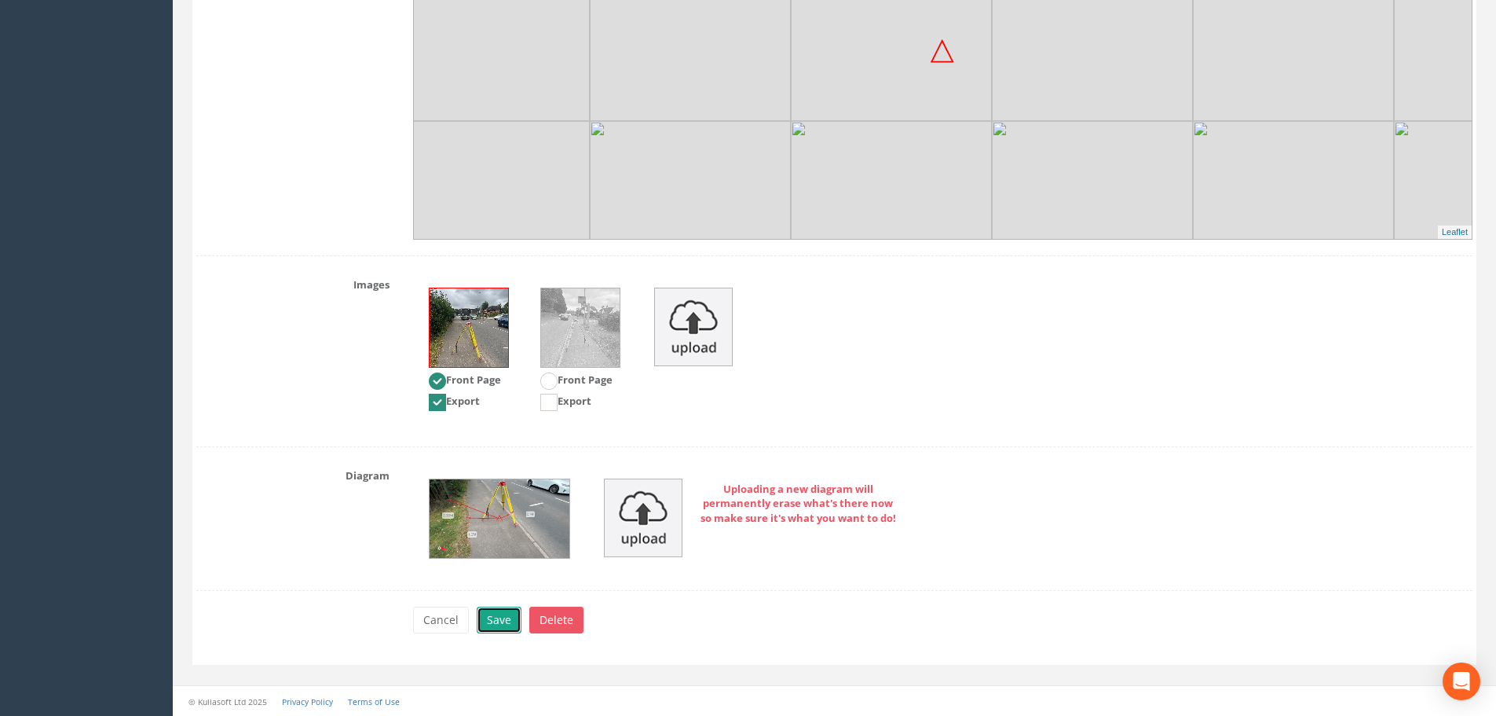
click at [497, 624] on button "Save" at bounding box center [499, 619] width 45 height 27
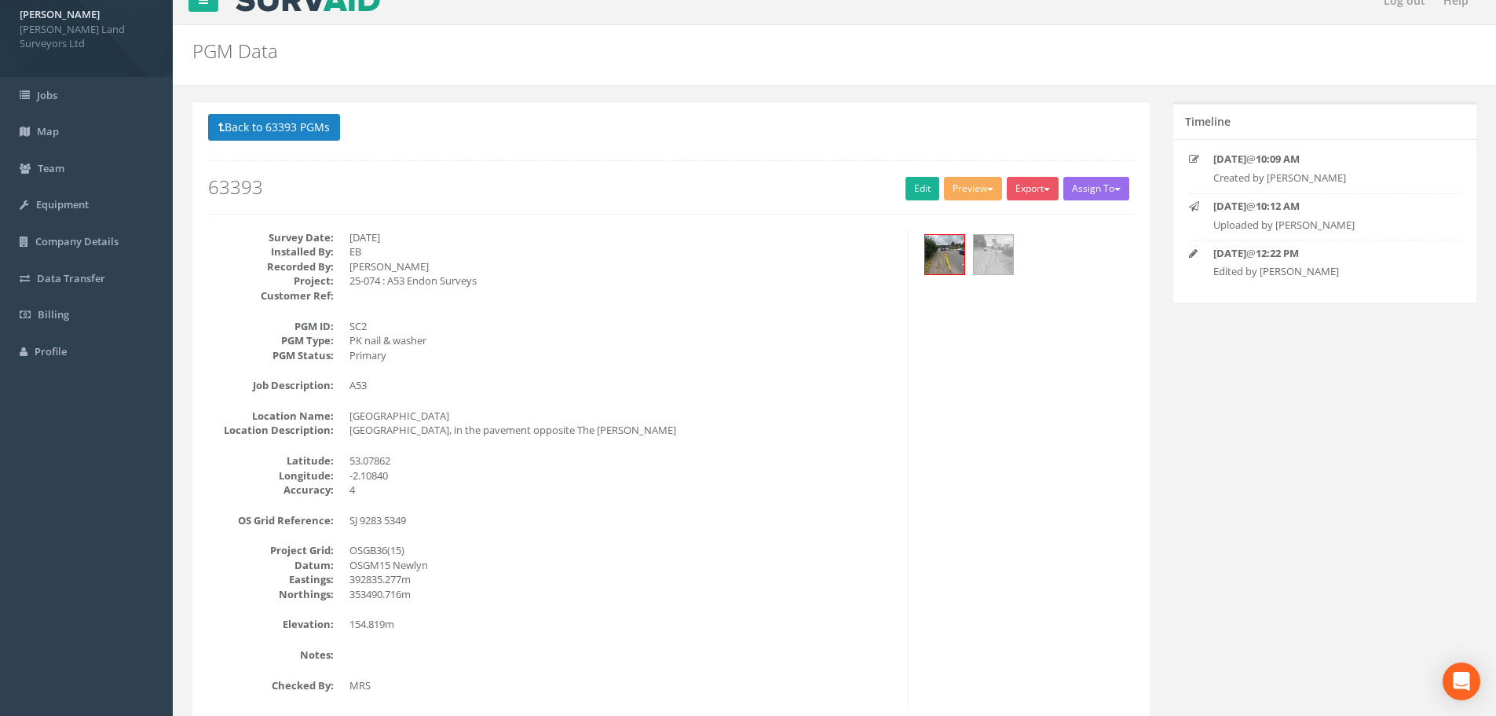
scroll to position [0, 0]
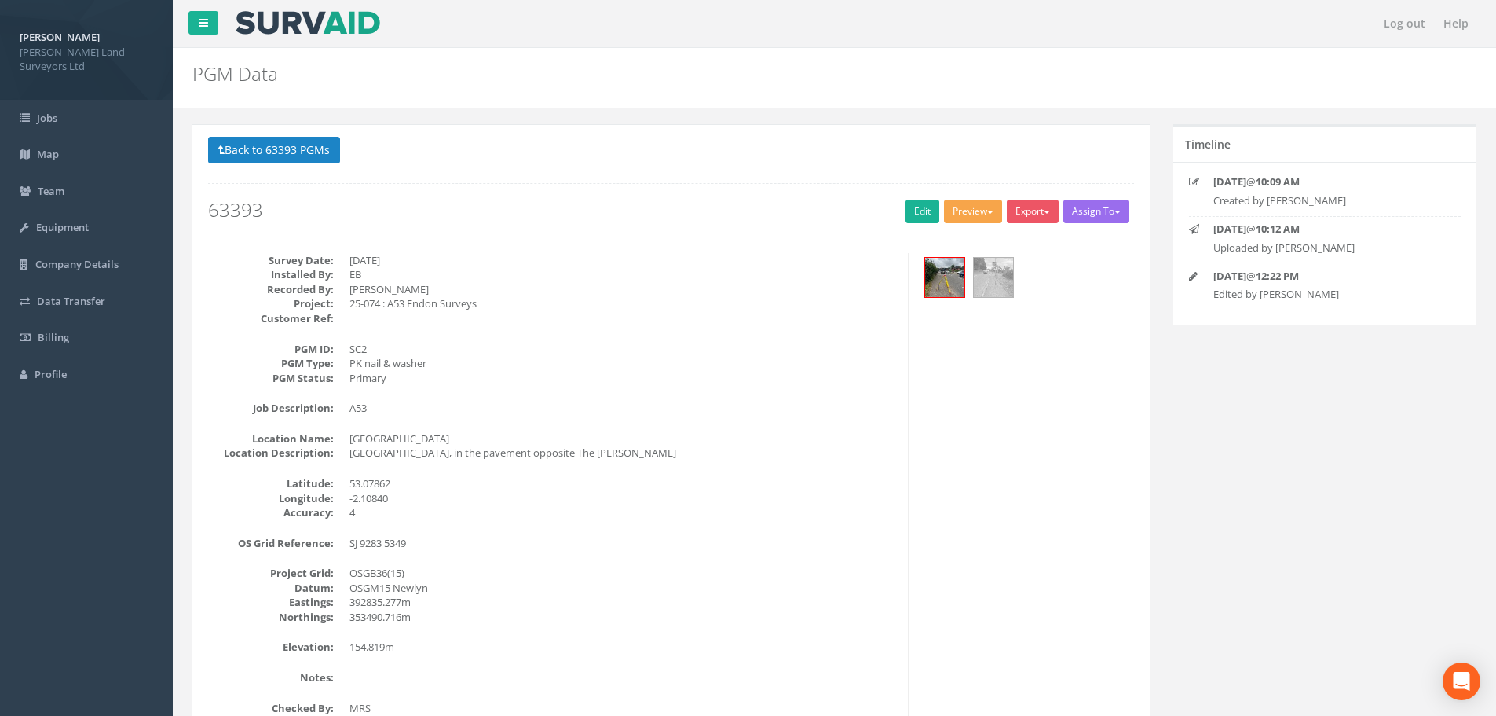
click at [977, 207] on button "Preview" at bounding box center [973, 212] width 58 height 24
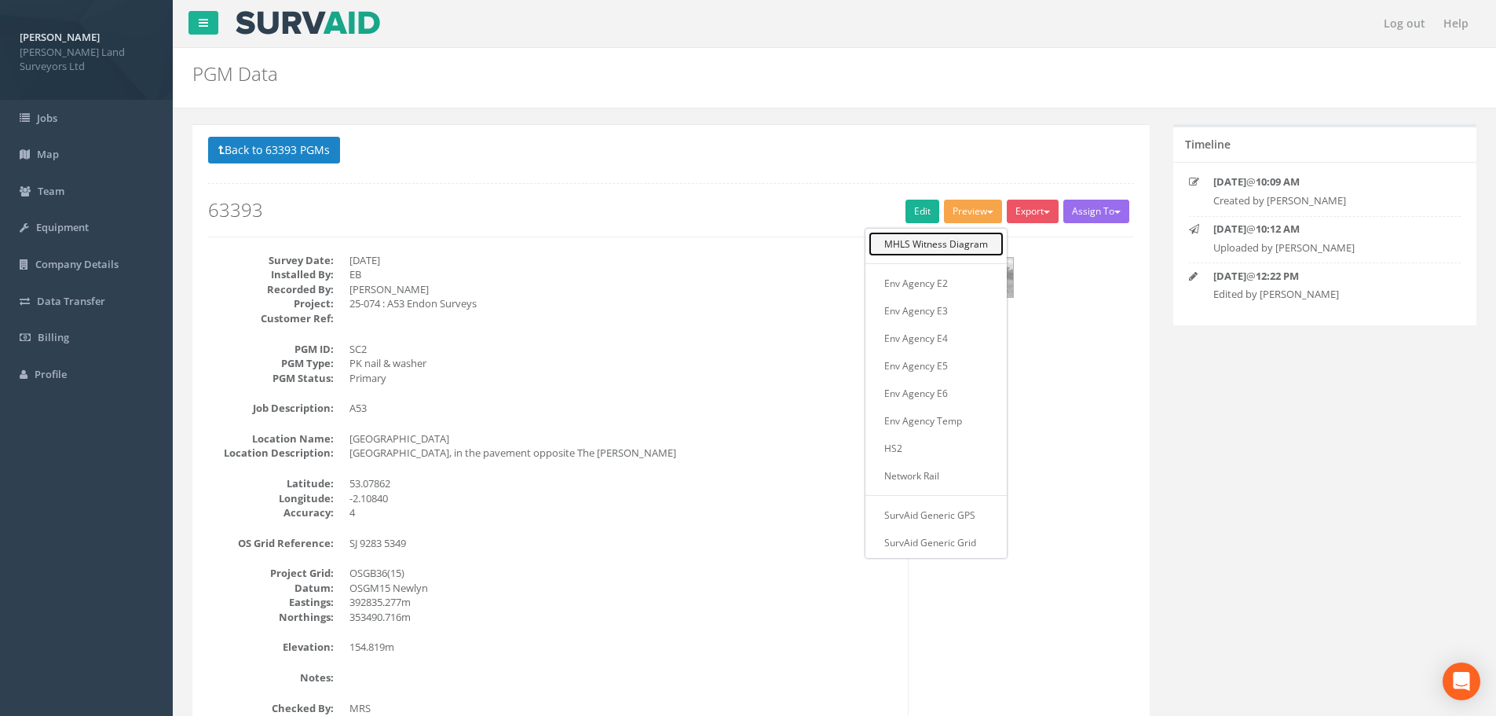
click at [945, 247] on link "MHLS Witness Diagram" at bounding box center [936, 244] width 135 height 24
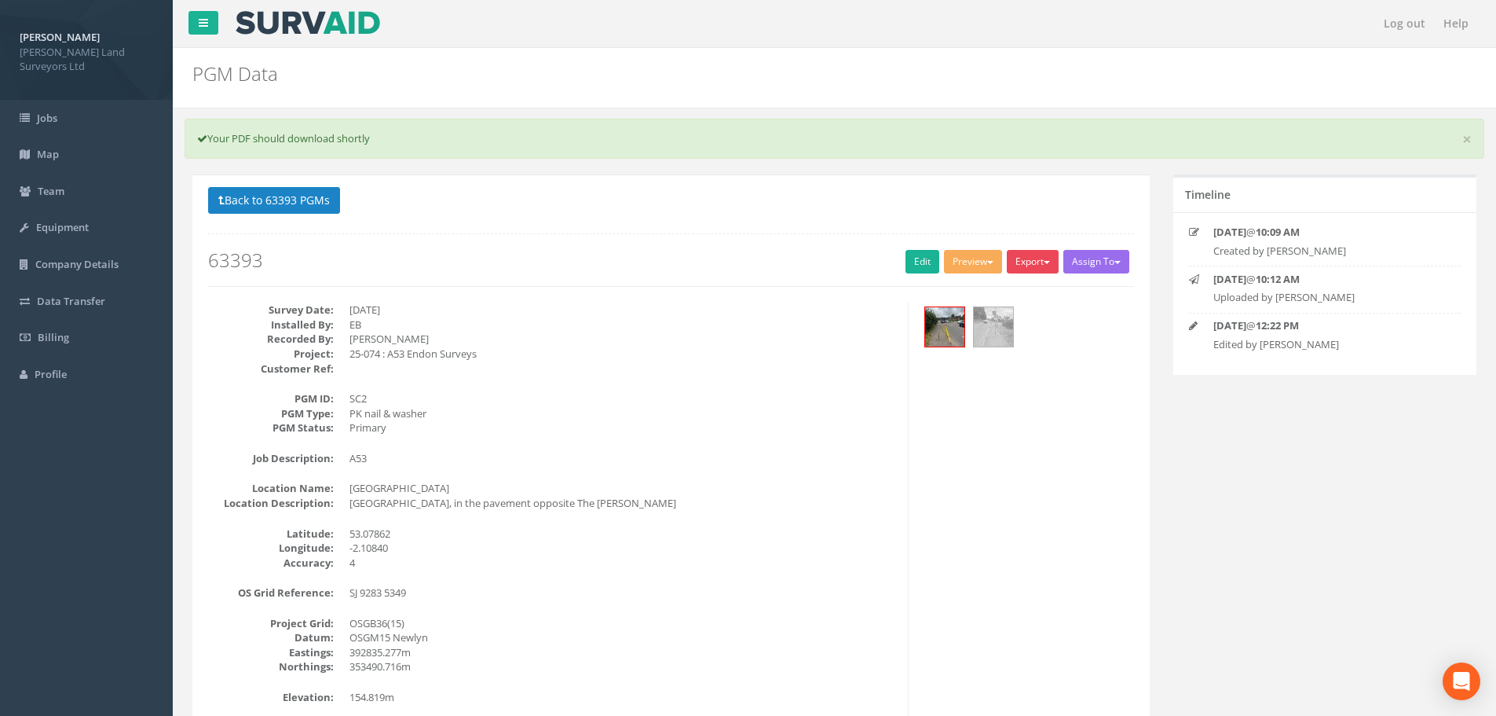
click at [1037, 258] on button "Export" at bounding box center [1033, 262] width 52 height 24
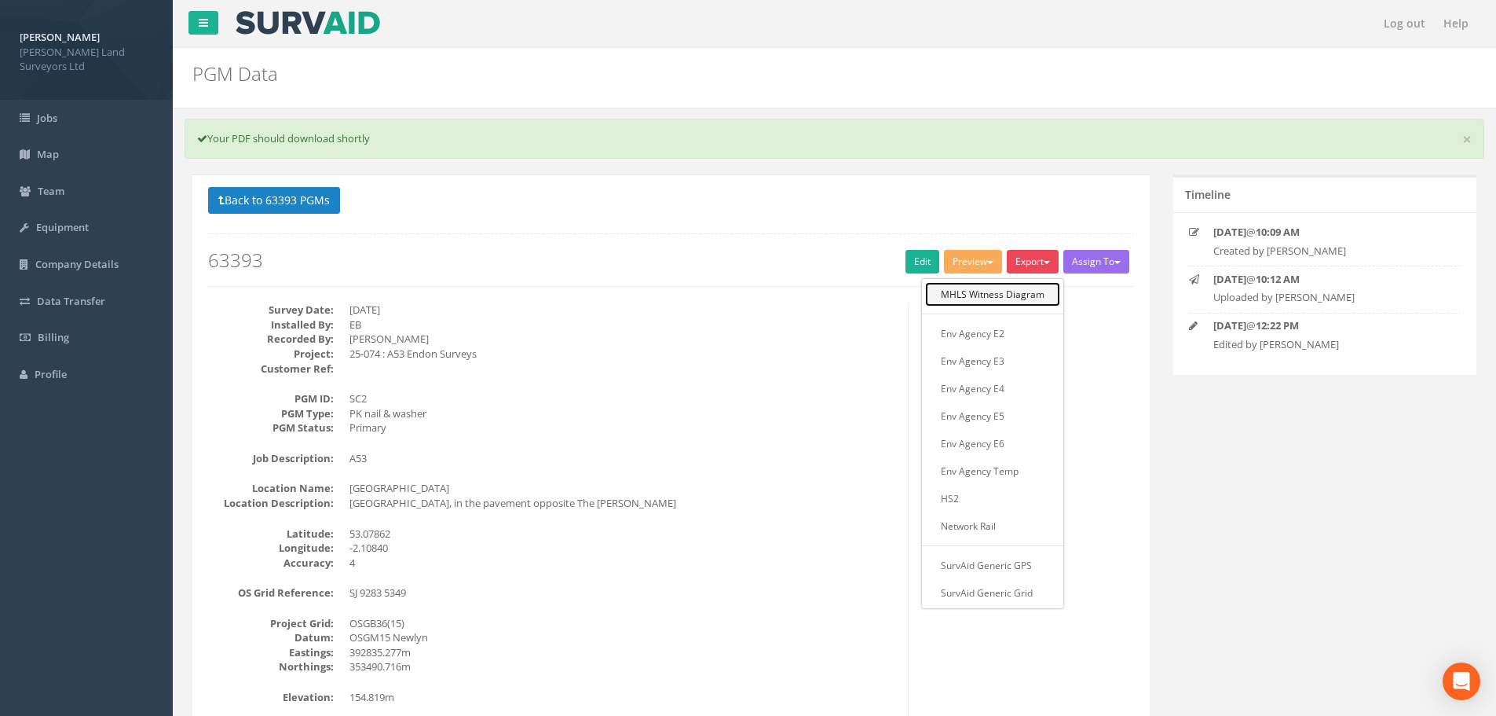
click at [1029, 298] on link "MHLS Witness Diagram" at bounding box center [992, 294] width 135 height 24
